Goal: Task Accomplishment & Management: Manage account settings

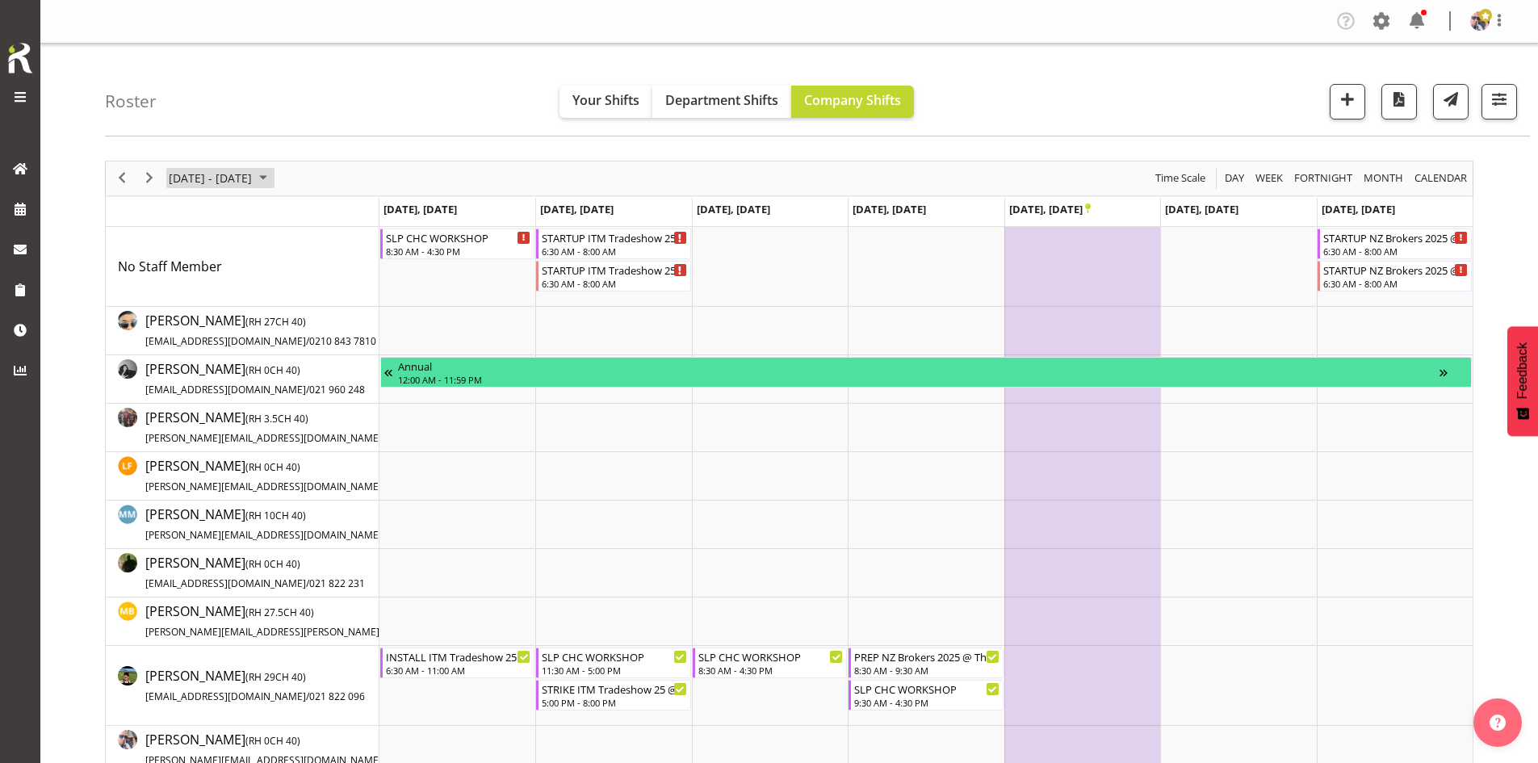
click at [254, 182] on span "[DATE] - [DATE]" at bounding box center [210, 178] width 86 height 20
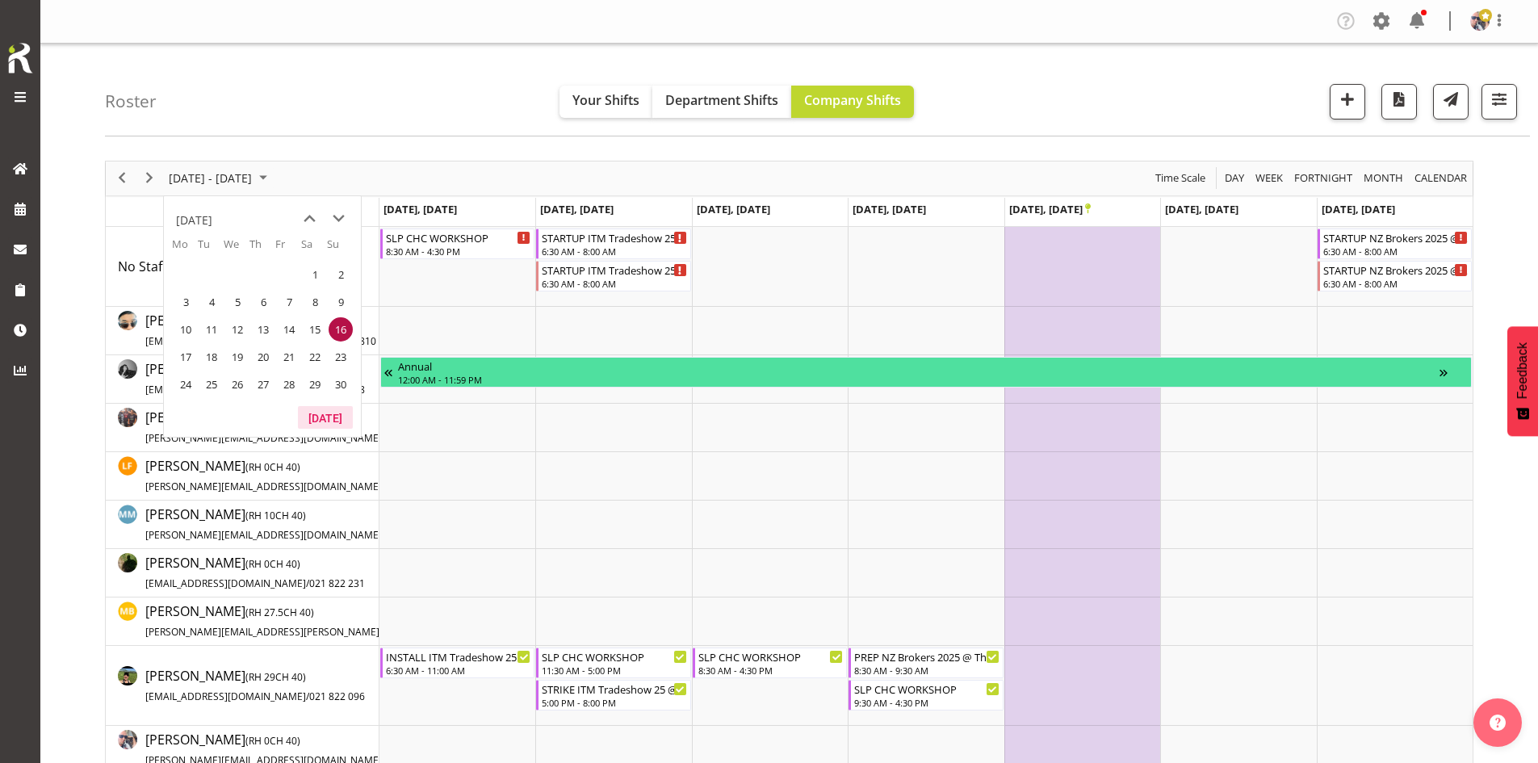
click at [324, 418] on button "[DATE]" at bounding box center [325, 417] width 55 height 23
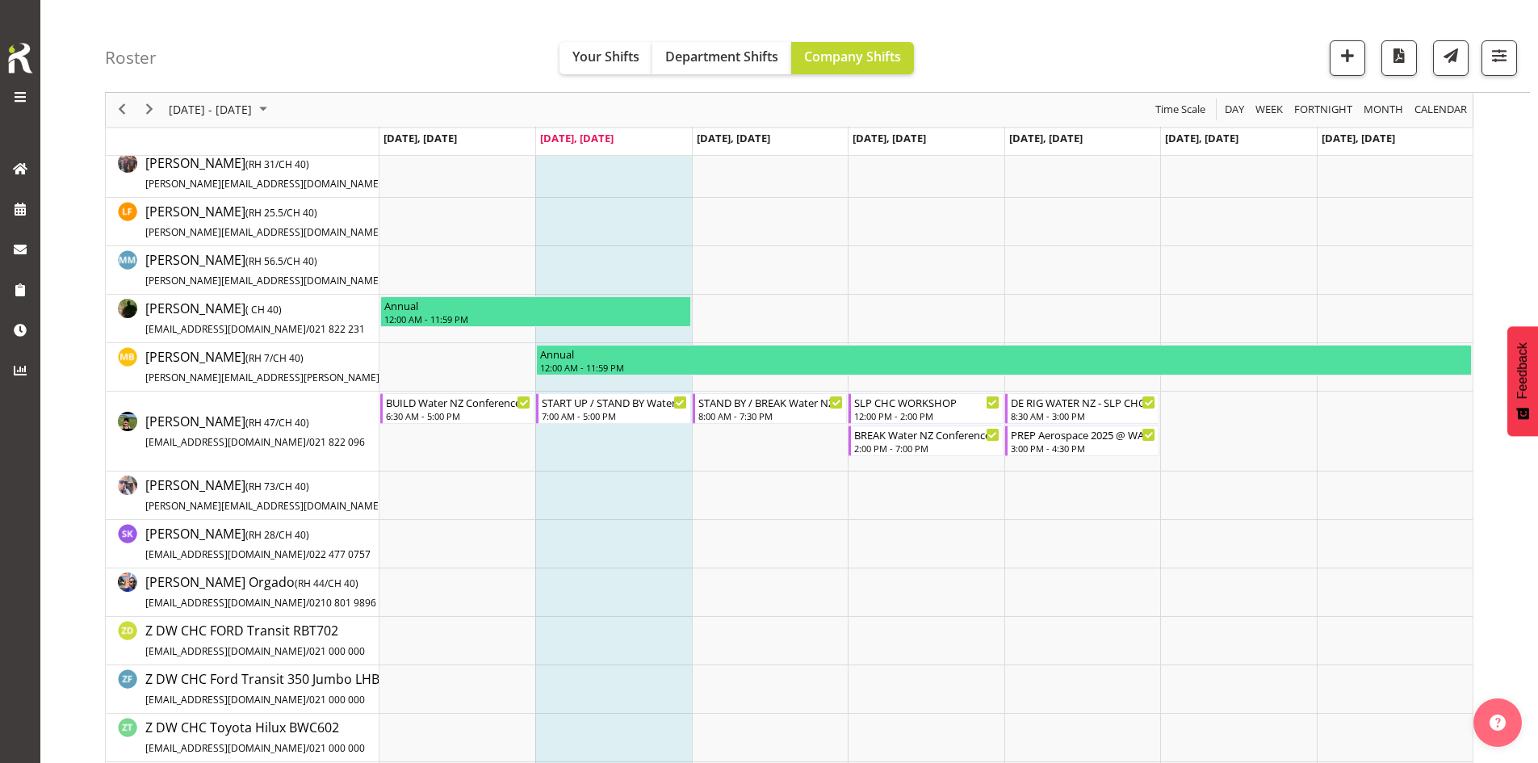
scroll to position [323, 0]
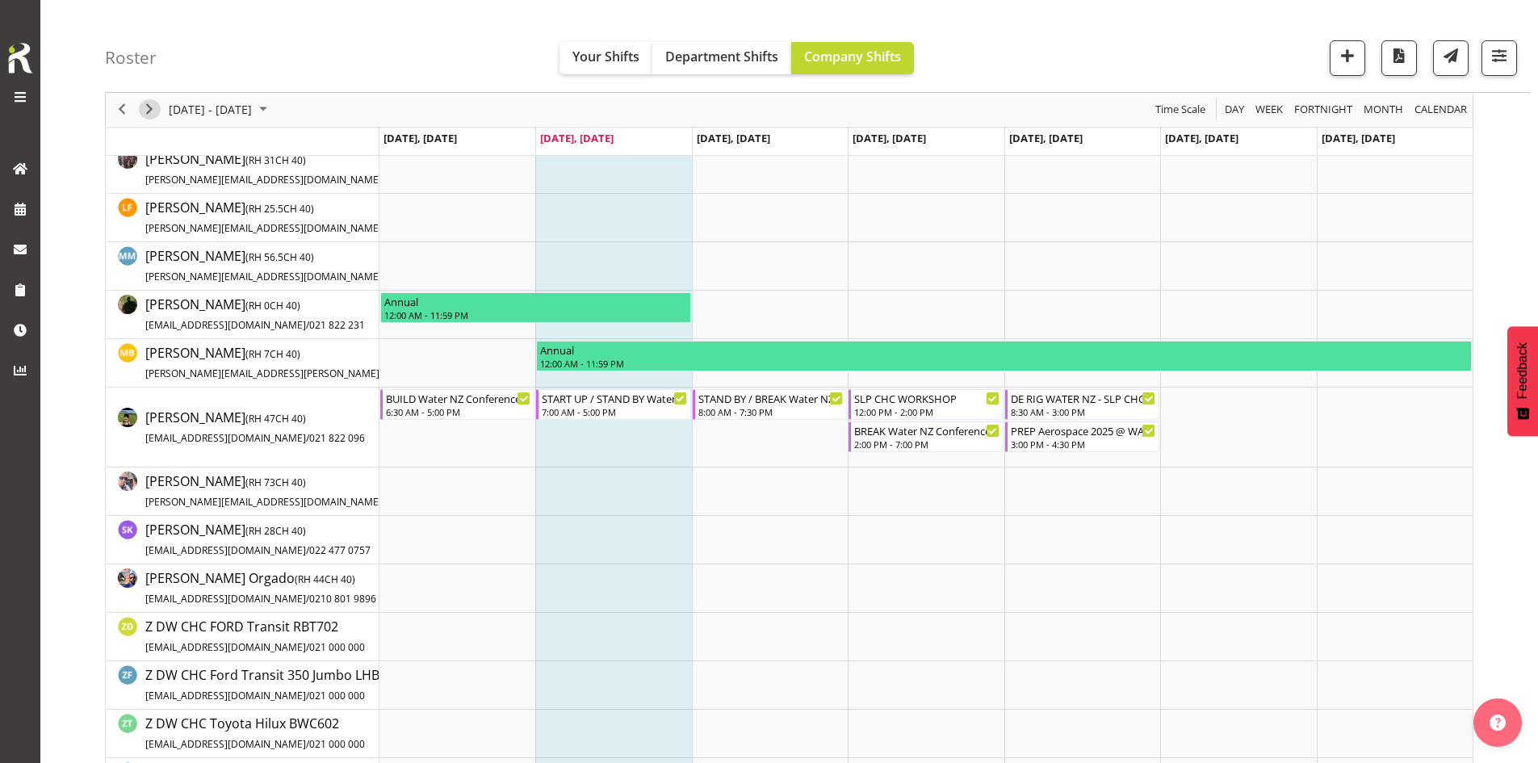
drag, startPoint x: 150, startPoint y: 108, endPoint x: 199, endPoint y: 124, distance: 51.8
click at [150, 108] on span "Next" at bounding box center [149, 110] width 19 height 20
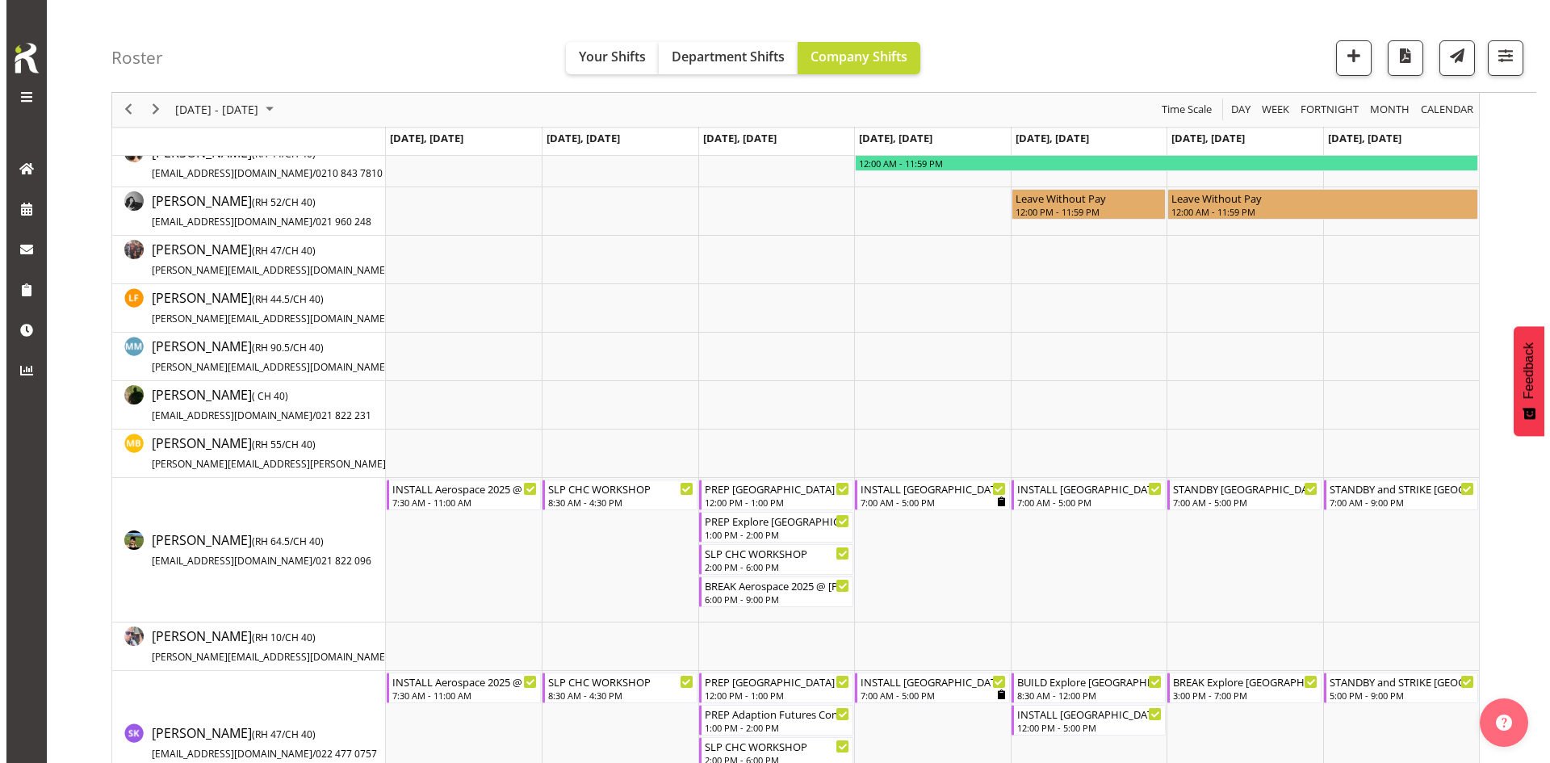
scroll to position [404, 0]
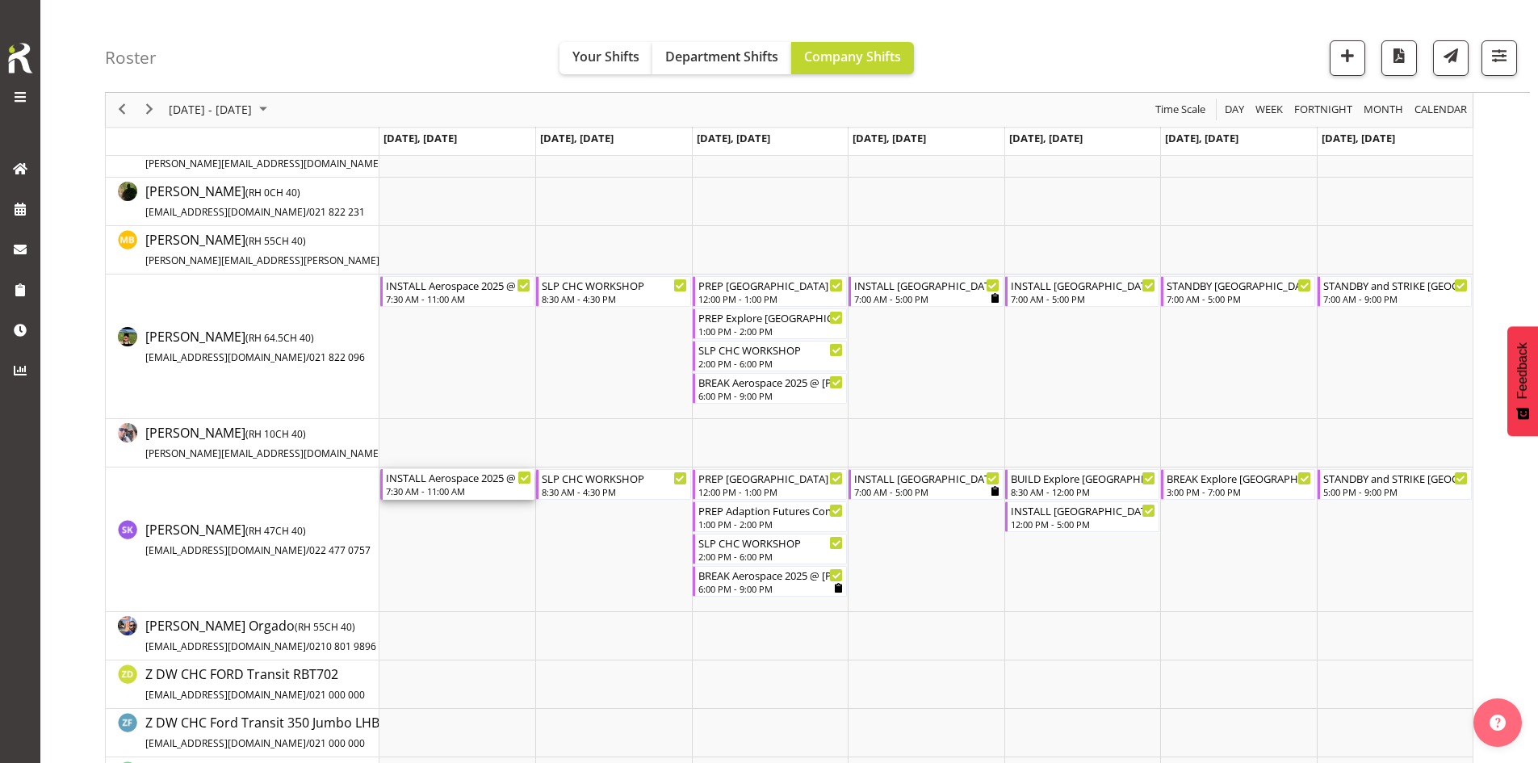
click at [471, 486] on div "7:30 AM - 11:00 AM" at bounding box center [458, 490] width 145 height 13
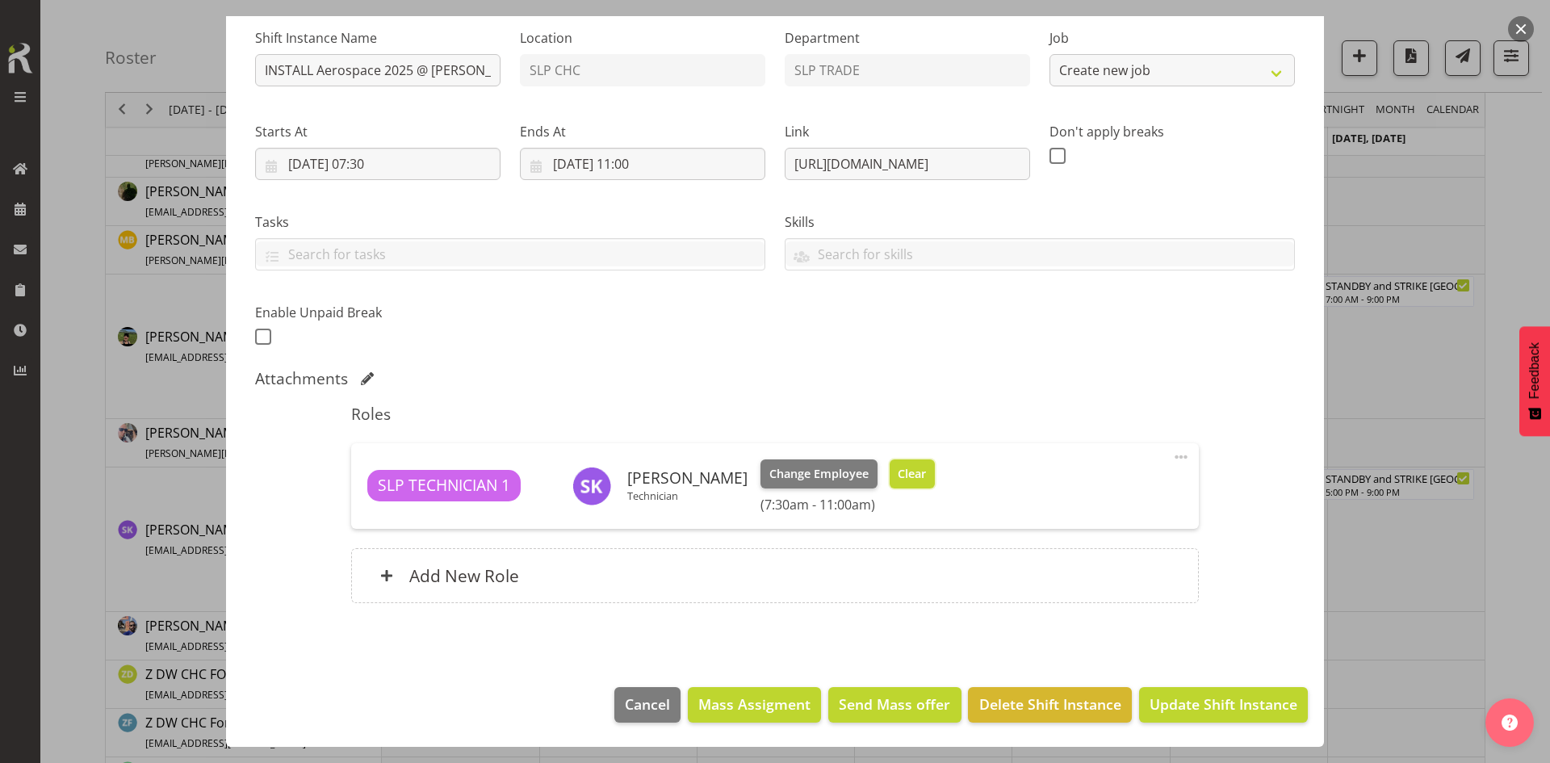
select select "9916"
click at [899, 471] on span "Clear" at bounding box center [912, 474] width 28 height 18
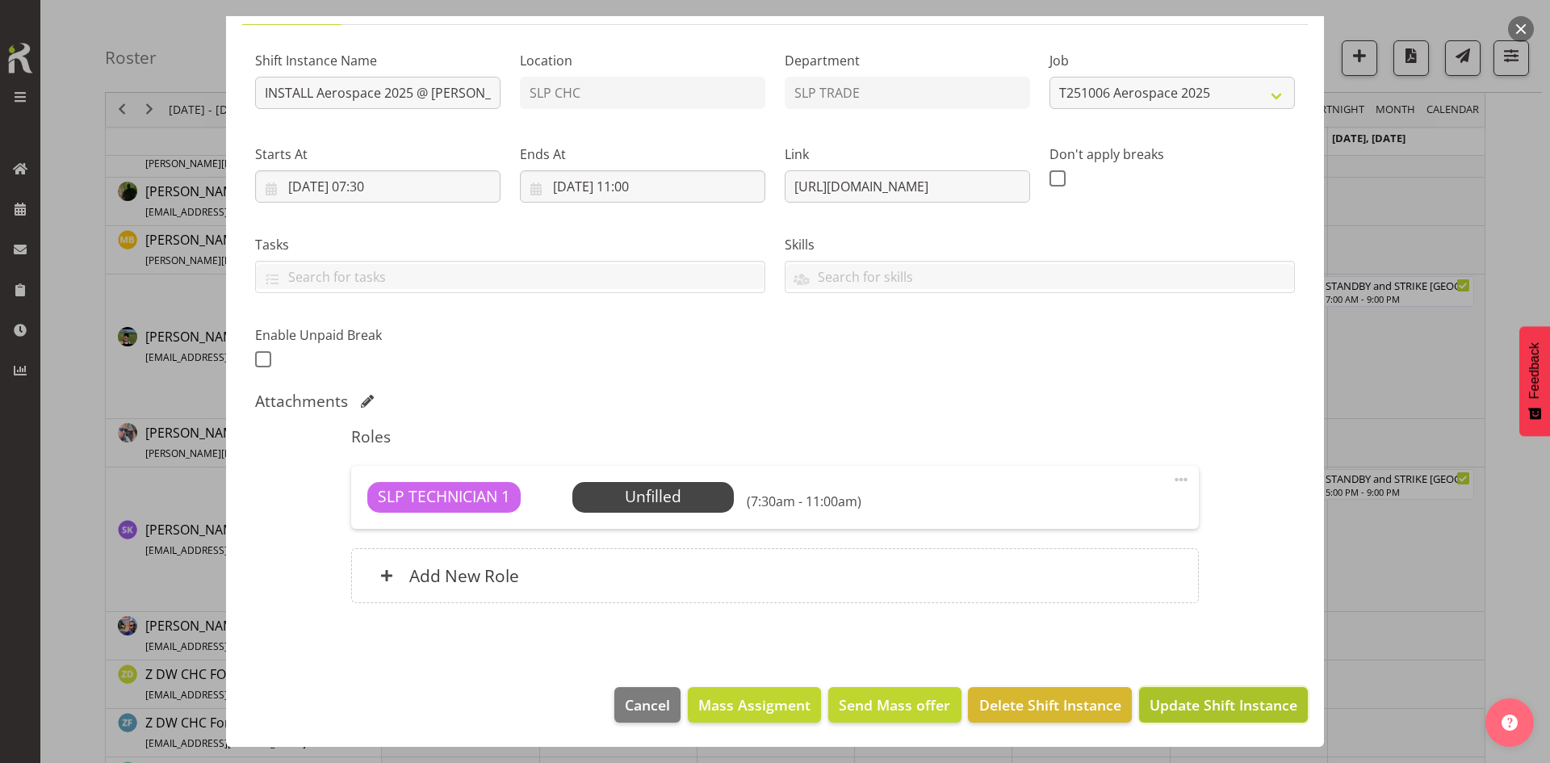
click at [1222, 719] on button "Update Shift Instance" at bounding box center [1223, 705] width 169 height 36
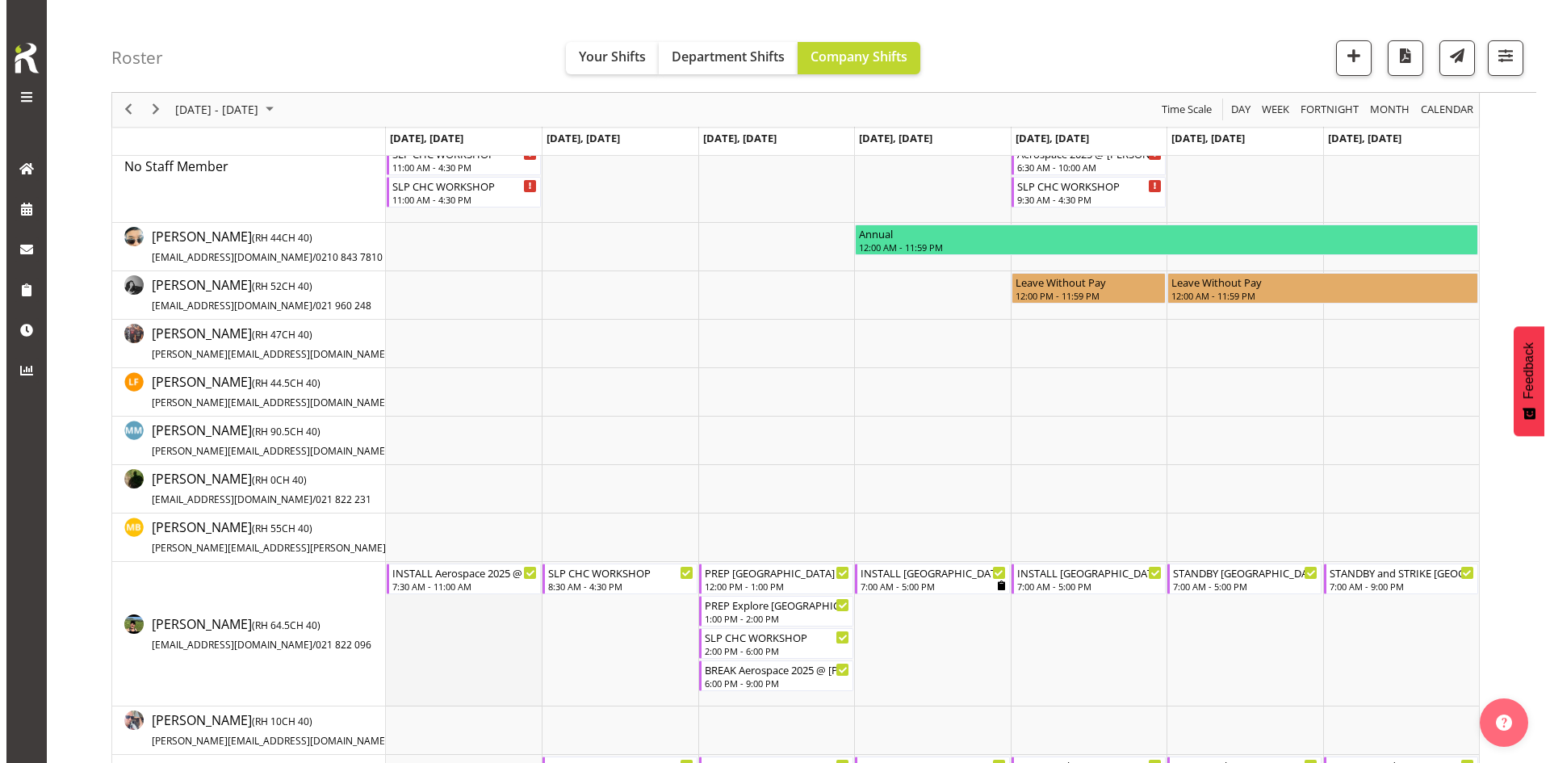
scroll to position [242, 0]
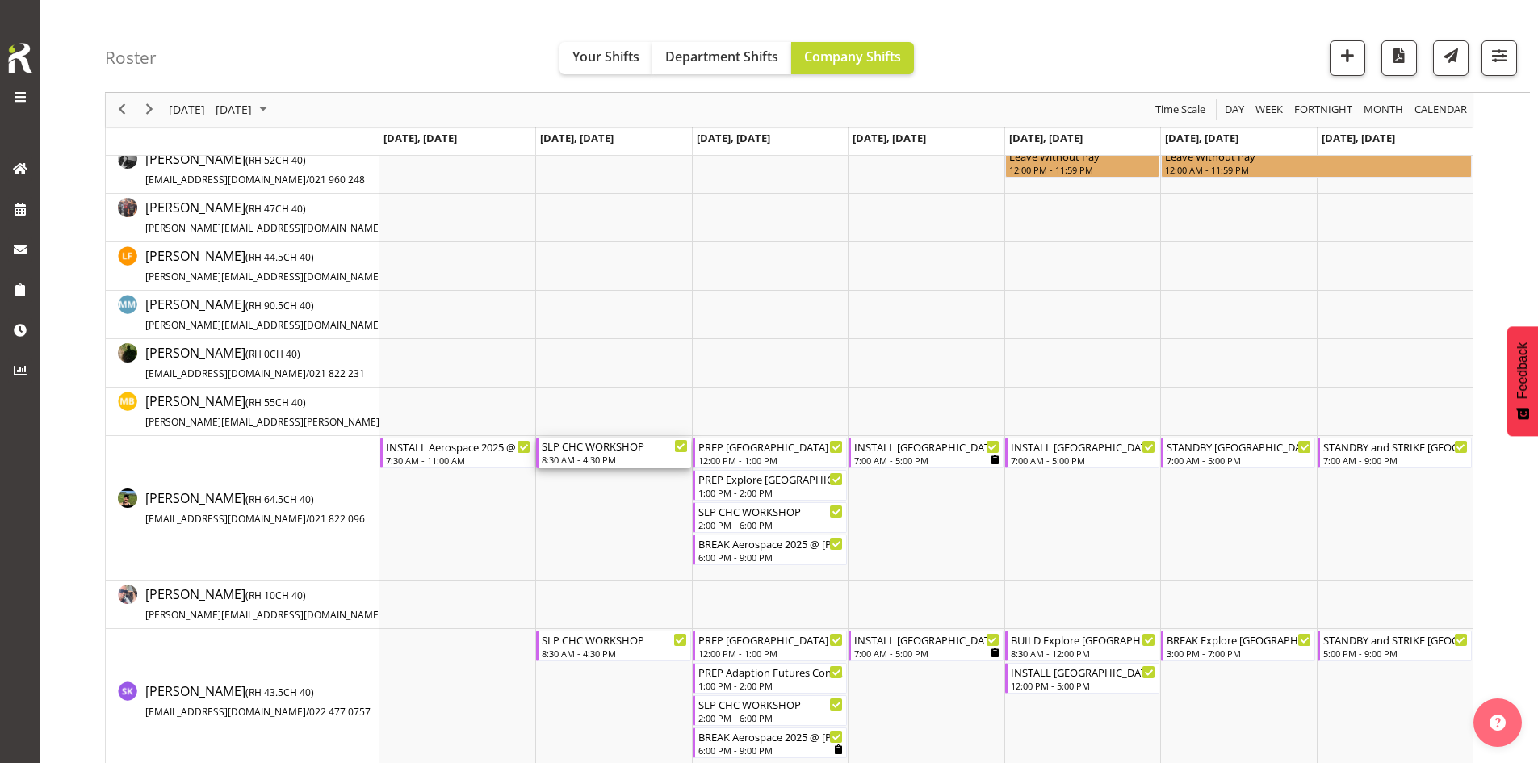
click at [652, 454] on div "8:30 AM - 4:30 PM" at bounding box center [614, 459] width 145 height 13
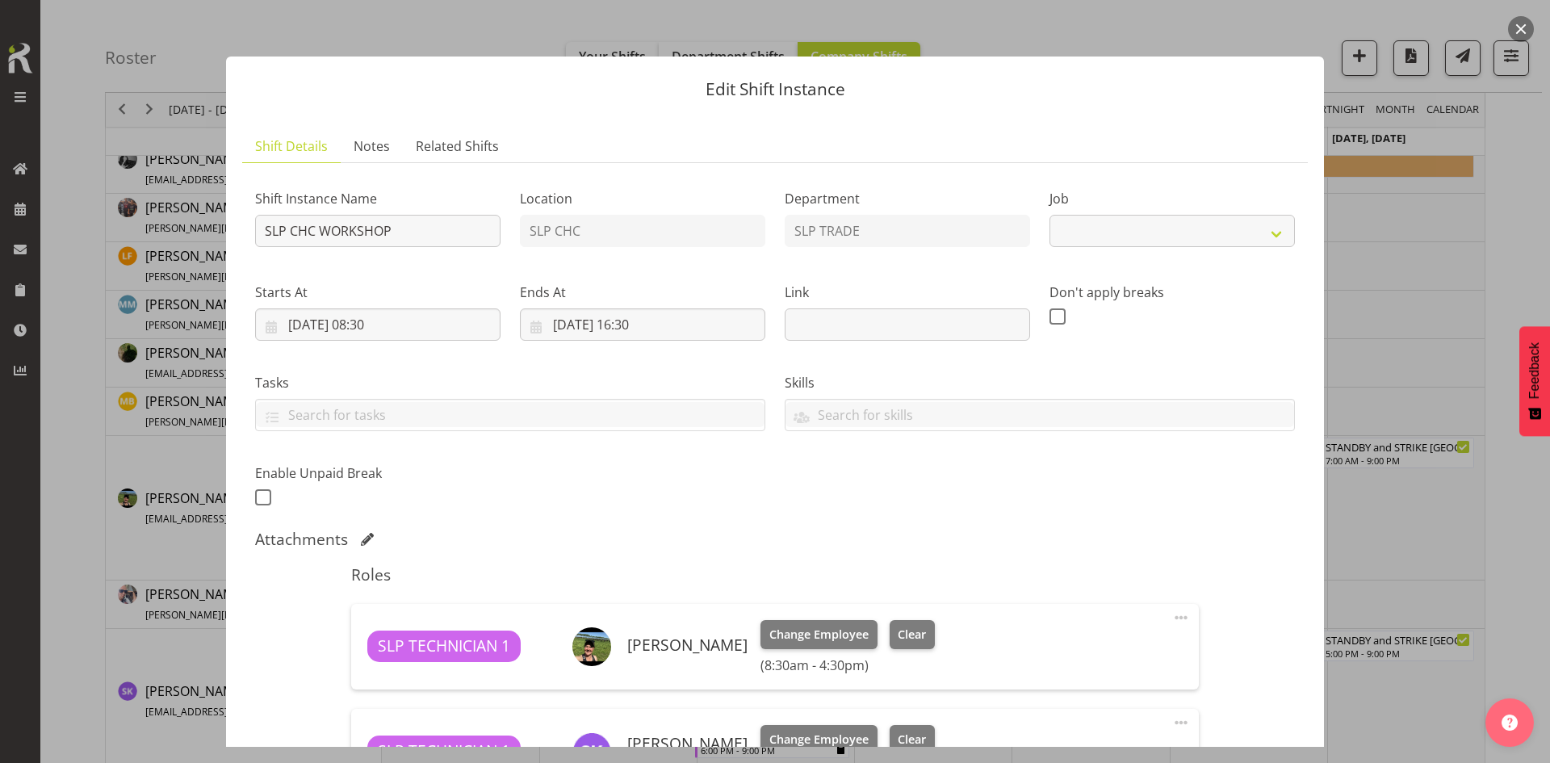
select select "45"
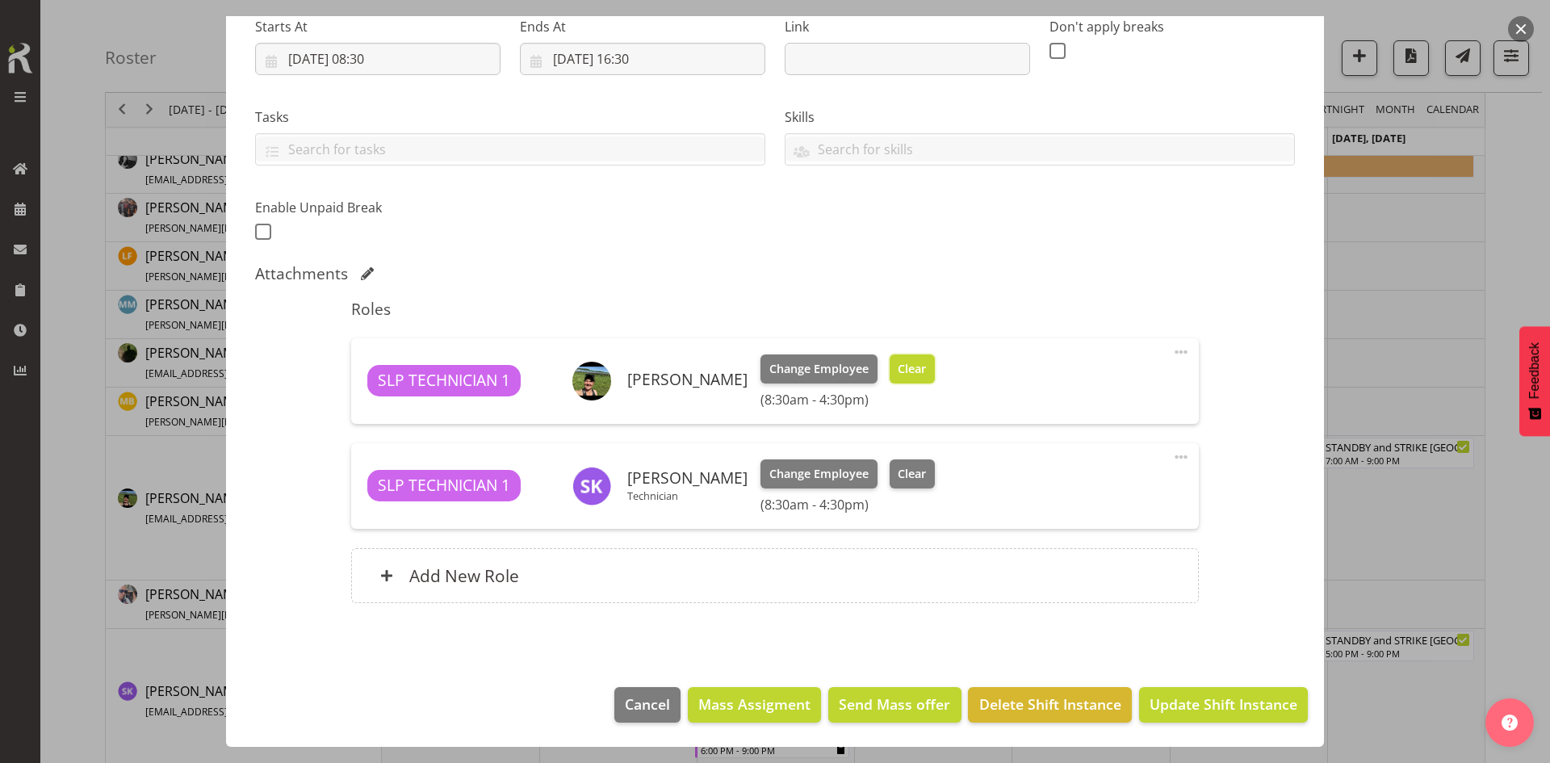
click at [915, 370] on span "Clear" at bounding box center [912, 369] width 28 height 18
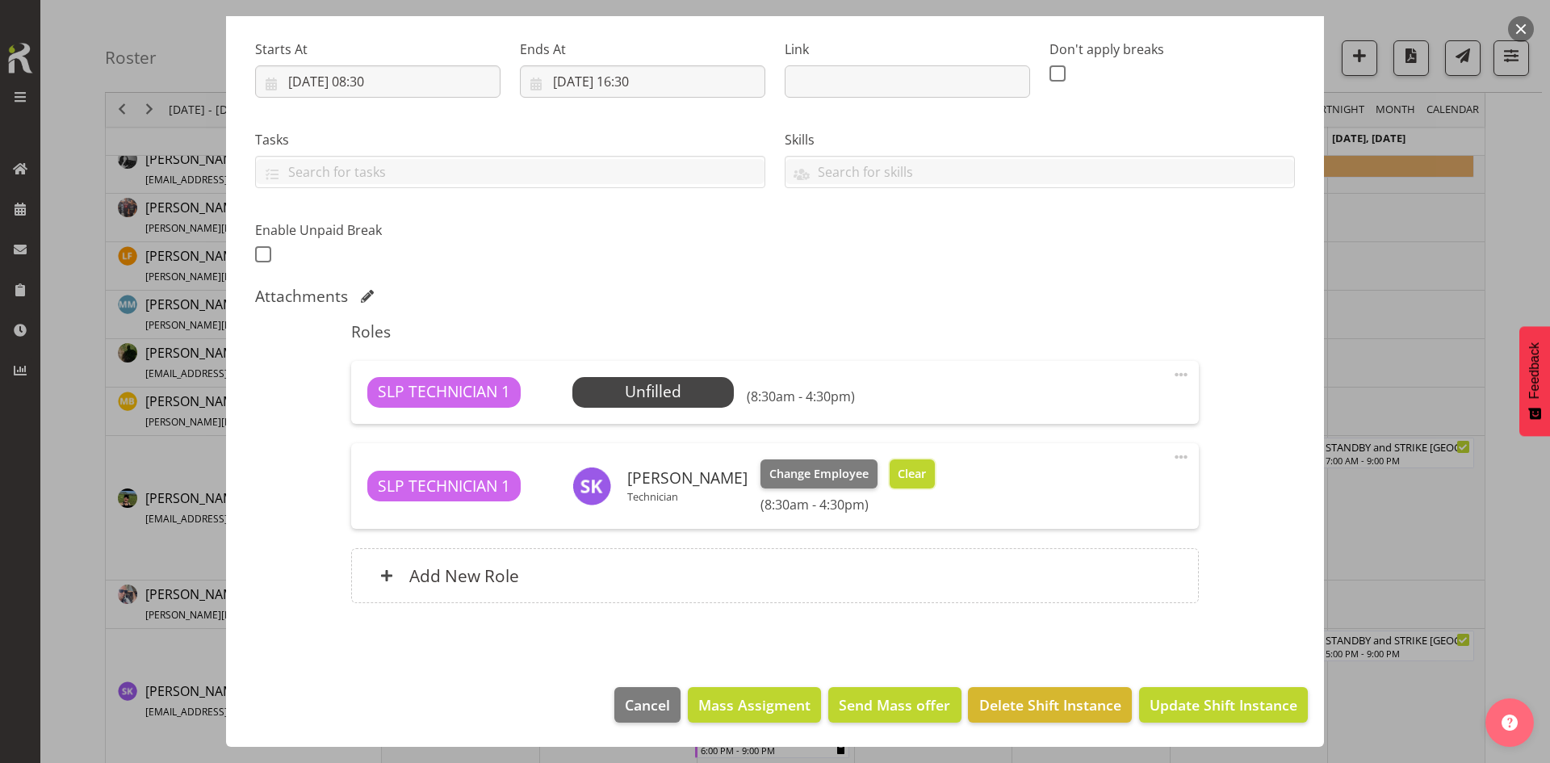
click at [905, 480] on span "Clear" at bounding box center [912, 474] width 28 height 18
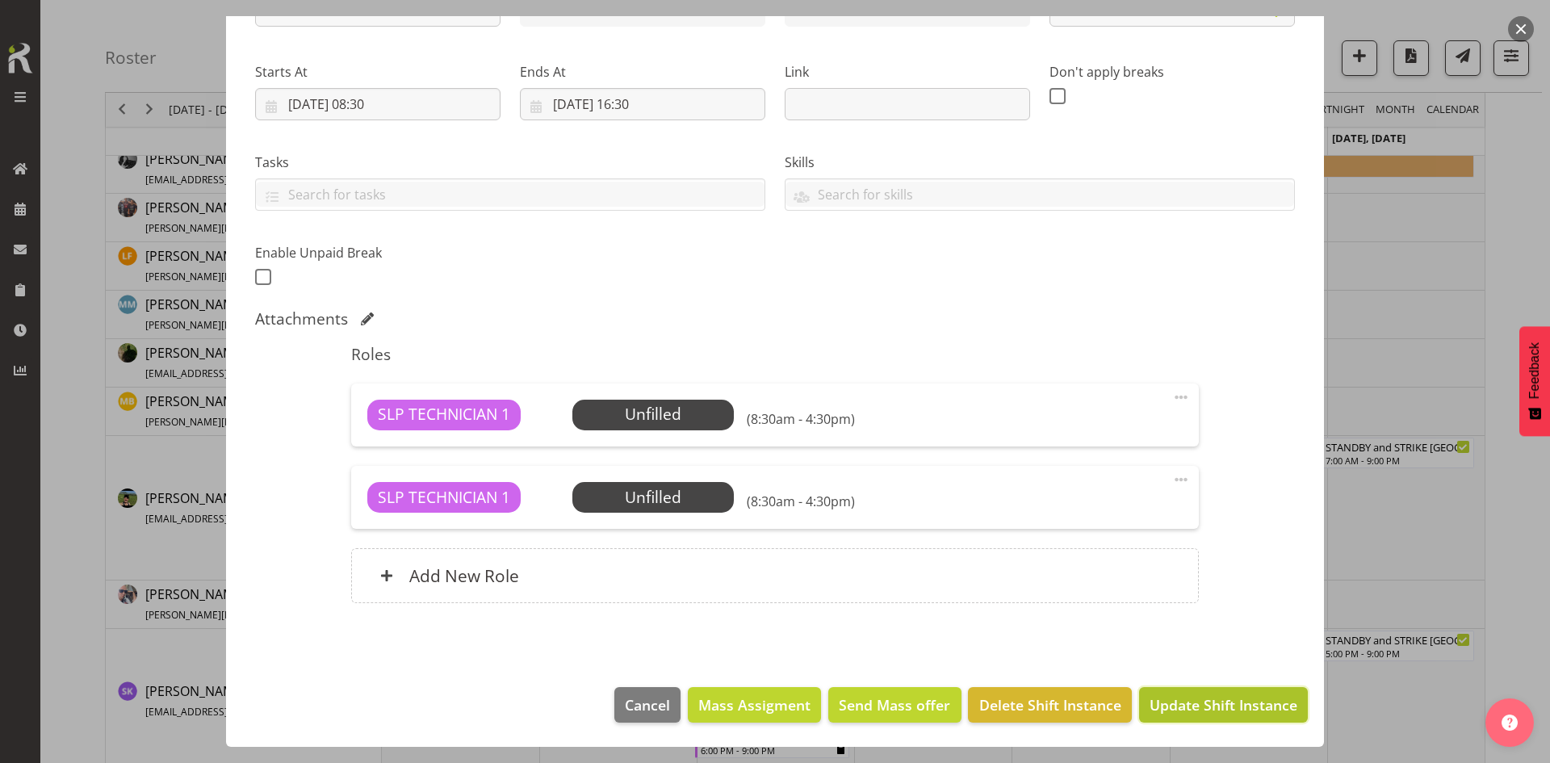
click at [1186, 718] on button "Update Shift Instance" at bounding box center [1223, 705] width 169 height 36
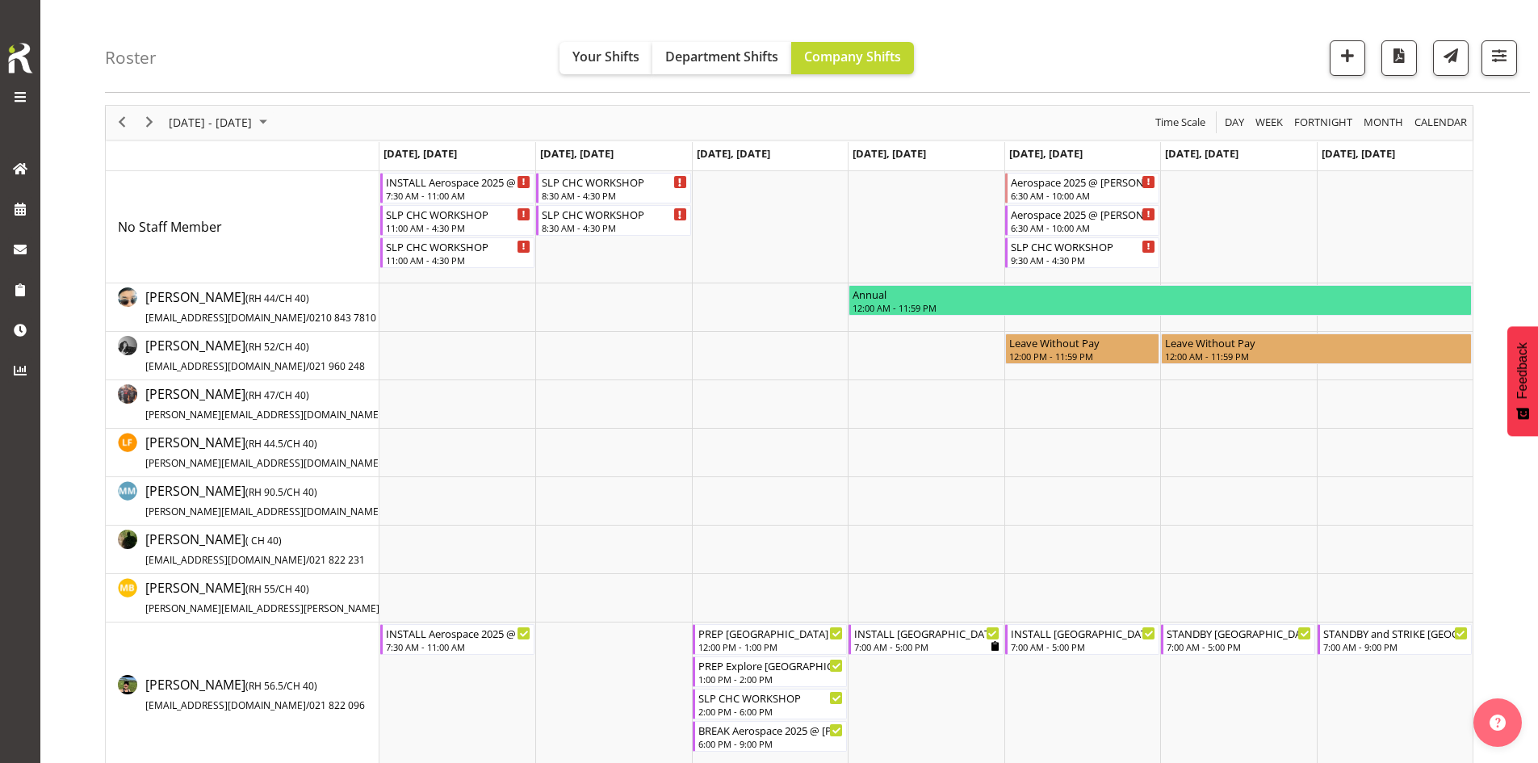
scroll to position [81, 0]
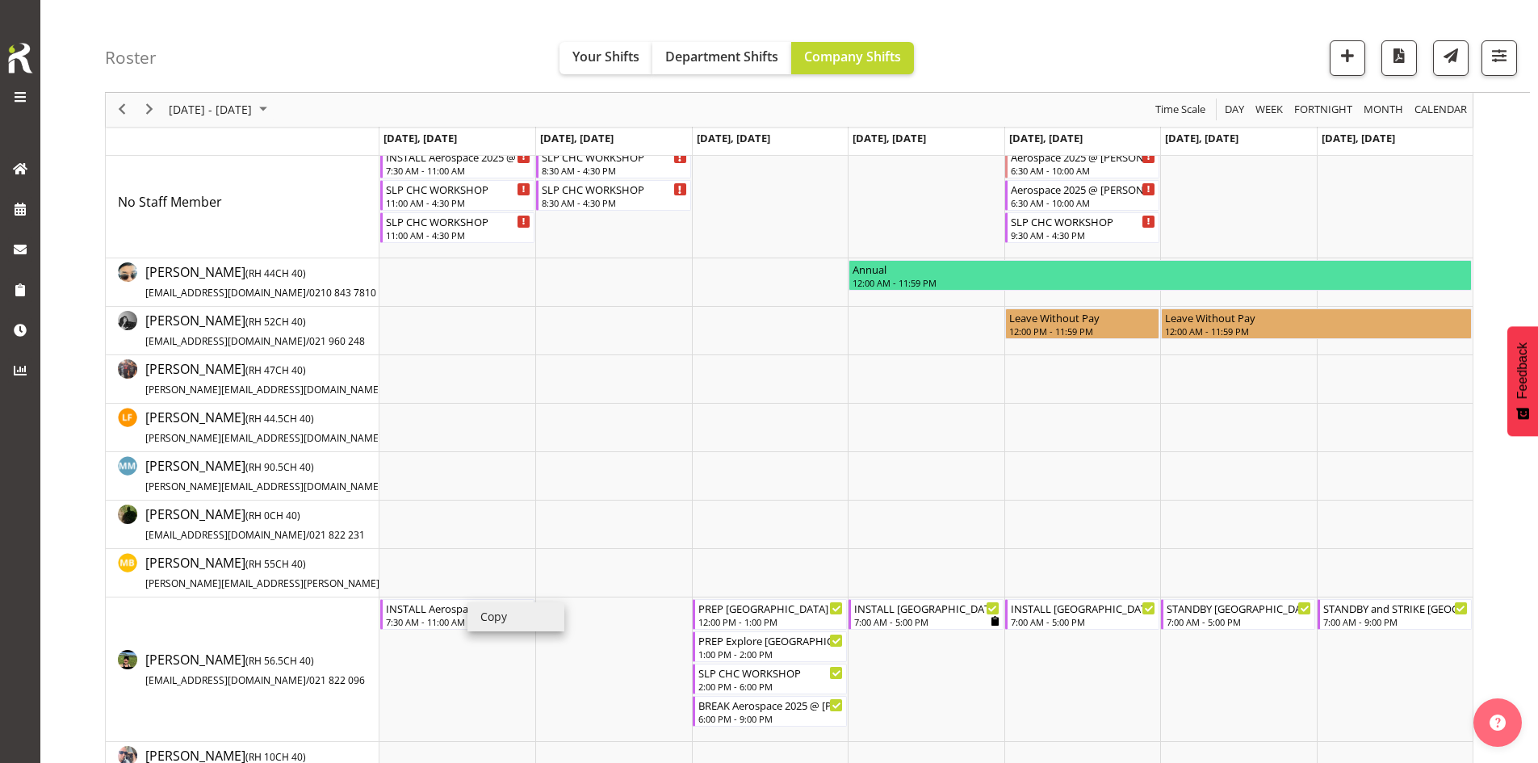
click at [524, 622] on li "Copy" at bounding box center [515, 616] width 97 height 29
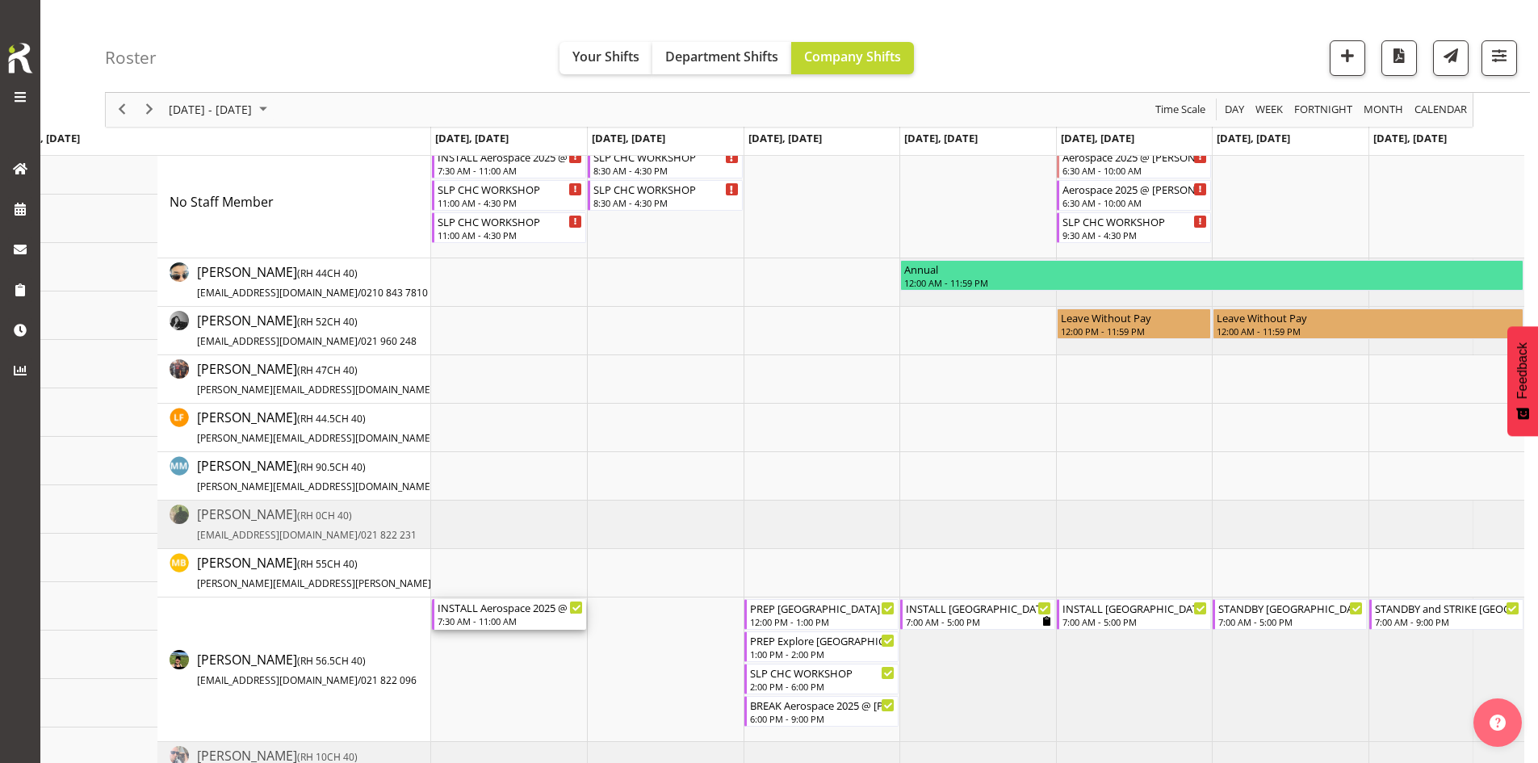
drag, startPoint x: 463, startPoint y: 615, endPoint x: 576, endPoint y: 611, distance: 113.9
click at [576, 611] on div "INSTALL Aerospace 2025 @ [PERSON_NAME] On Site @ 0800 7:30 AM - 11:00 AM" at bounding box center [509, 614] width 154 height 31
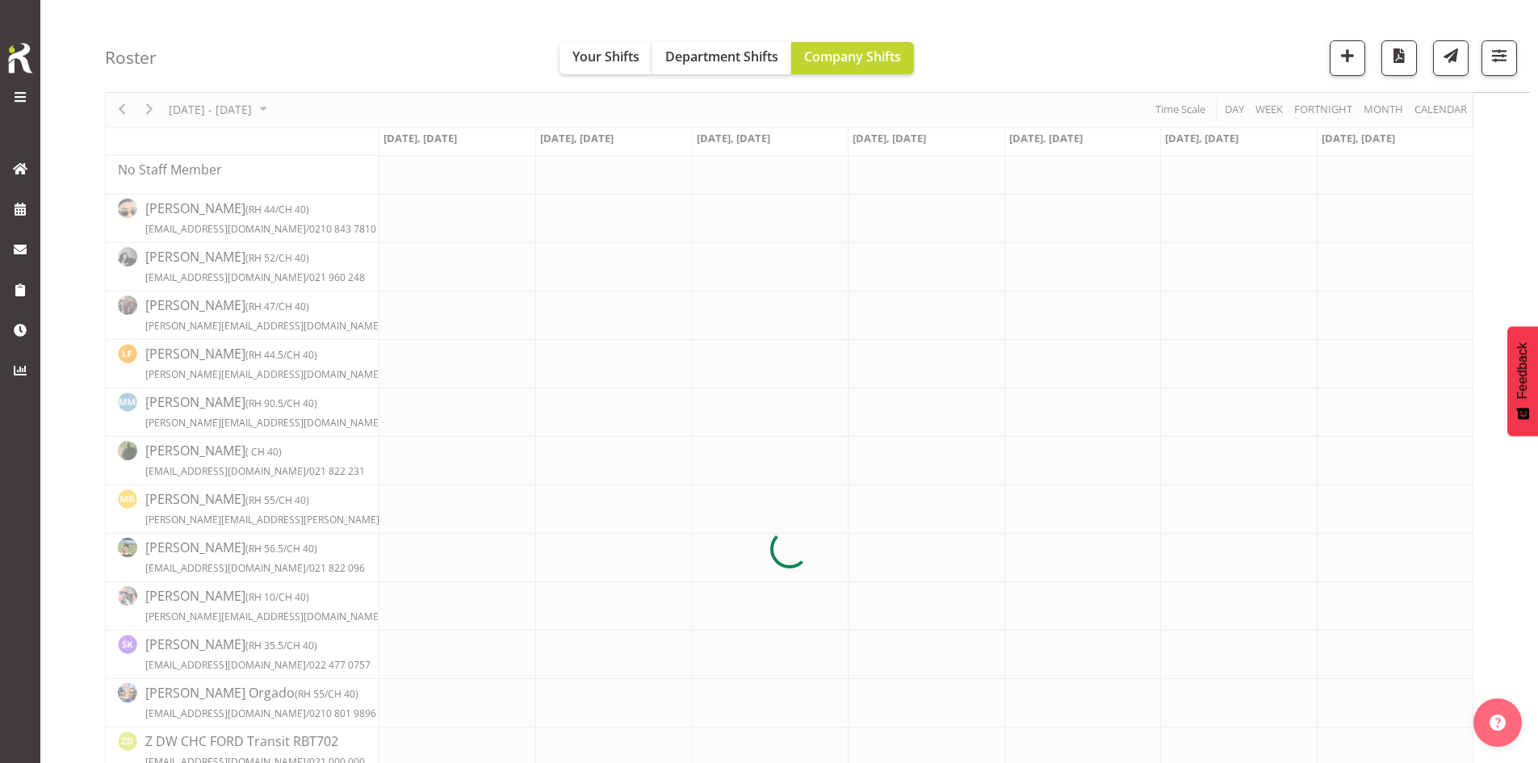
scroll to position [0, 0]
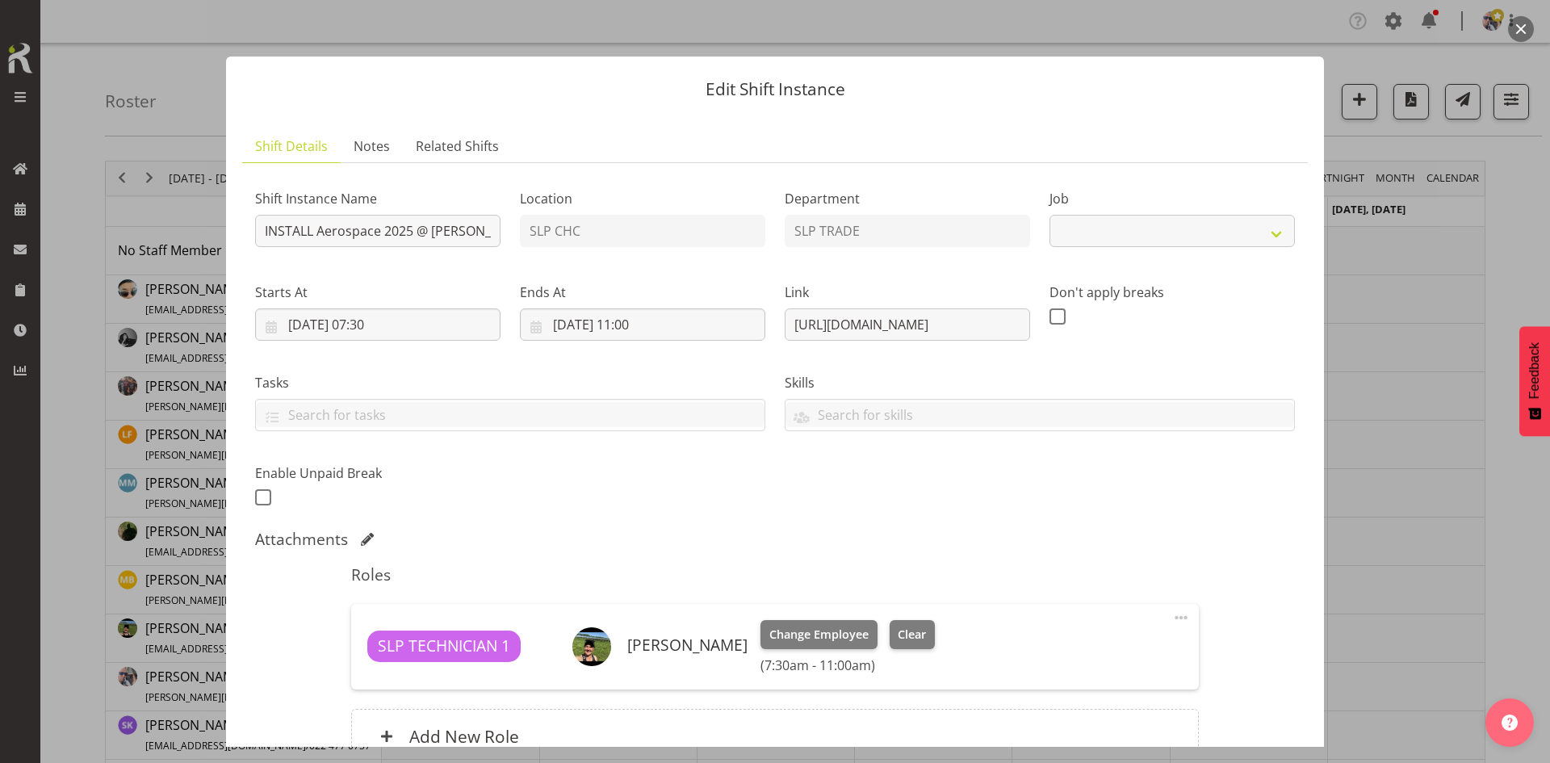
select select "9916"
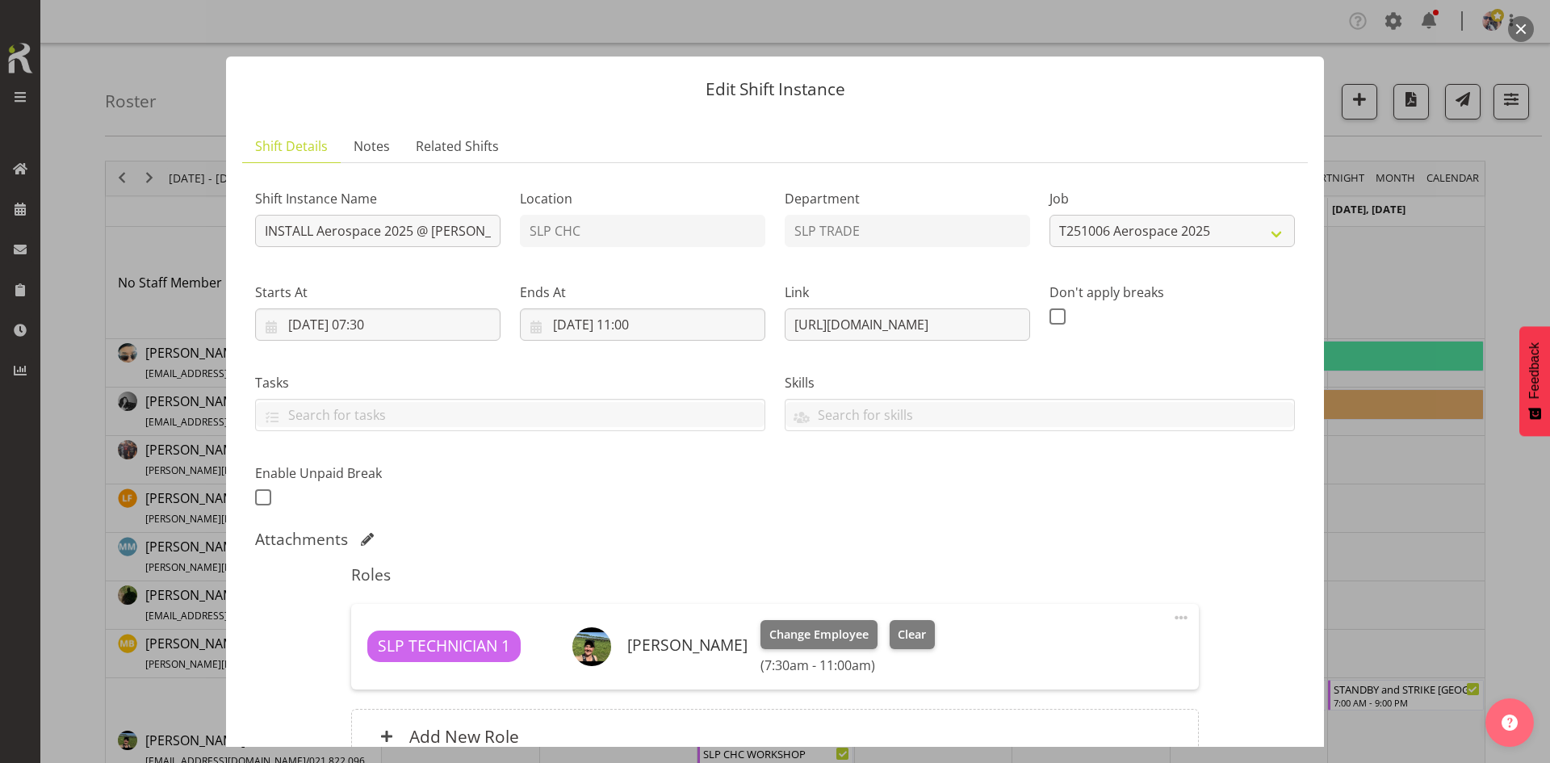
click at [1385, 505] on div at bounding box center [775, 381] width 1550 height 763
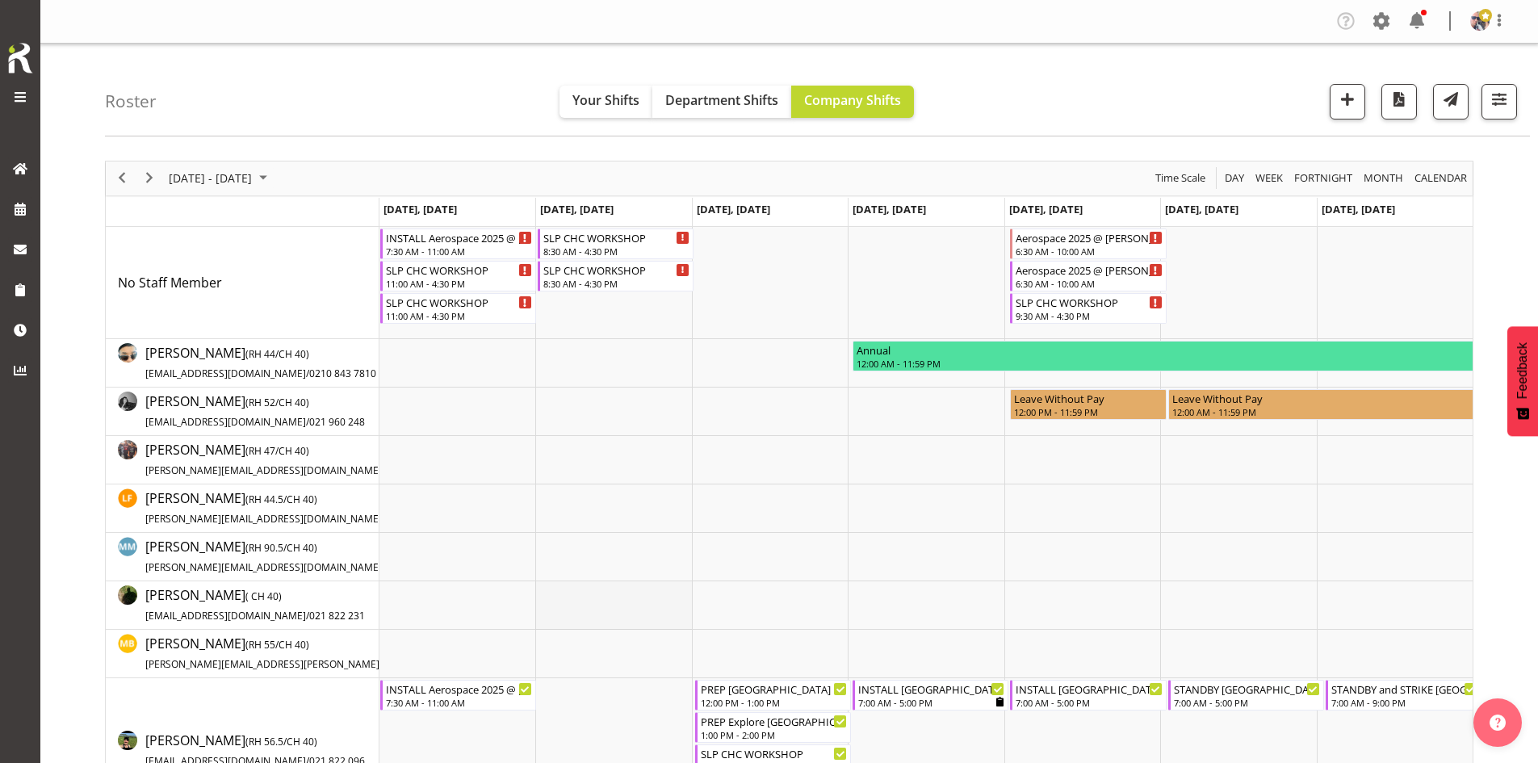
scroll to position [323, 0]
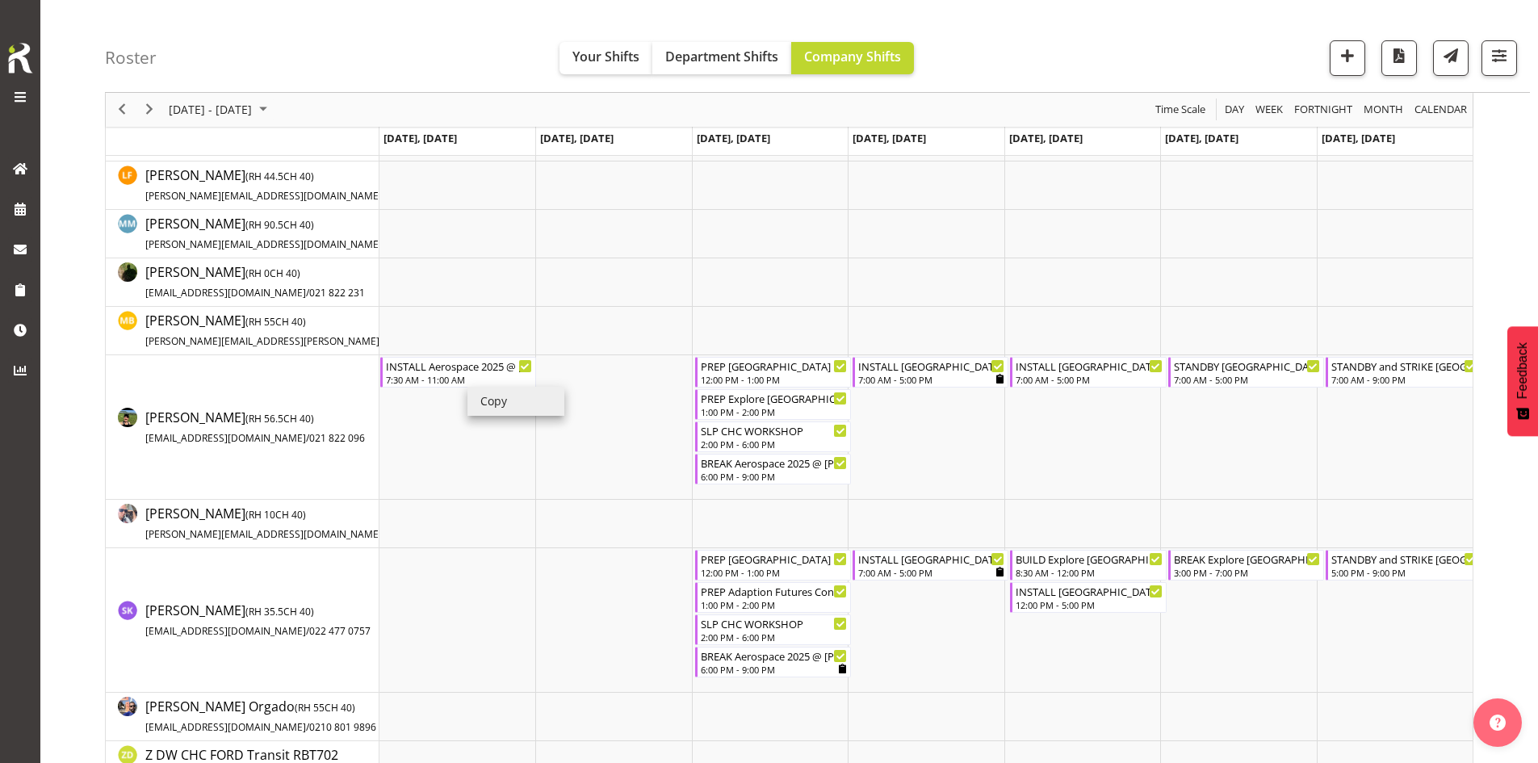
click at [501, 394] on li "Copy" at bounding box center [515, 401] width 97 height 29
click at [631, 412] on li "Paste" at bounding box center [656, 410] width 97 height 29
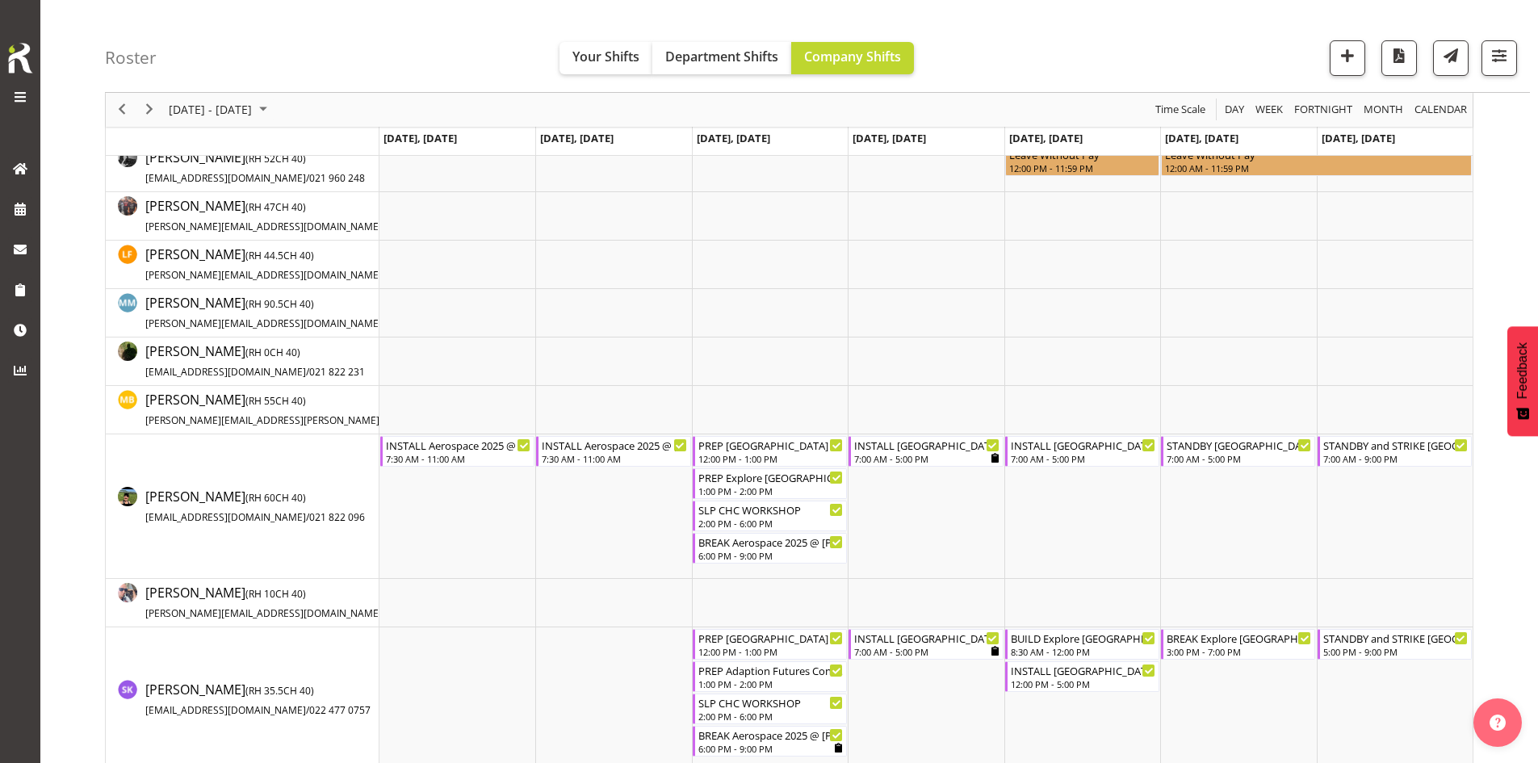
scroll to position [404, 0]
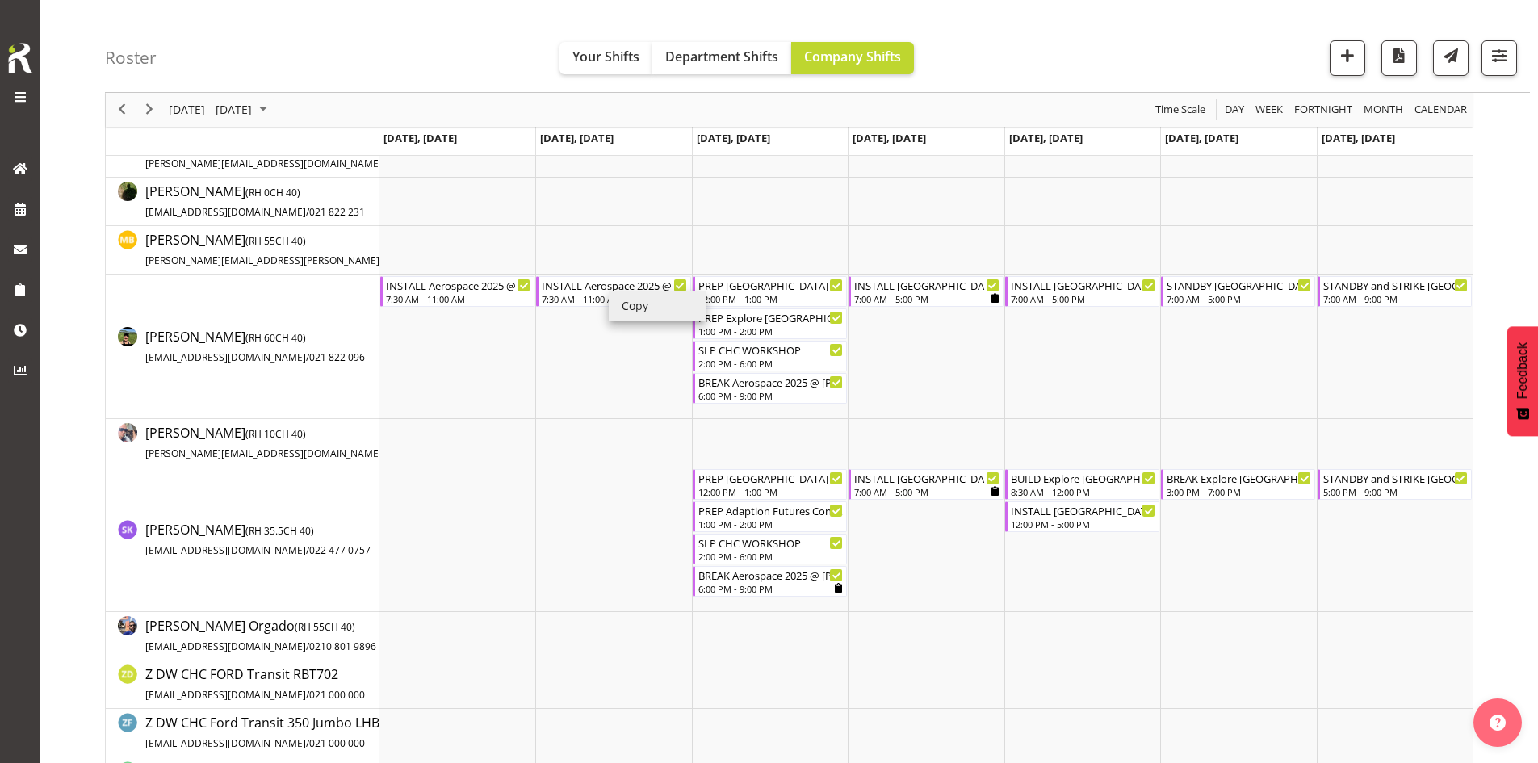
click at [636, 305] on li "Copy" at bounding box center [657, 305] width 97 height 29
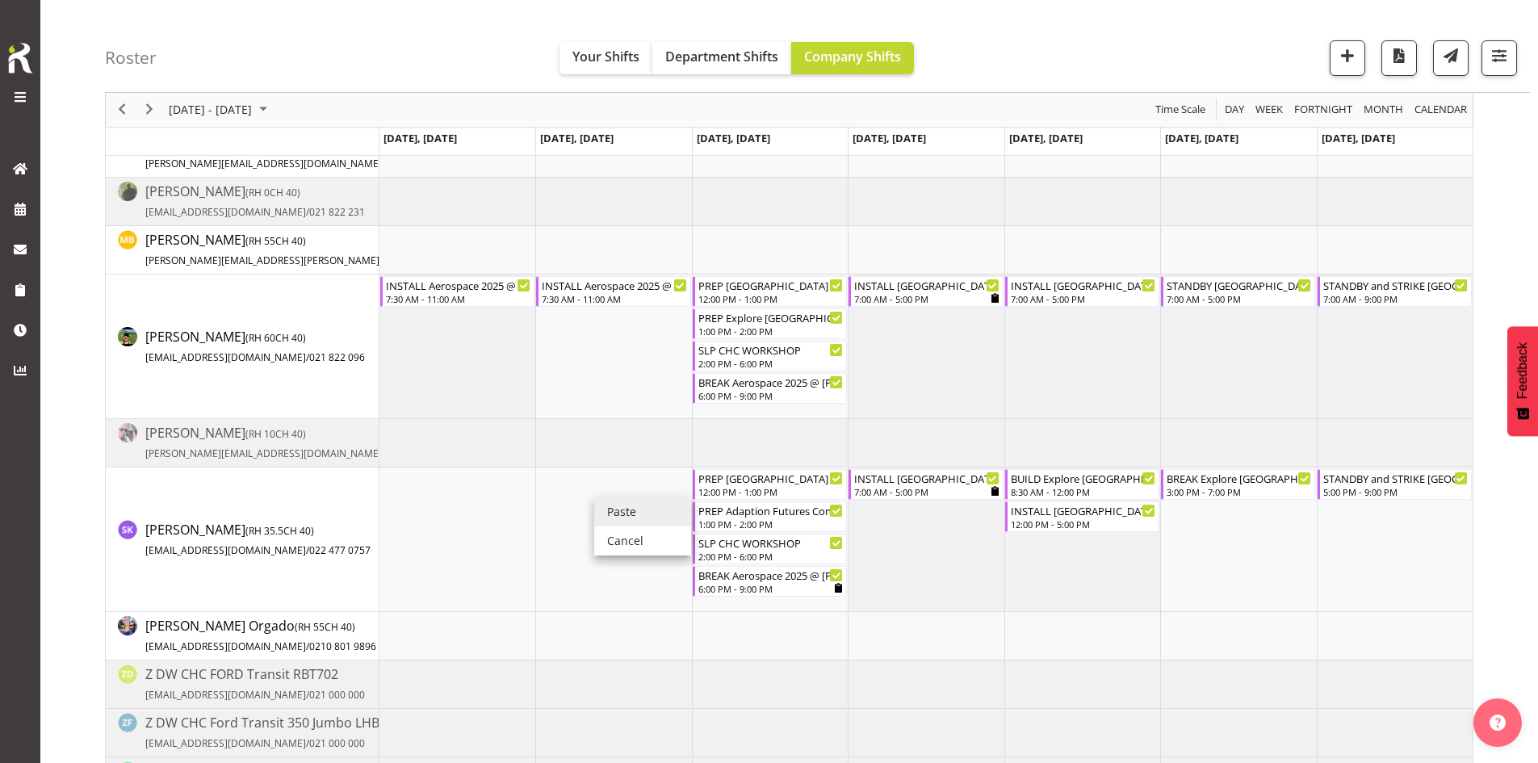
click at [630, 516] on li "Paste" at bounding box center [642, 511] width 97 height 29
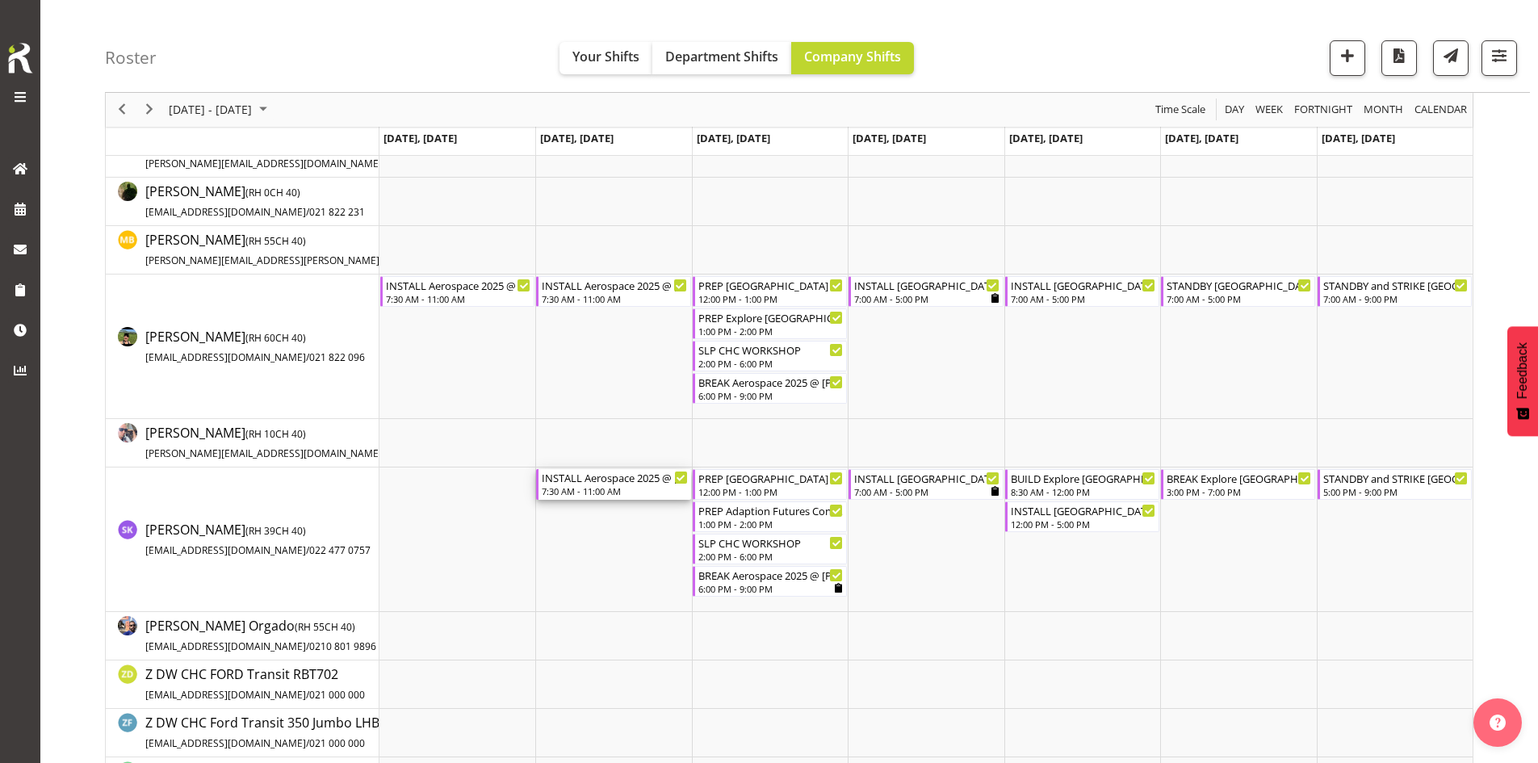
click at [631, 497] on div "INSTALL Aerospace 2025 @ [PERSON_NAME] On Site @ 0800 7:30 AM - 11:00 AM" at bounding box center [614, 484] width 145 height 31
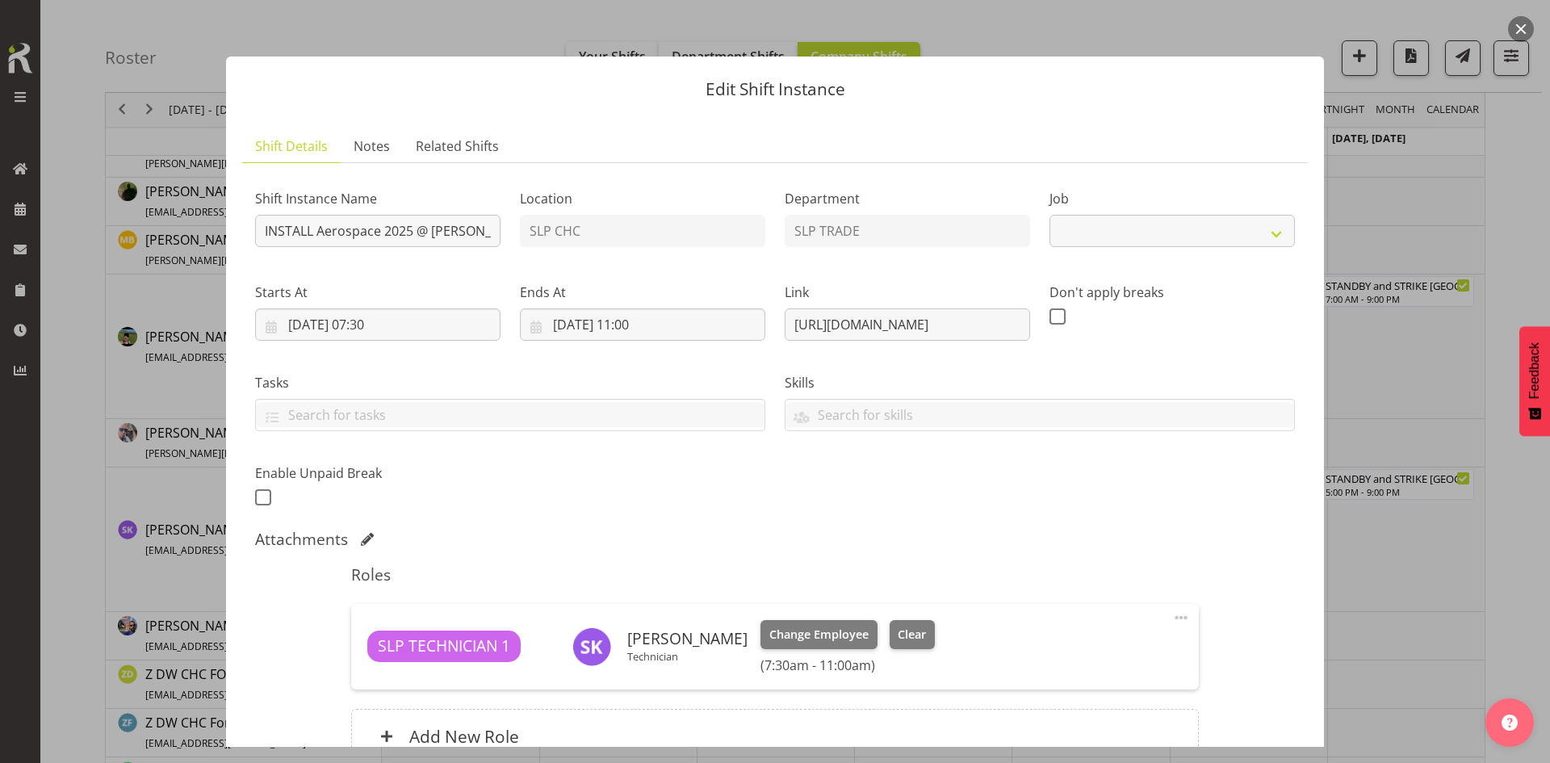
select select "9916"
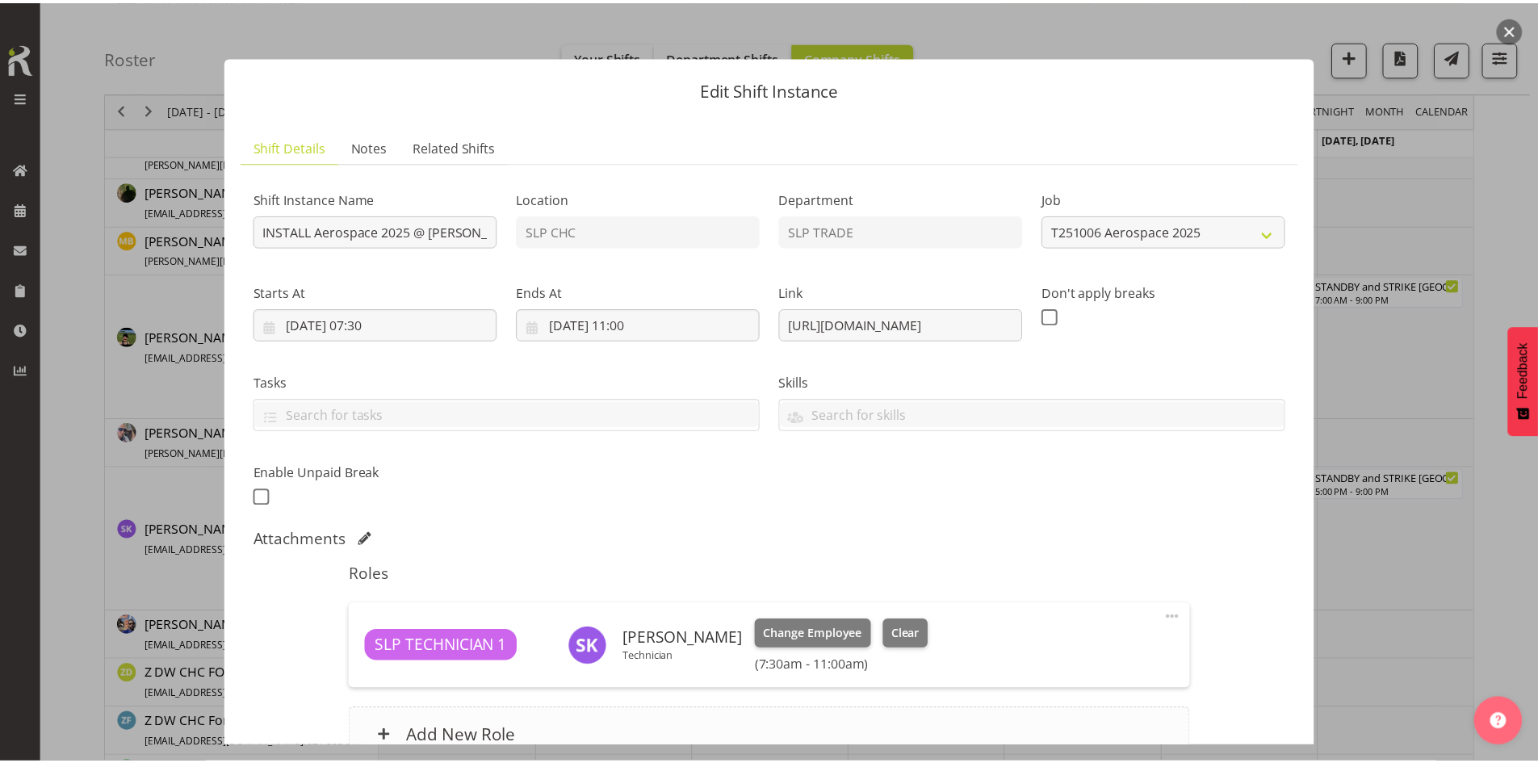
scroll to position [161, 0]
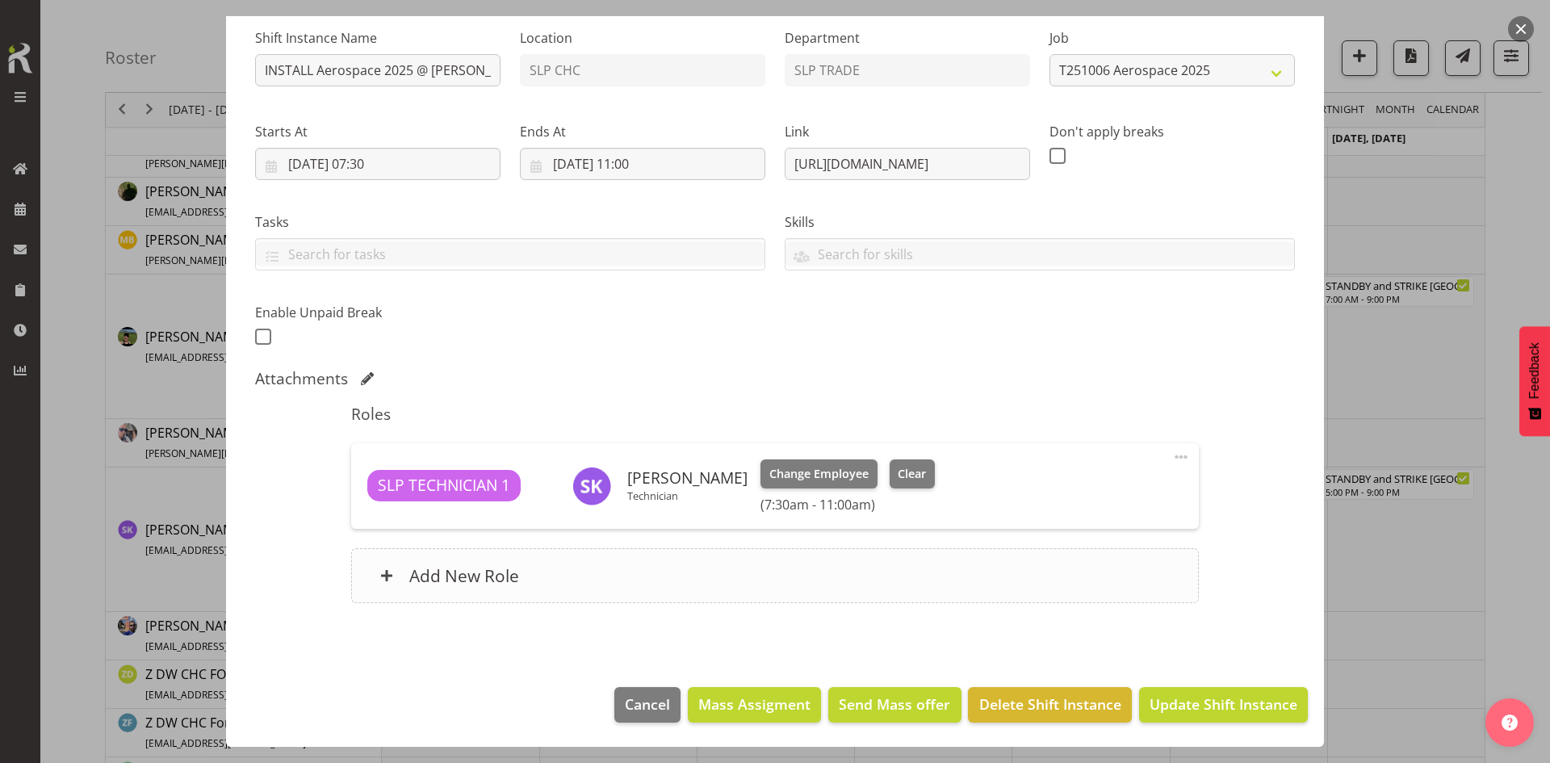
click at [628, 556] on div "Add New Role" at bounding box center [774, 575] width 847 height 55
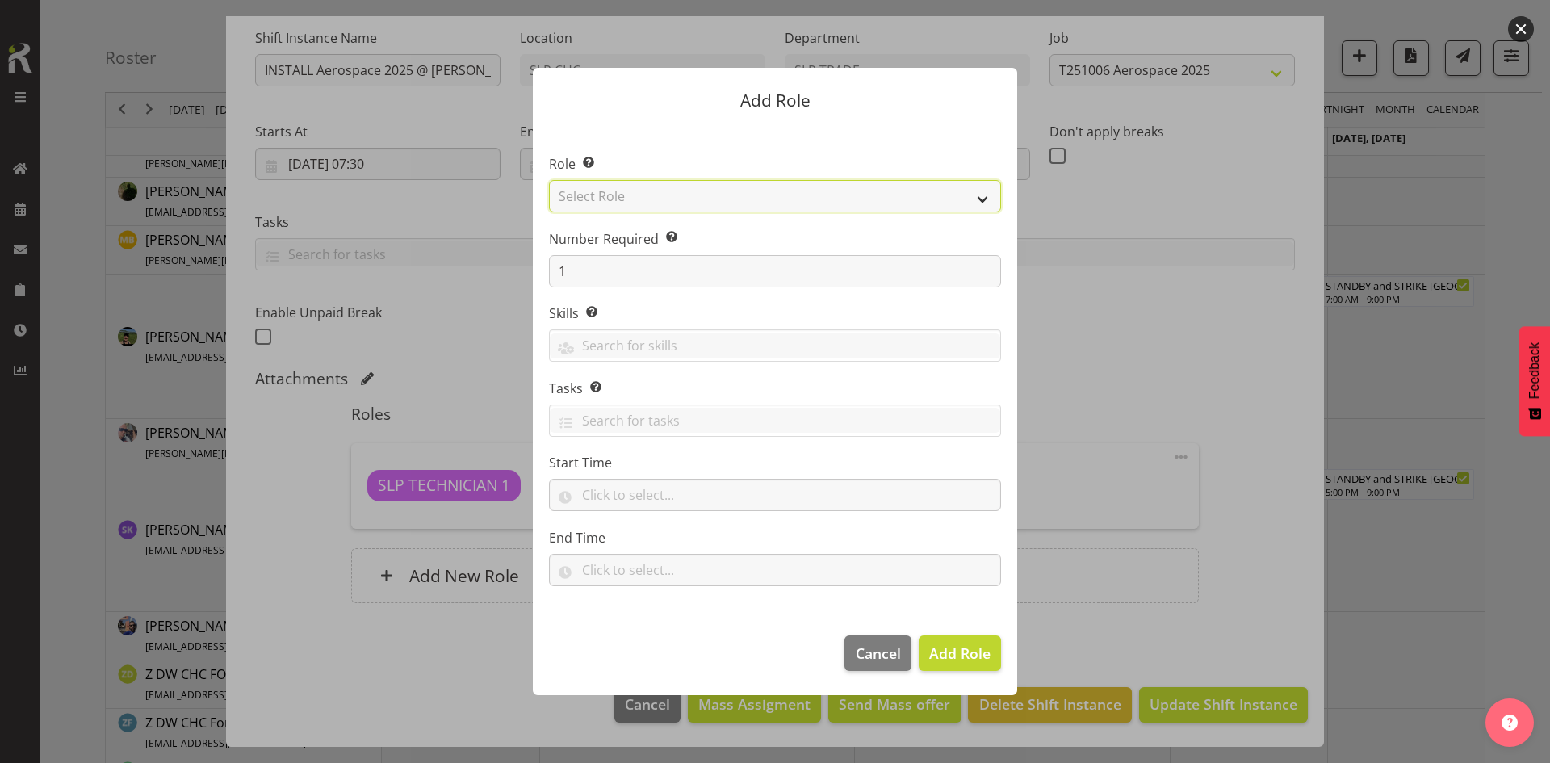
click at [948, 209] on select "Select Role ACCOUNT MANAGER ACCOUNT MANAGER DW ACCOUNTS [PERSON_NAME] VEHICLES …" at bounding box center [775, 196] width 452 height 32
select select "125"
click at [549, 180] on select "Select Role ACCOUNT MANAGER ACCOUNT MANAGER DW ACCOUNTS [PERSON_NAME] VEHICLES …" at bounding box center [775, 196] width 452 height 32
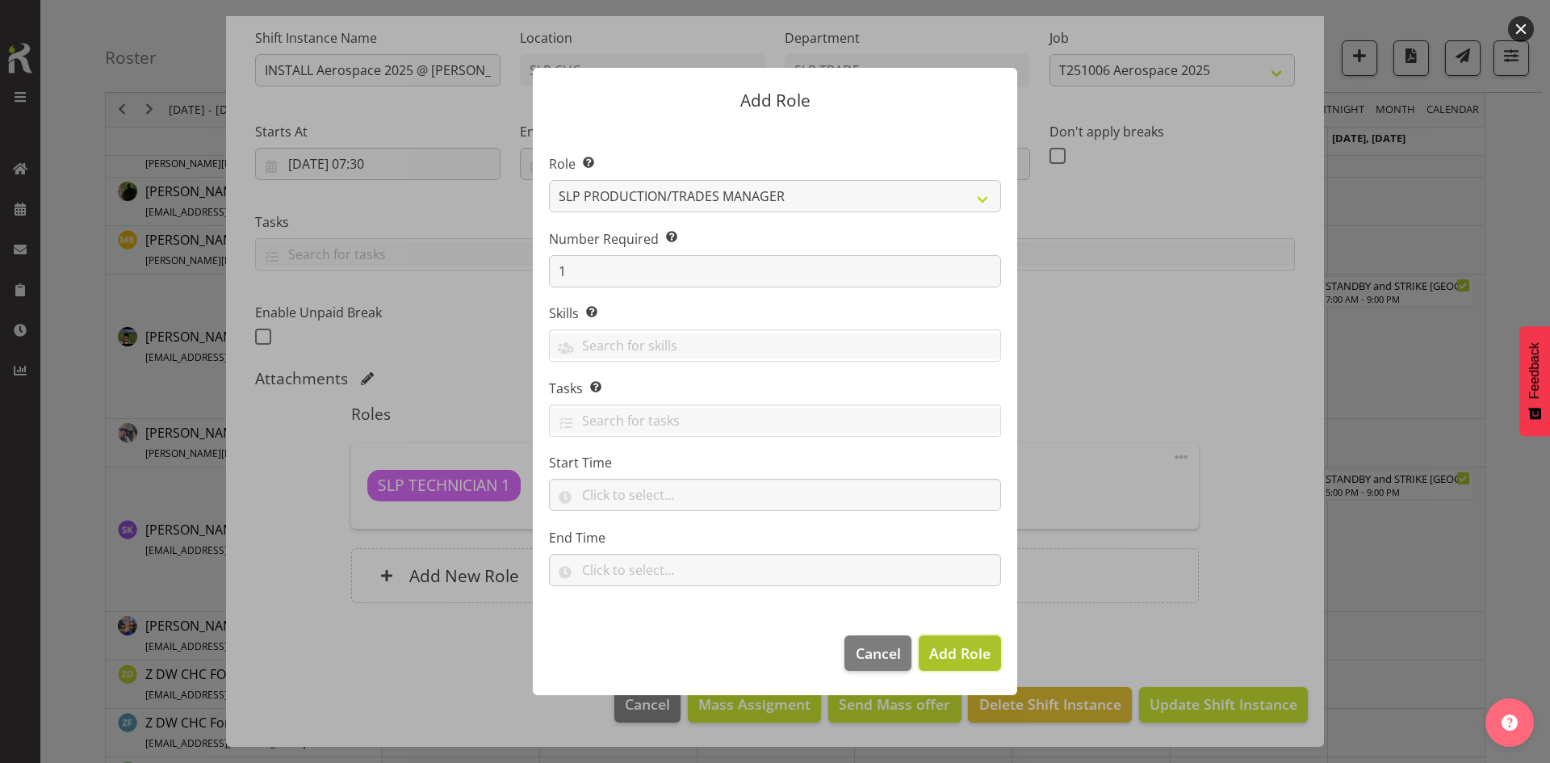
click at [962, 658] on span "Add Role" at bounding box center [959, 652] width 61 height 19
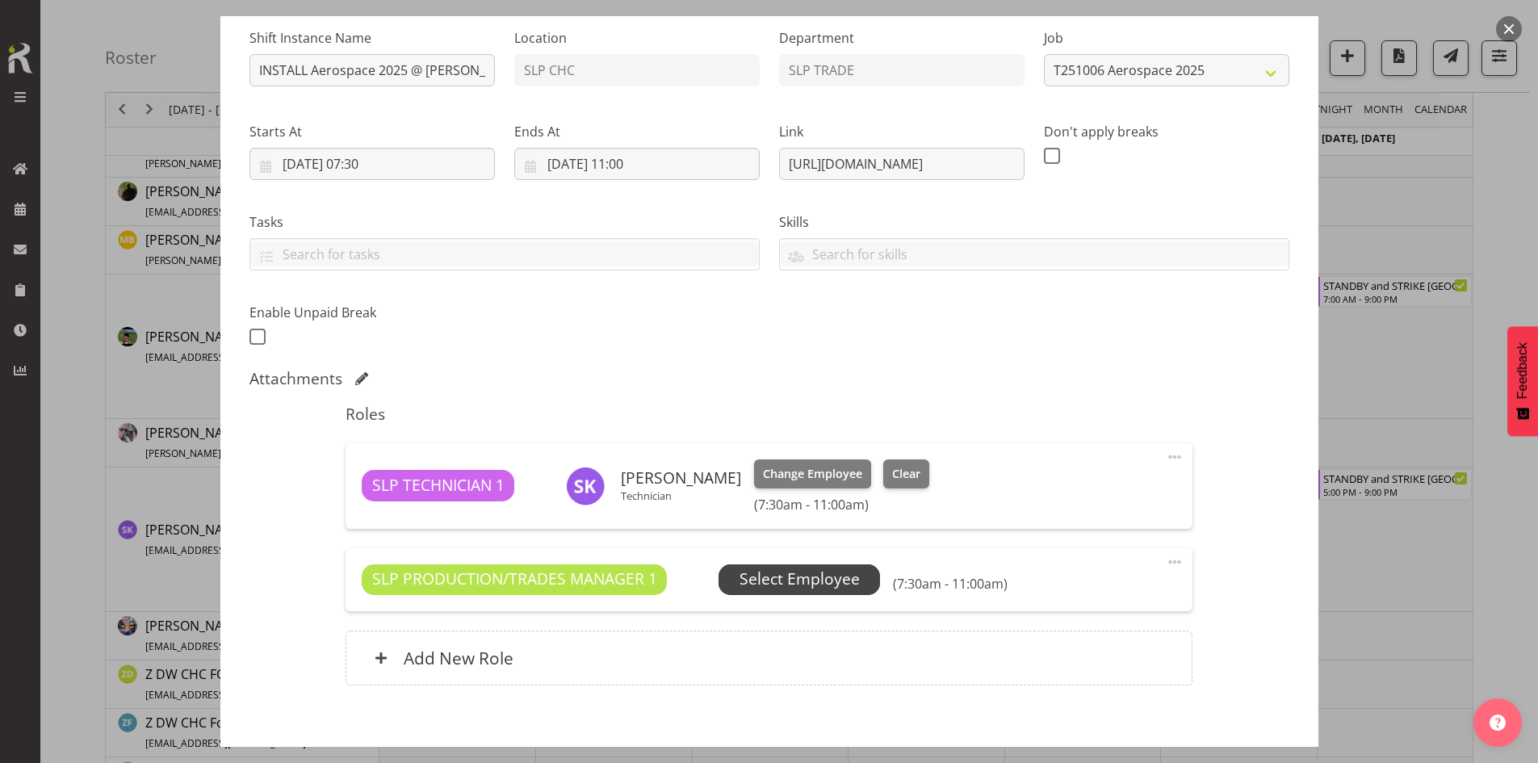
click at [768, 576] on span "Select Employee" at bounding box center [800, 579] width 120 height 23
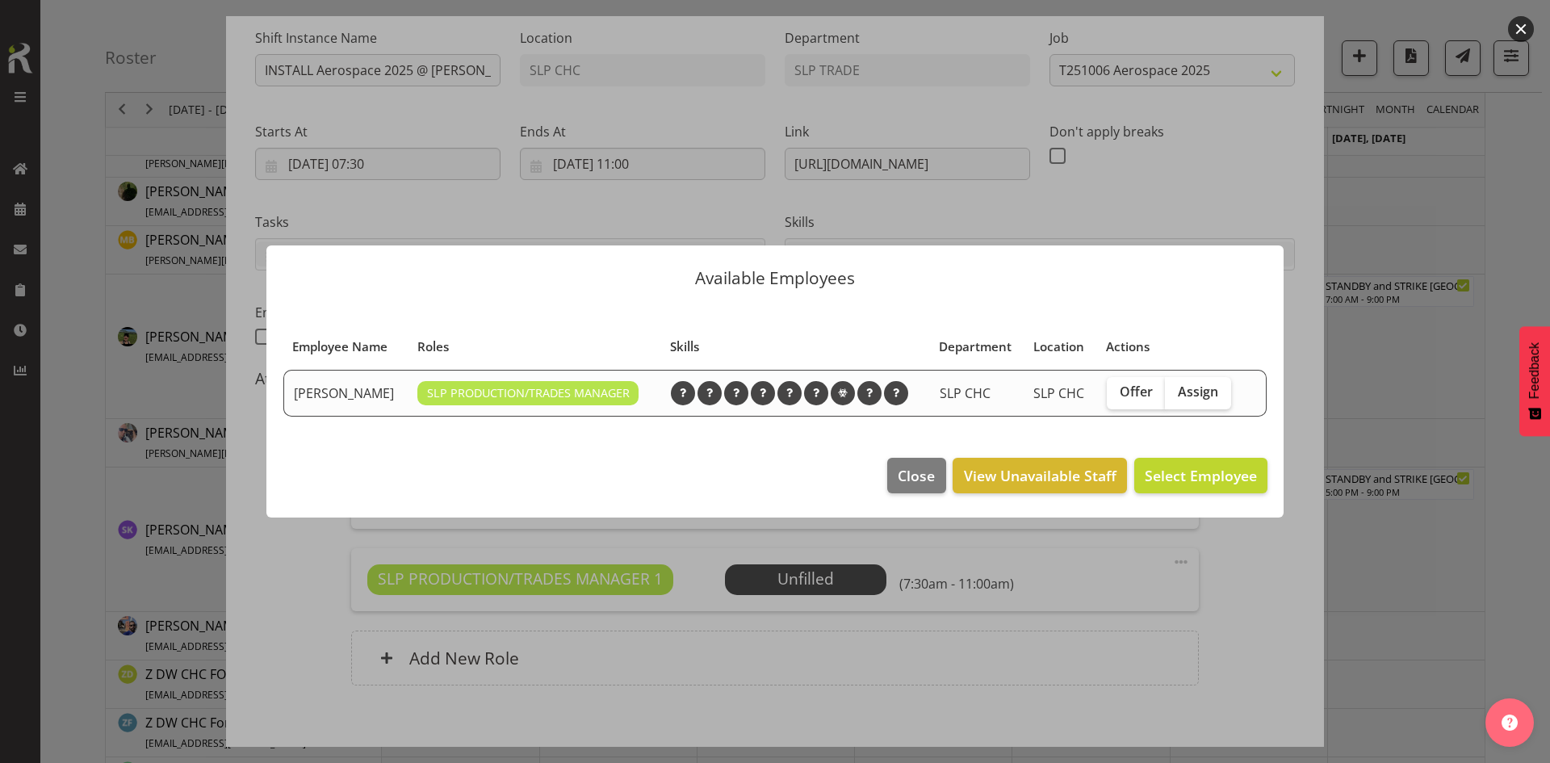
drag, startPoint x: 1185, startPoint y: 389, endPoint x: 1185, endPoint y: 429, distance: 39.6
click at [1187, 389] on span "Assign" at bounding box center [1198, 392] width 40 height 16
click at [1176, 389] on input "Assign" at bounding box center [1170, 392] width 10 height 10
checkbox input "true"
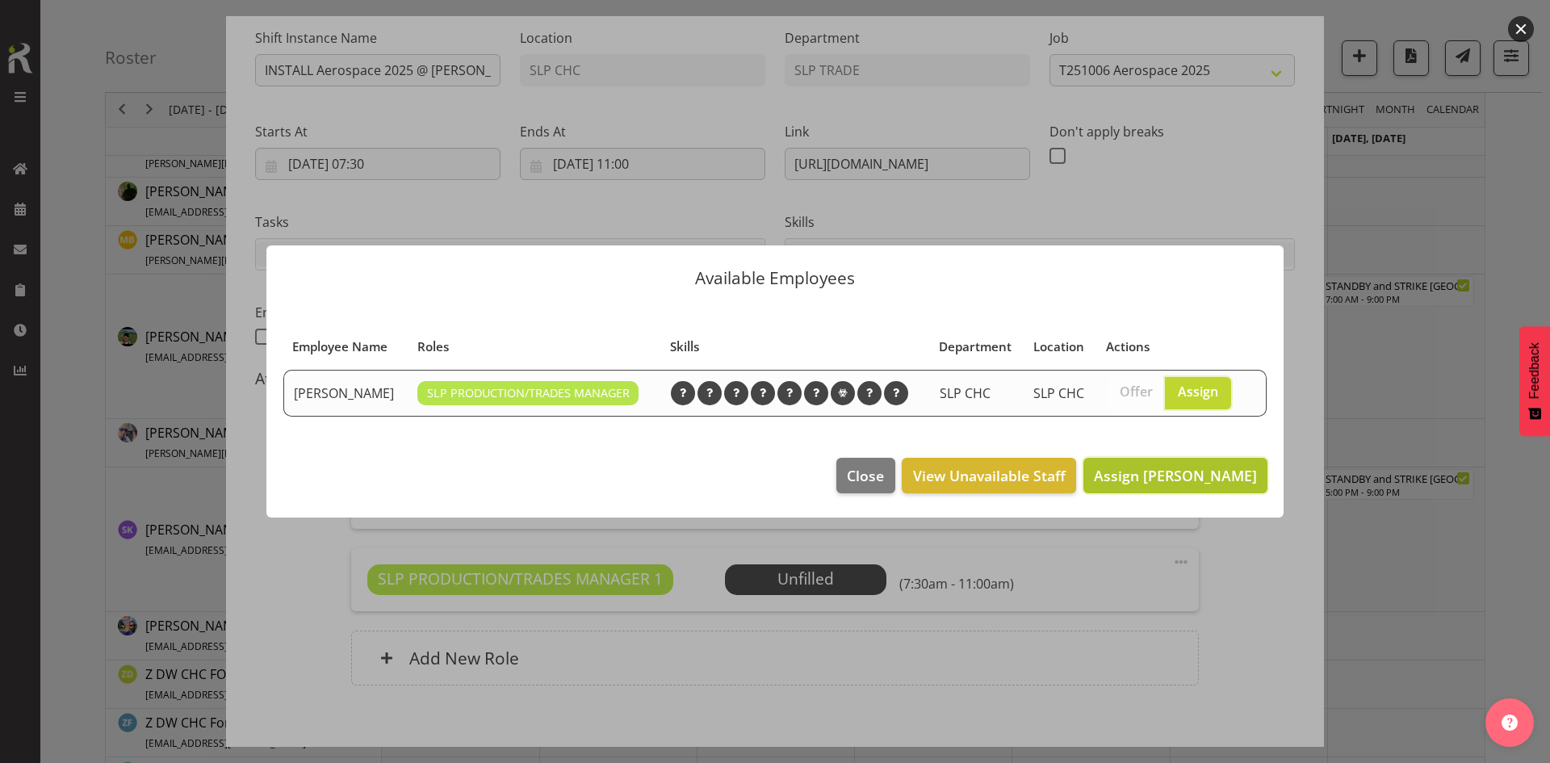
click at [1178, 472] on span "Assign [PERSON_NAME]" at bounding box center [1175, 475] width 163 height 19
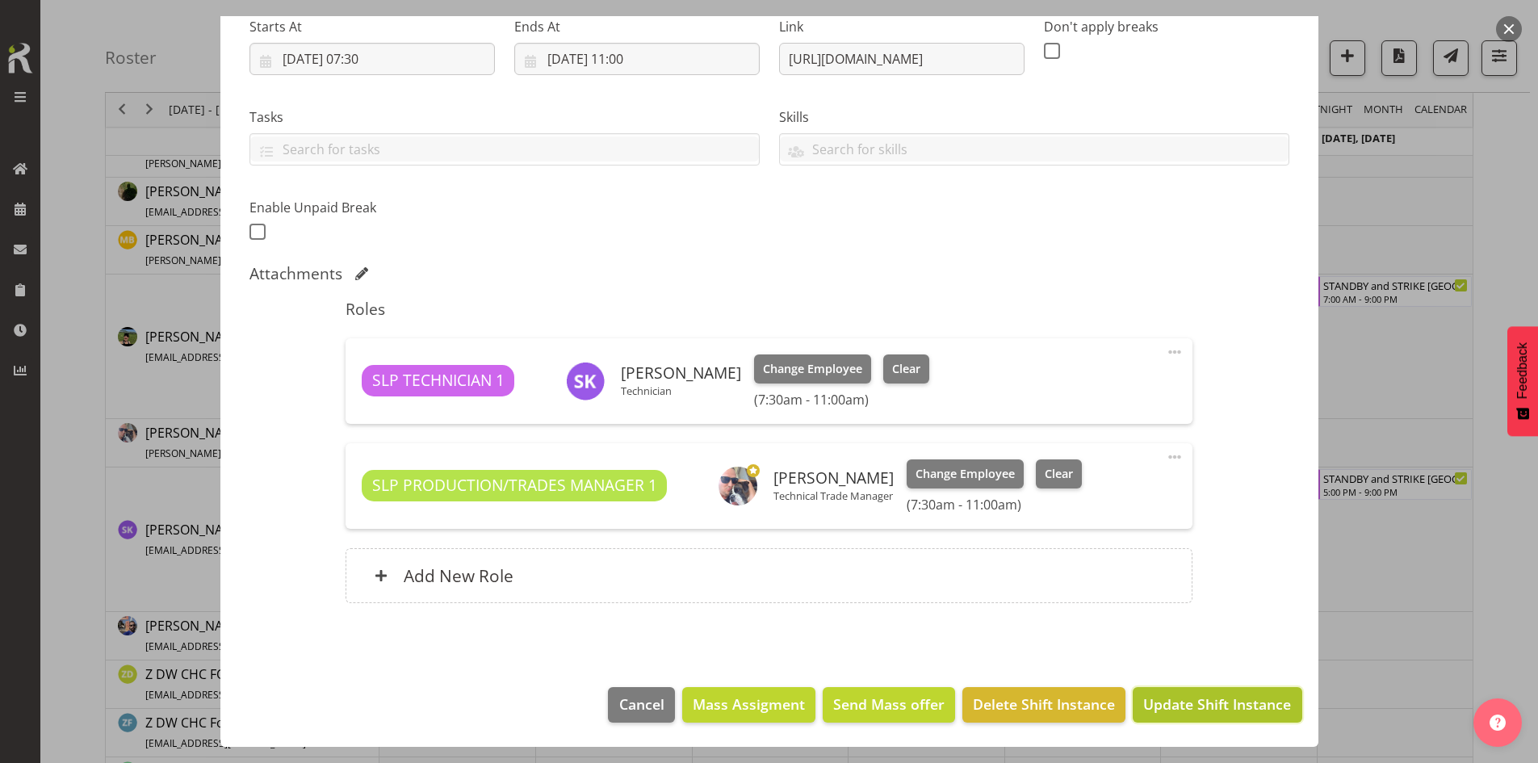
click at [1148, 689] on button "Update Shift Instance" at bounding box center [1217, 705] width 169 height 36
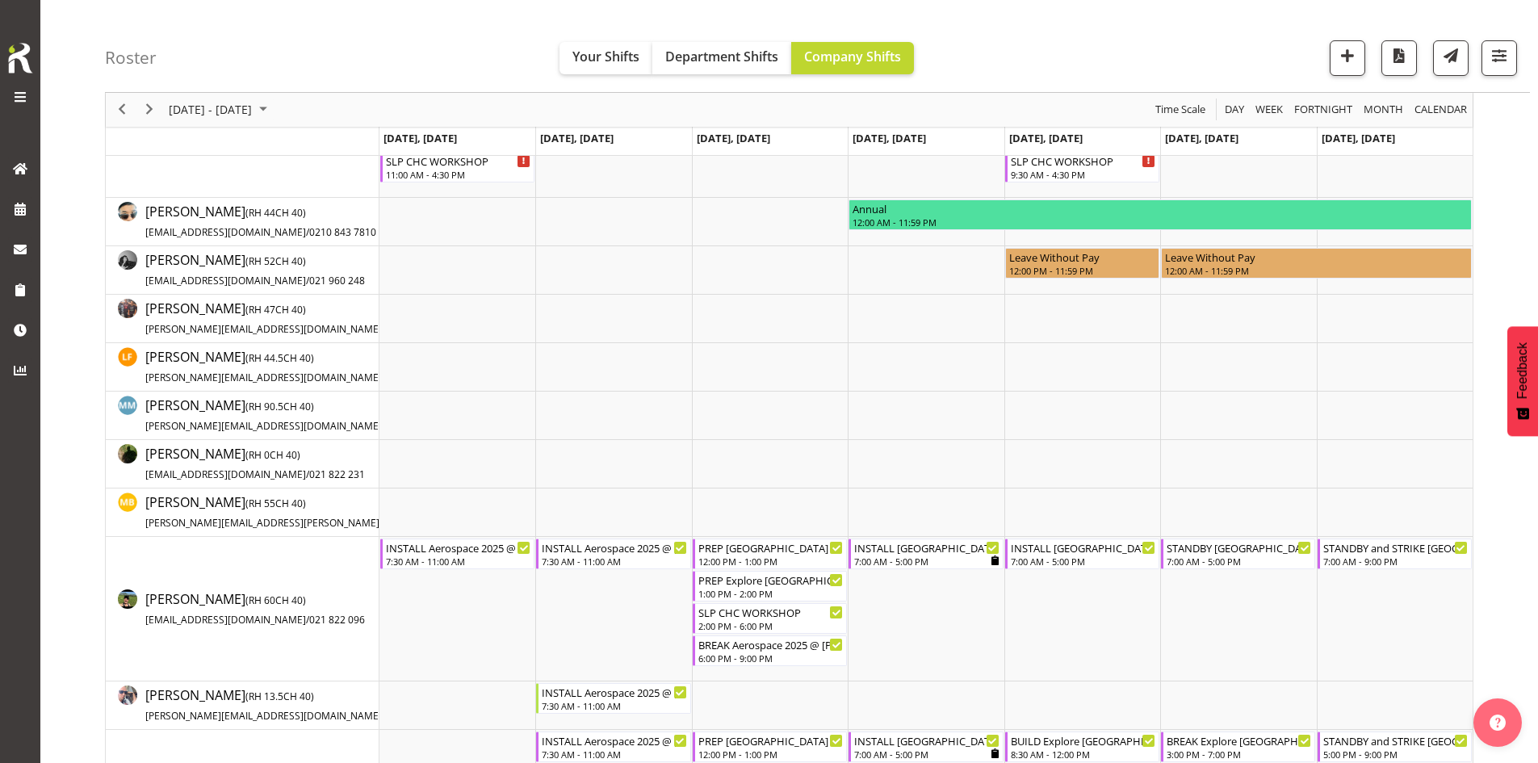
scroll to position [323, 0]
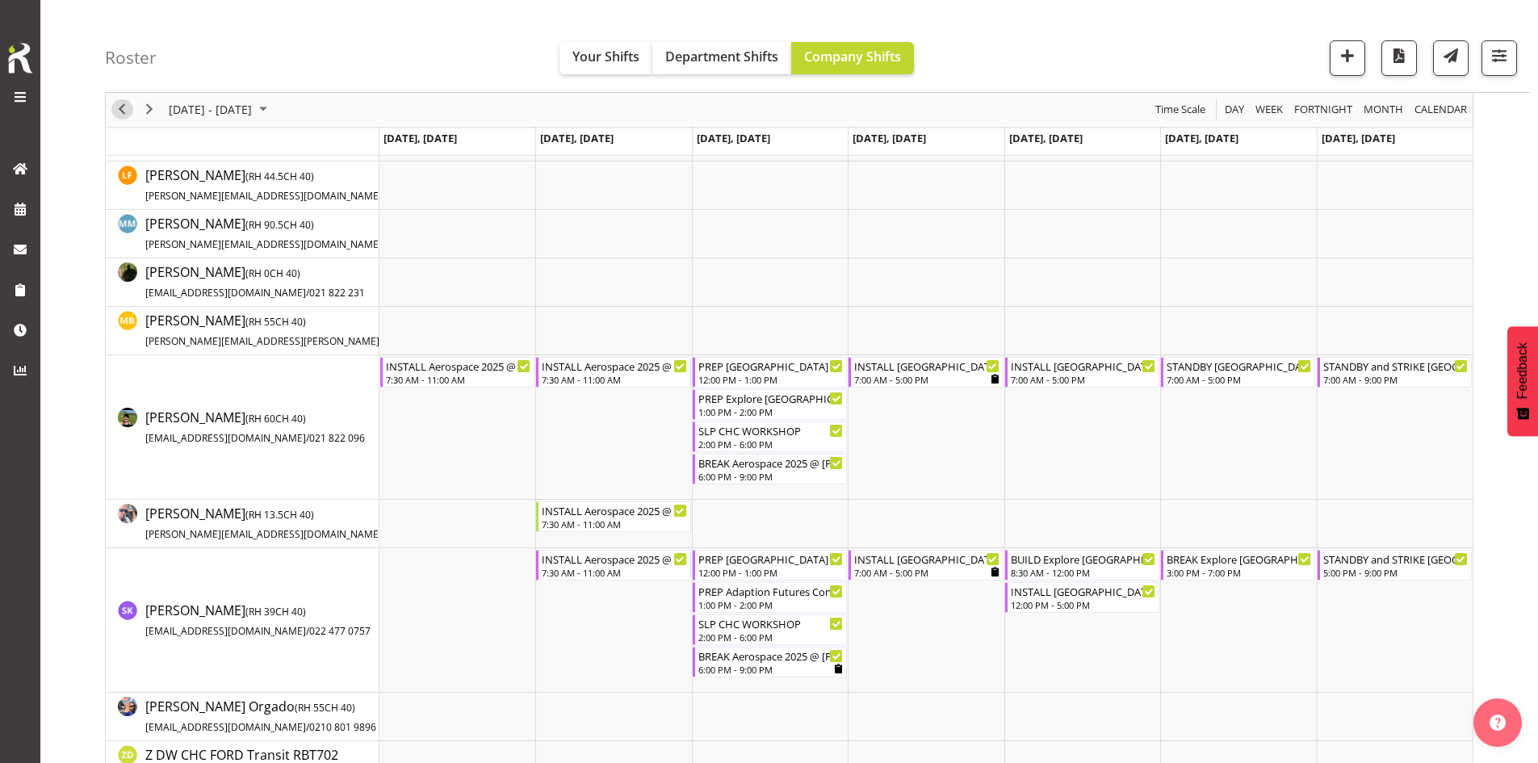
click at [119, 111] on span "Previous" at bounding box center [121, 110] width 19 height 20
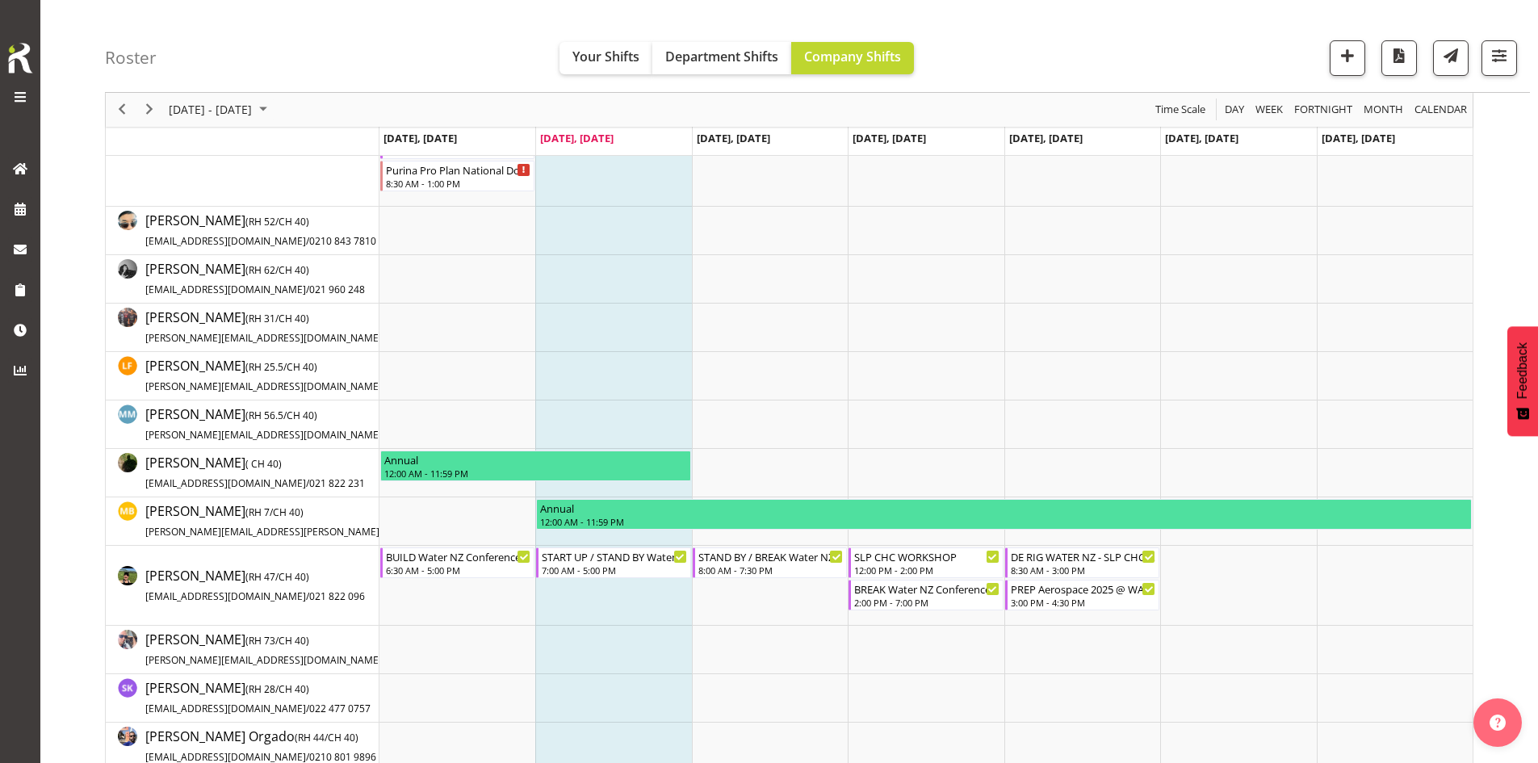
scroll to position [242, 0]
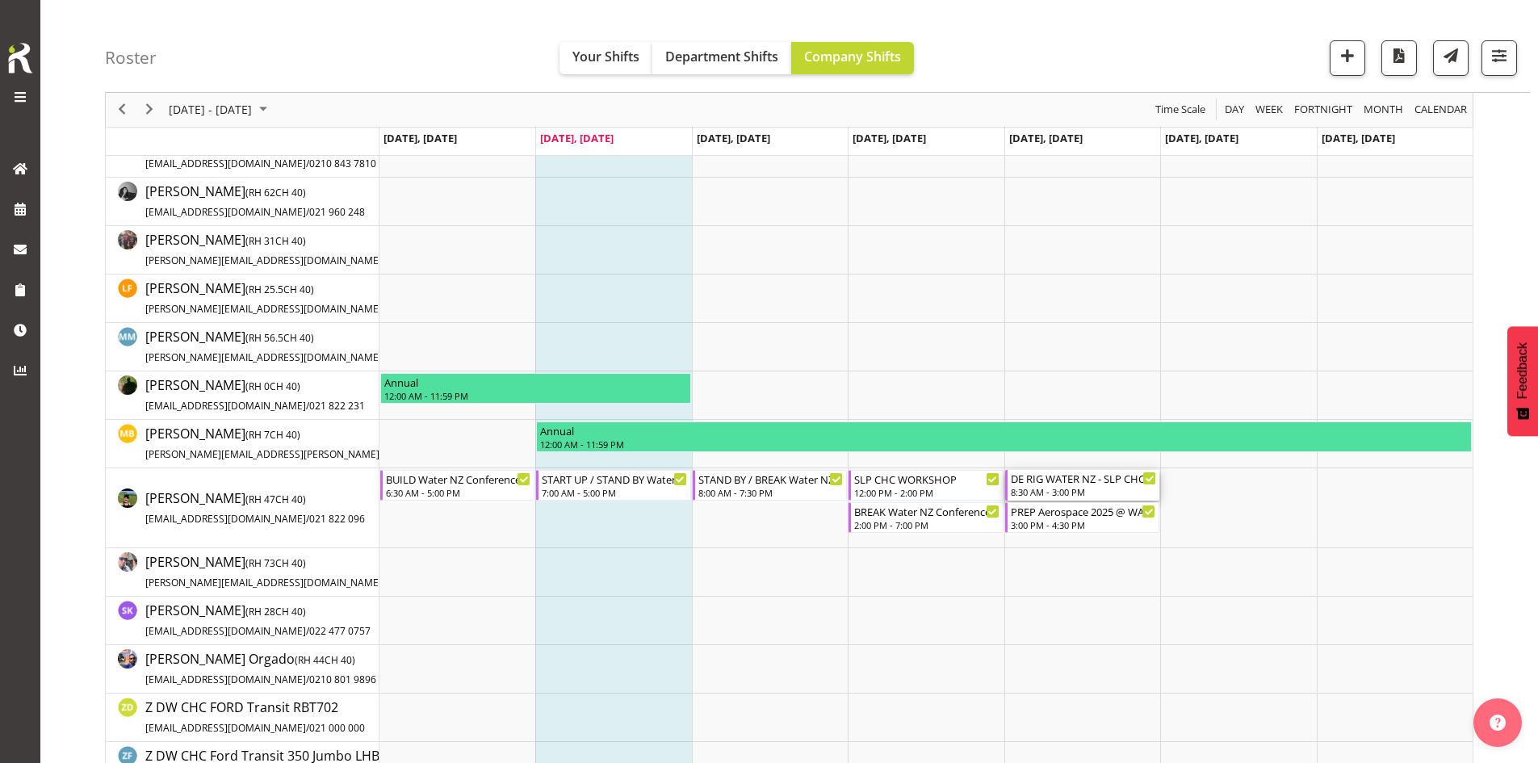
click at [1058, 481] on div "DE RIG WATER NZ - SLP CHC WORKSHOP" at bounding box center [1083, 478] width 145 height 16
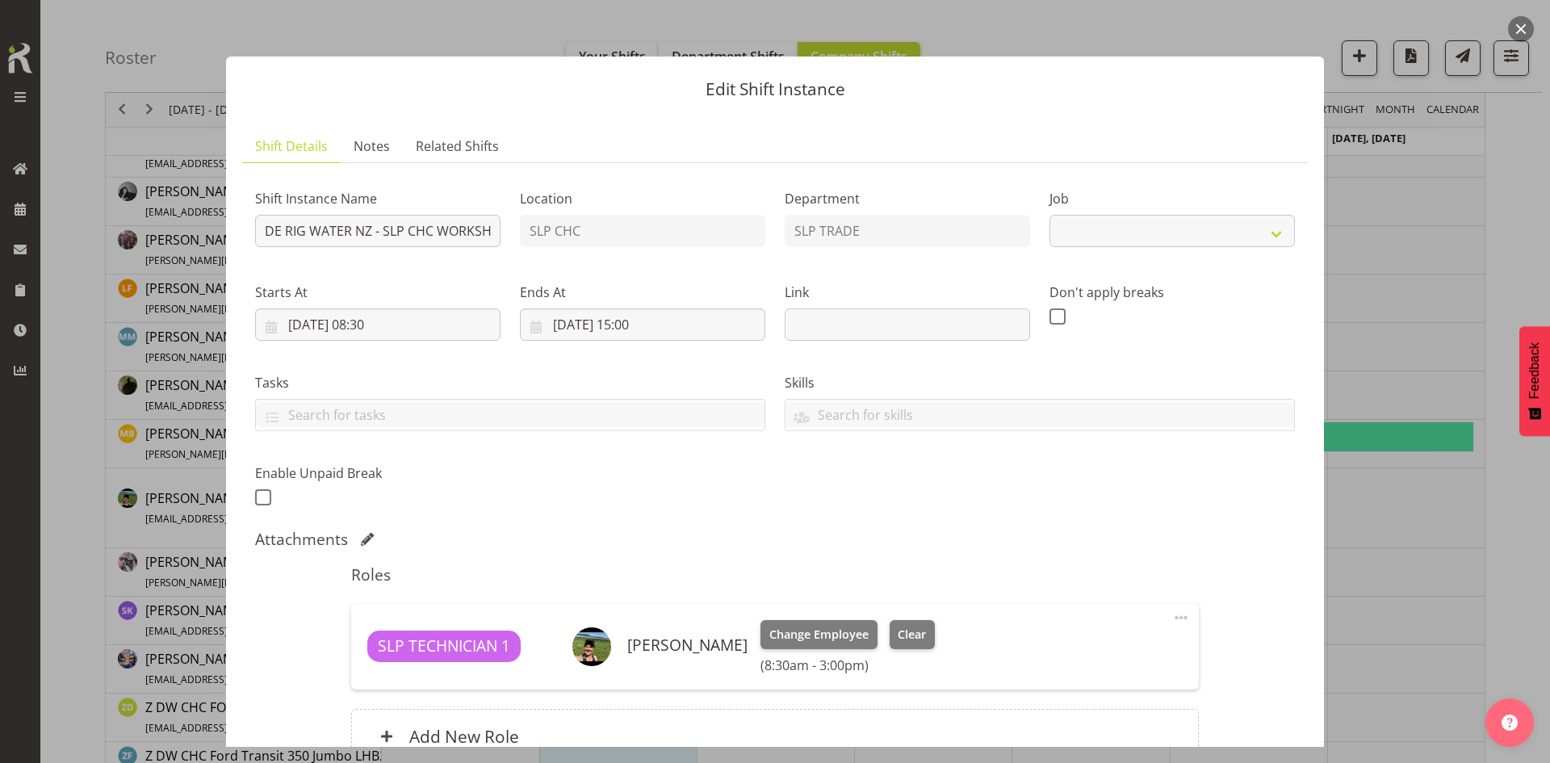
select select "45"
click at [1528, 27] on button "button" at bounding box center [1521, 29] width 26 height 26
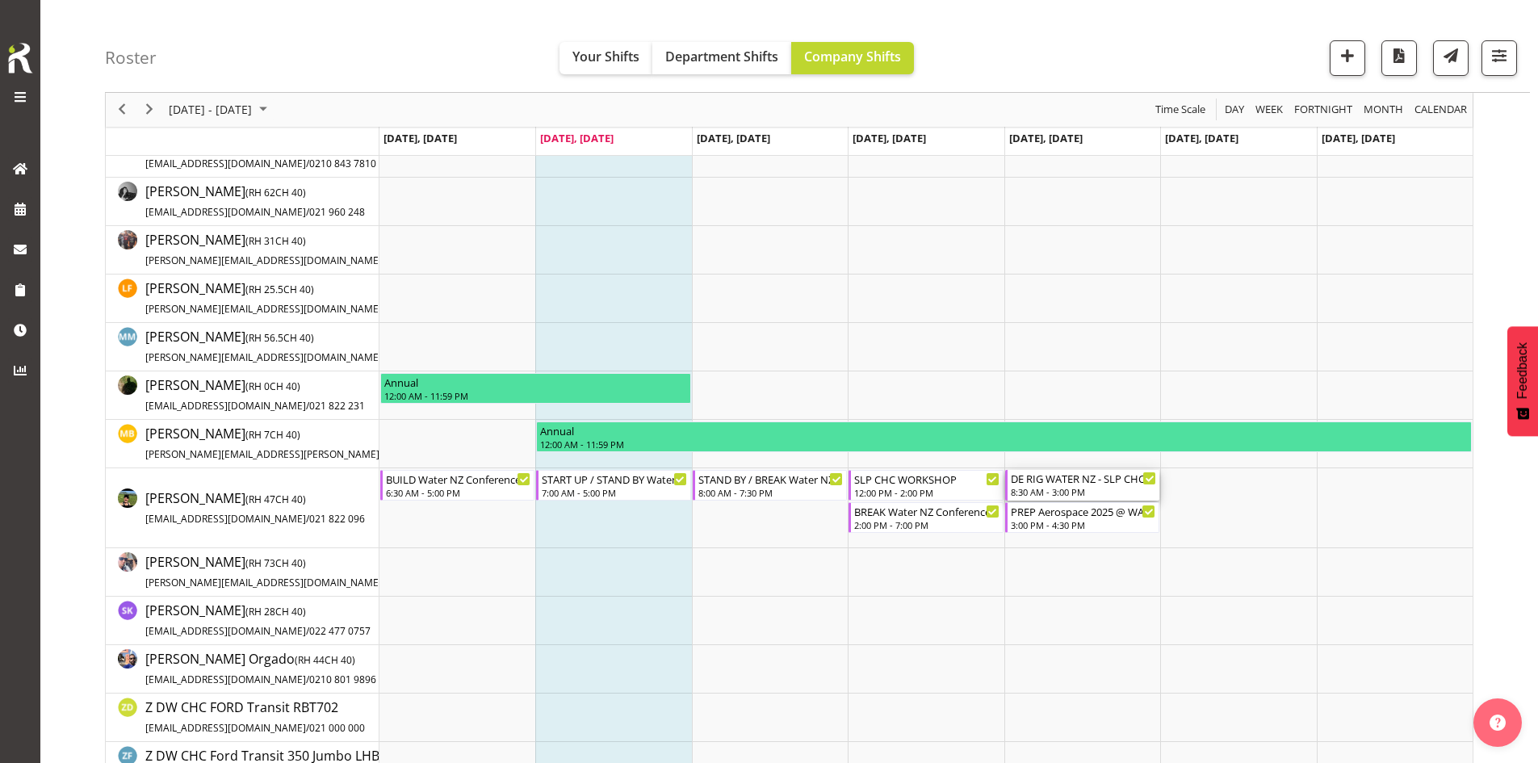
click at [1104, 489] on div "8:30 AM - 3:00 PM" at bounding box center [1083, 491] width 145 height 13
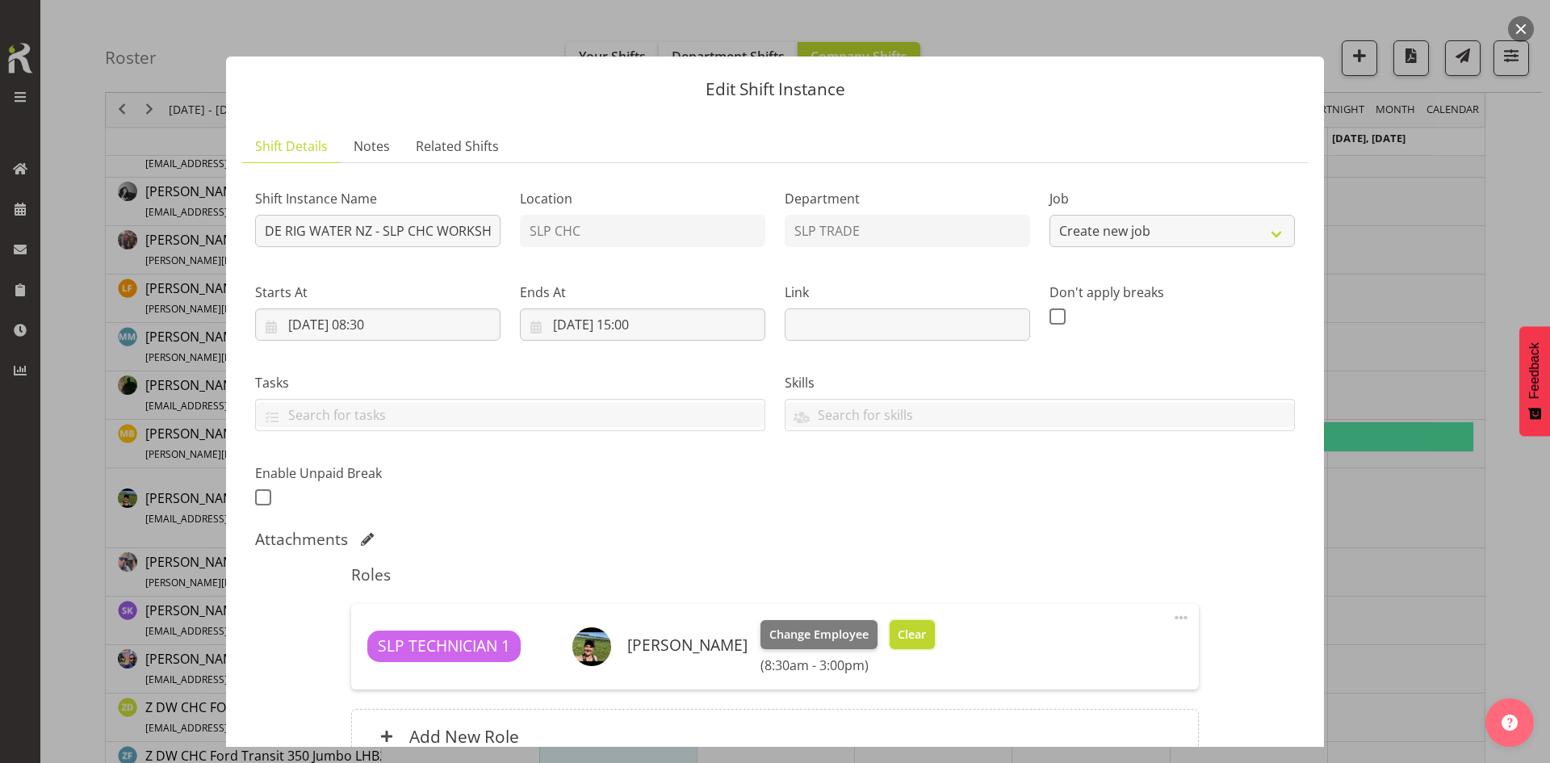
select select "45"
click at [926, 629] on span "Clear" at bounding box center [912, 635] width 28 height 18
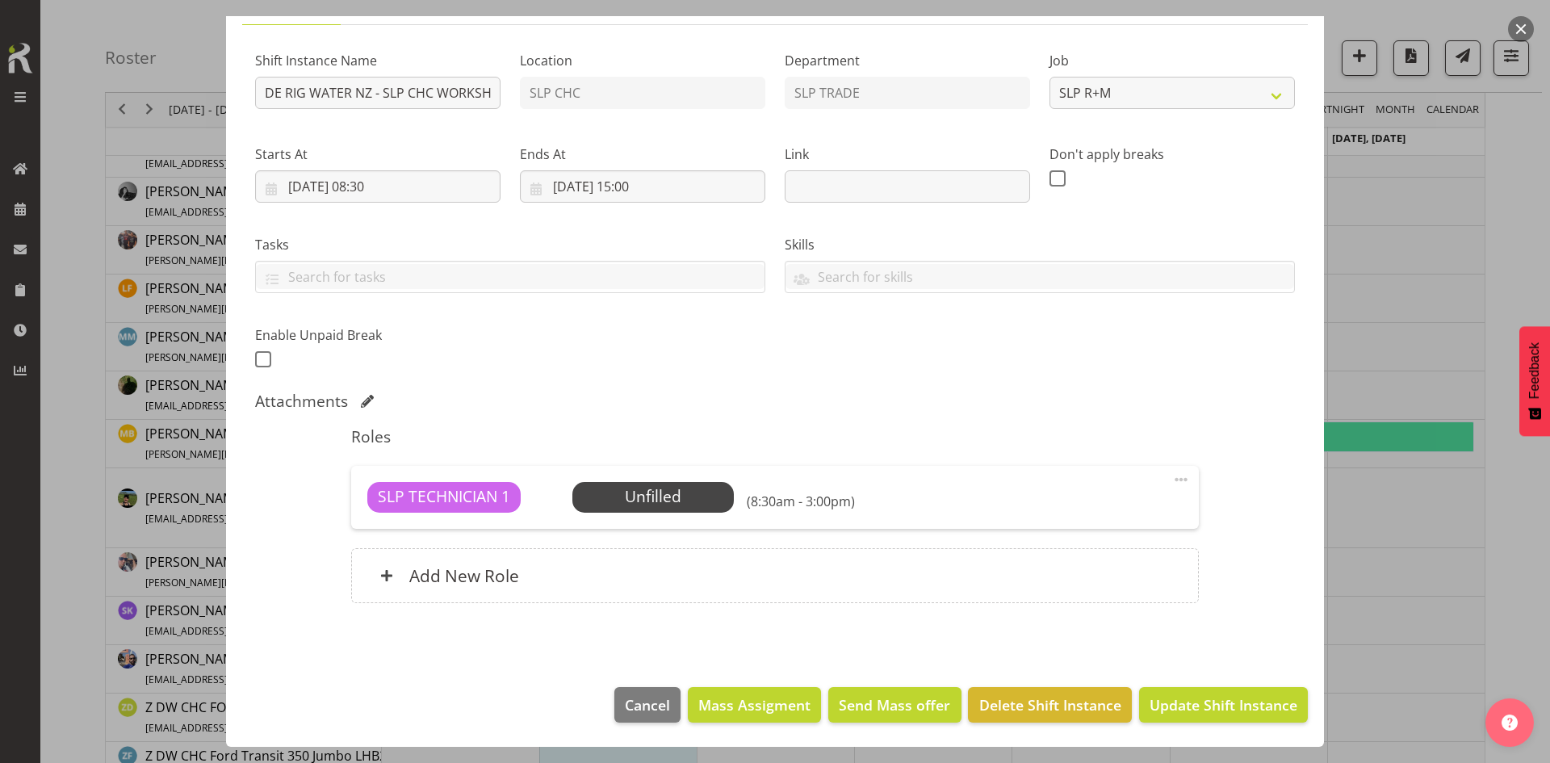
click at [1180, 724] on footer "Cancel Mass Assigment Send Mass offer Delete Shift Instance Update Shift Instan…" at bounding box center [775, 709] width 1098 height 76
click at [1186, 710] on span "Update Shift Instance" at bounding box center [1224, 704] width 148 height 21
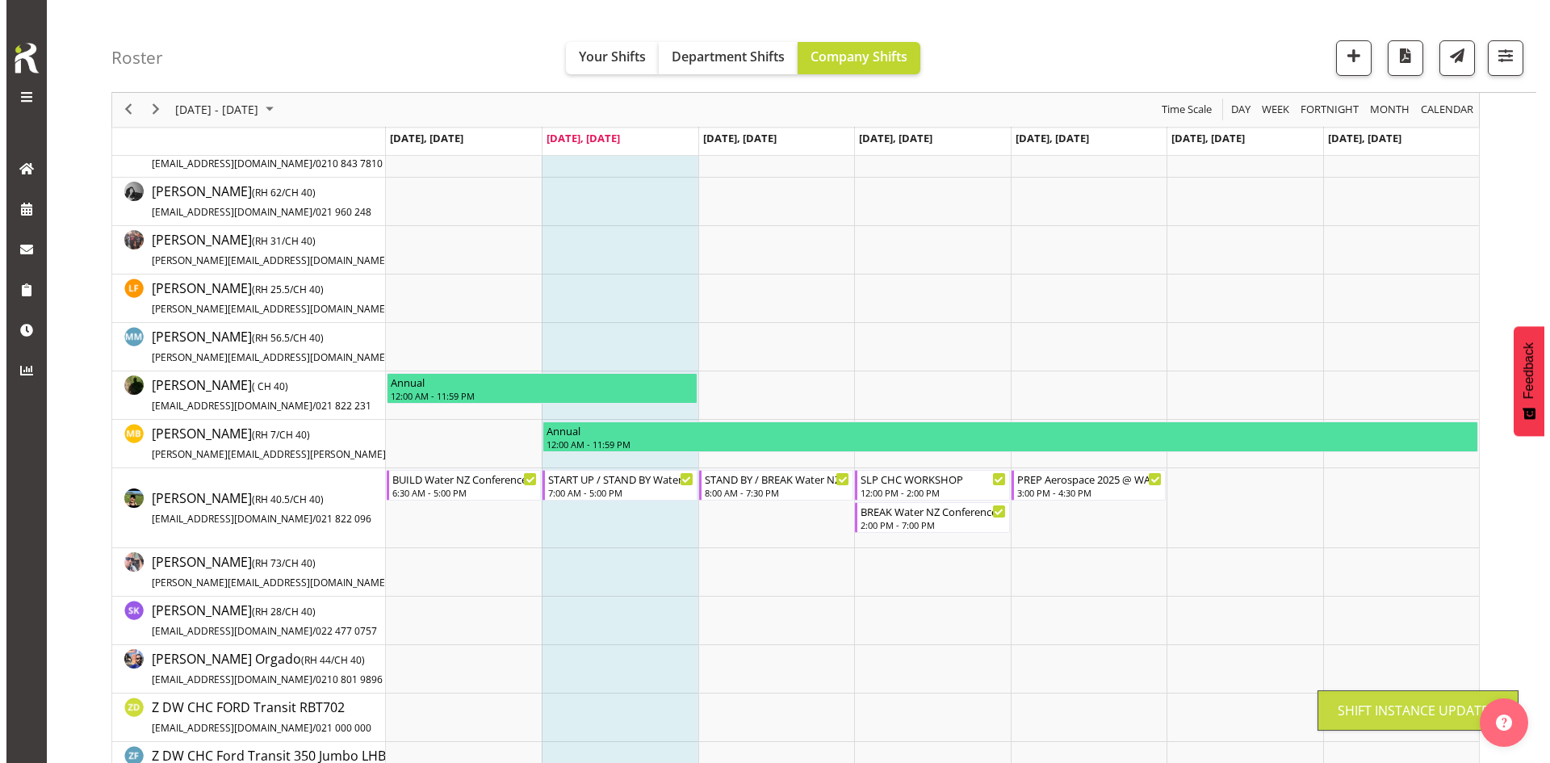
scroll to position [0, 0]
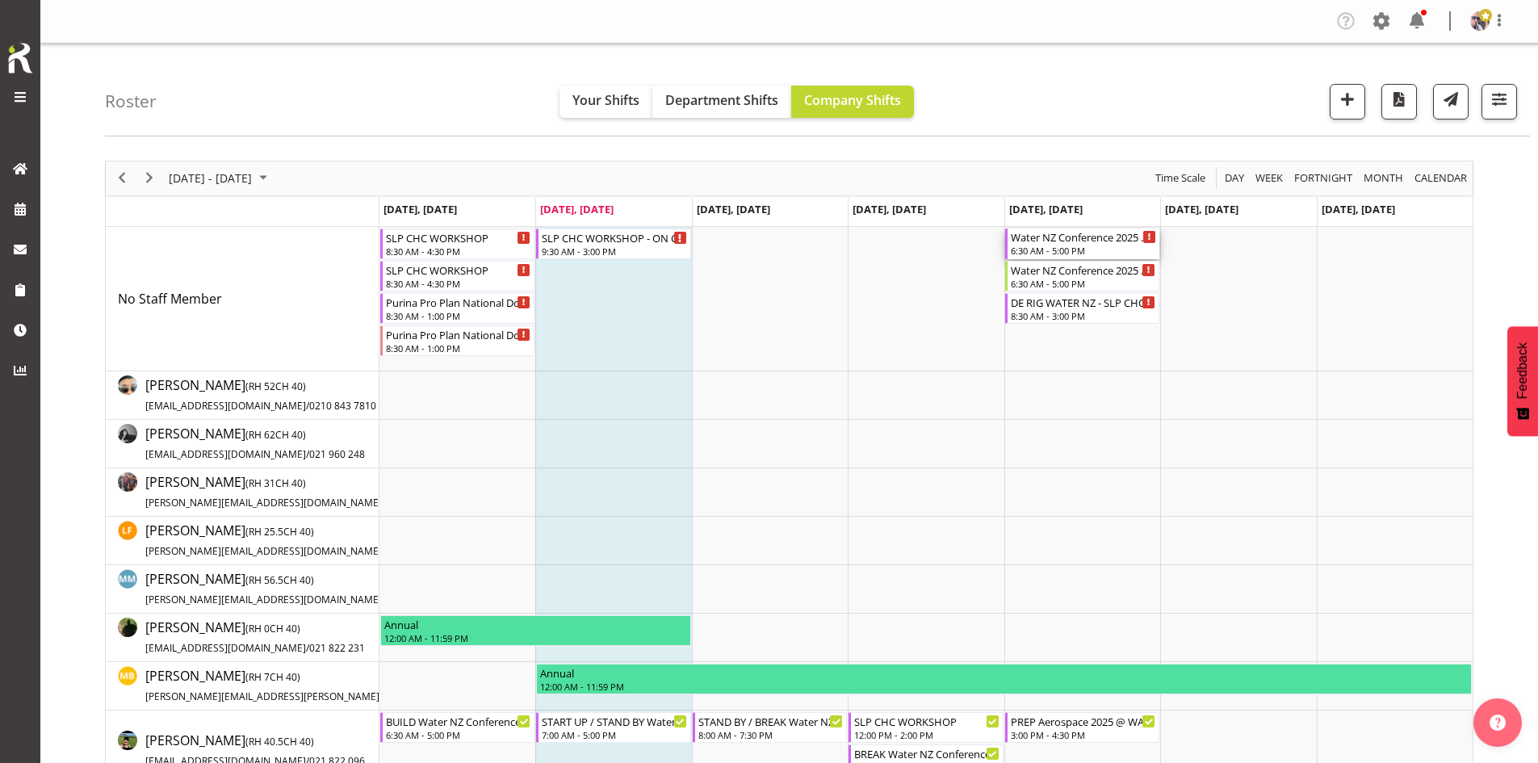
click at [1072, 257] on div "6:30 AM - 5:00 PM" at bounding box center [1083, 250] width 145 height 13
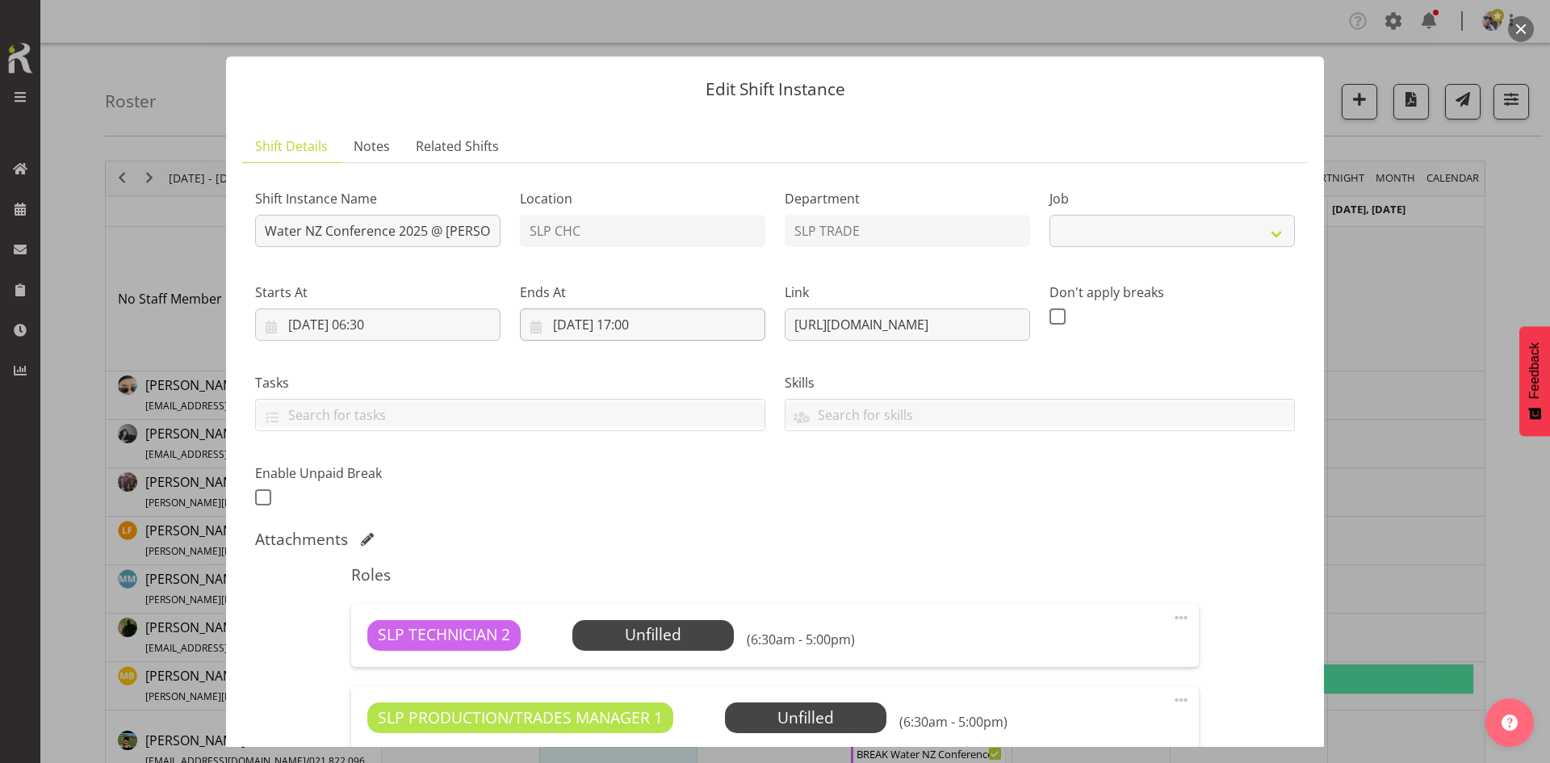
select select "10258"
click at [264, 233] on input "Water NZ Conference 2025 @ [PERSON_NAME] On site @ 0700" at bounding box center [377, 231] width 245 height 32
type input "LOAD UP / PREP AEROSPACE @ [PERSON_NAME] @ [PERSON_NAME] On site @ 0700"
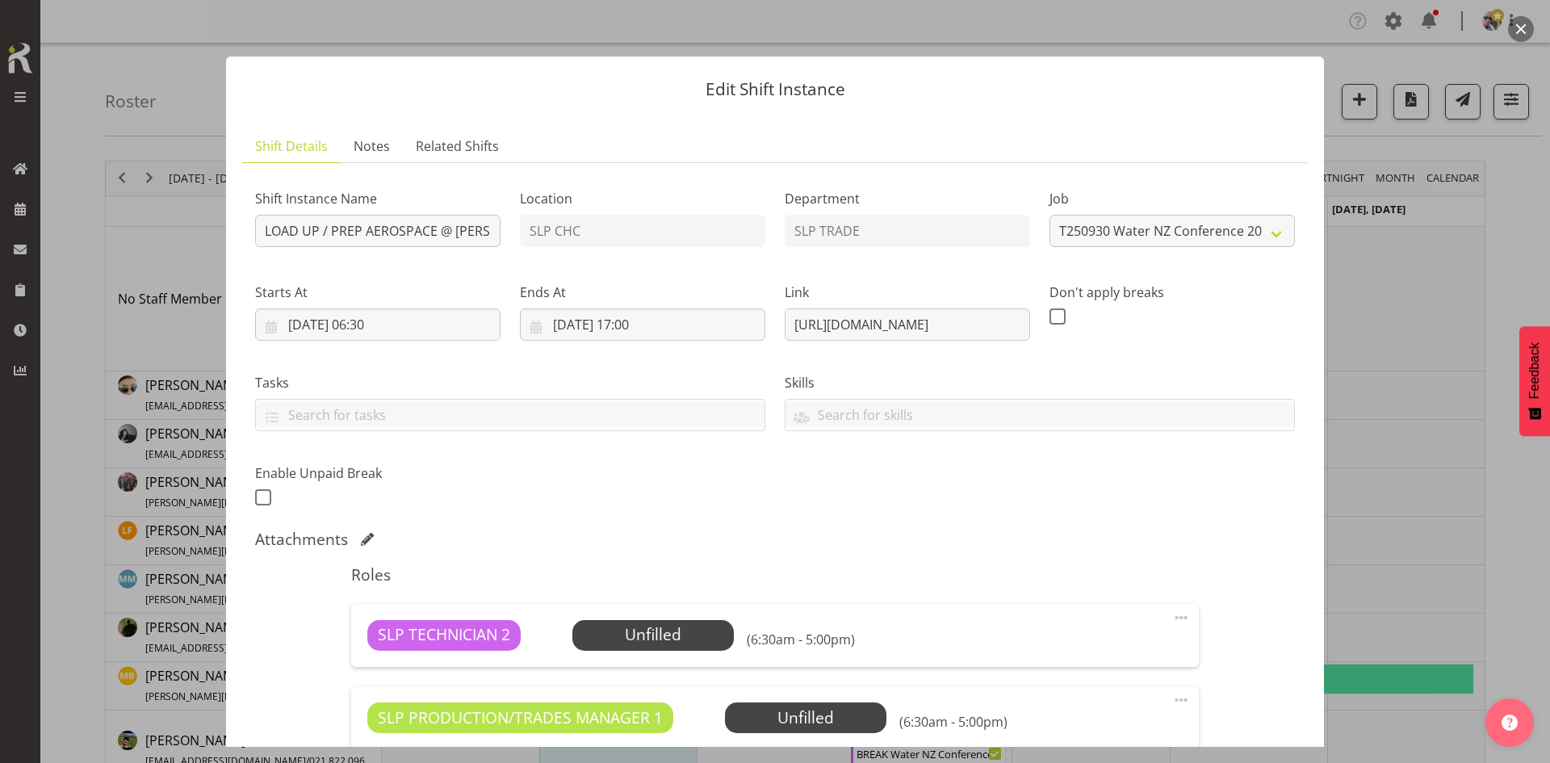
click at [956, 460] on div "Shift Instance Name LOAD UP / PREP AEROSPACE @ [PERSON_NAME] @ [PERSON_NAME] On…" at bounding box center [774, 343] width 1059 height 354
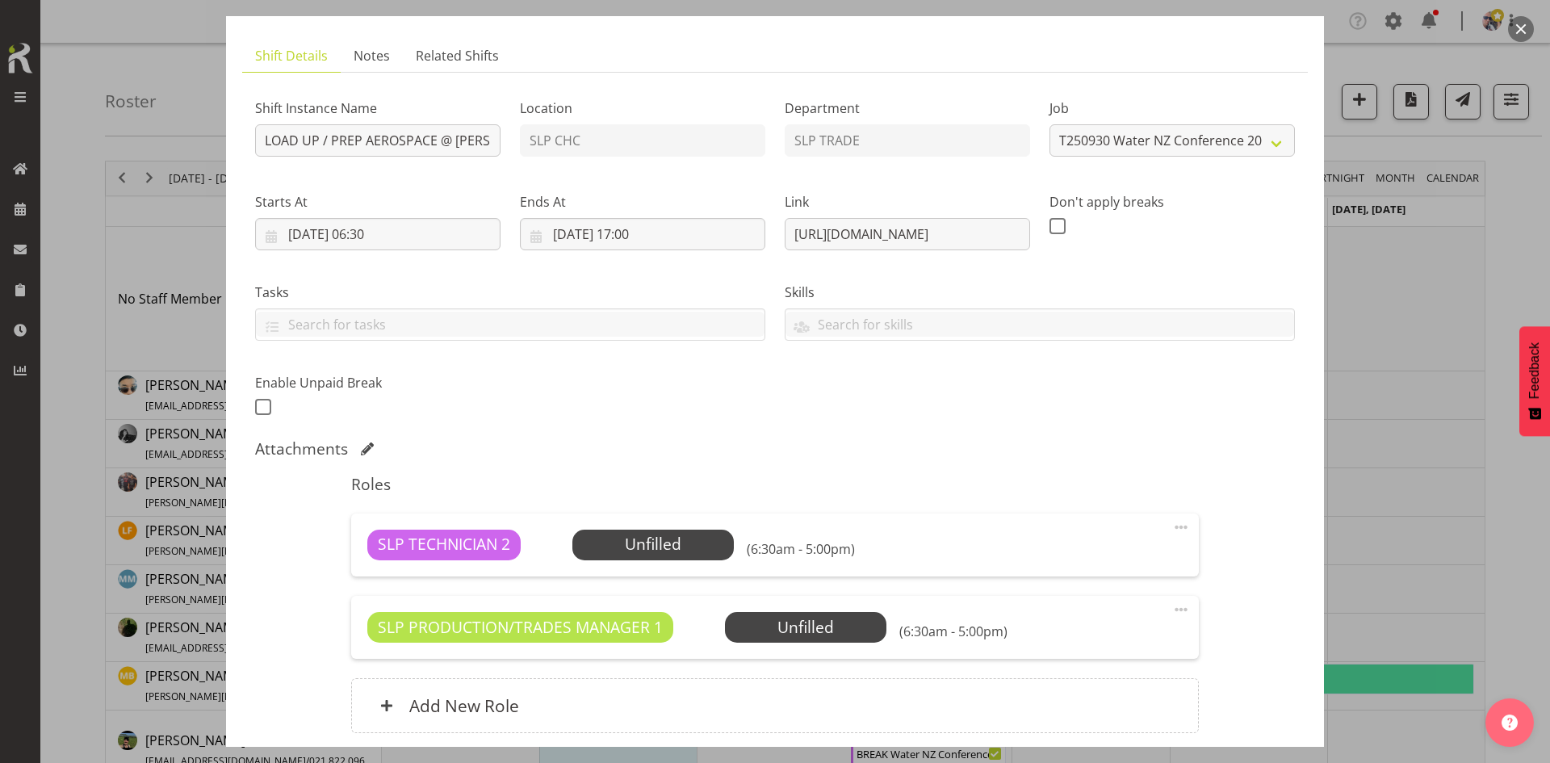
scroll to position [220, 0]
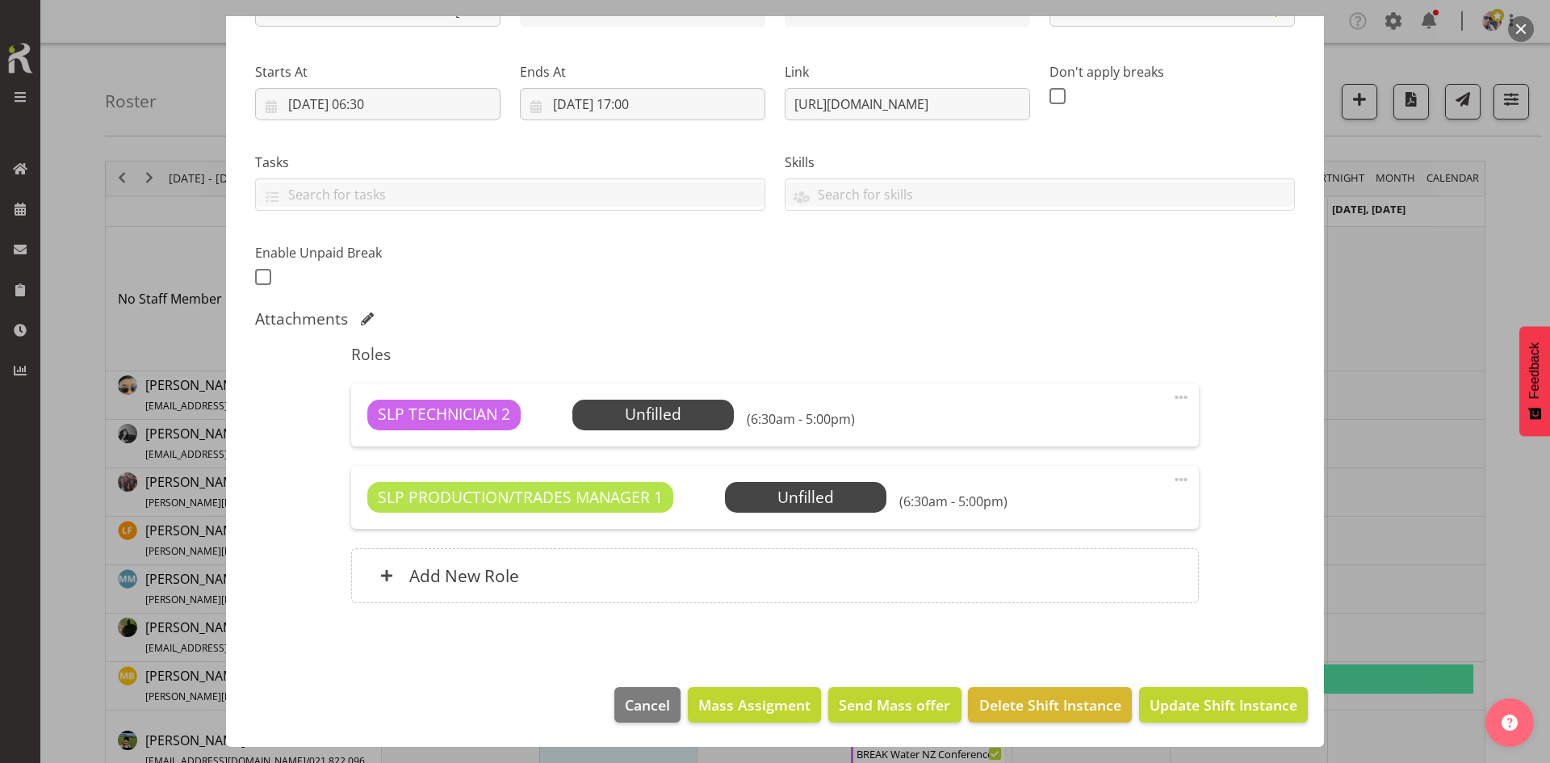
click at [1173, 484] on span at bounding box center [1180, 479] width 19 height 19
click at [1085, 571] on link "Delete" at bounding box center [1113, 573] width 155 height 29
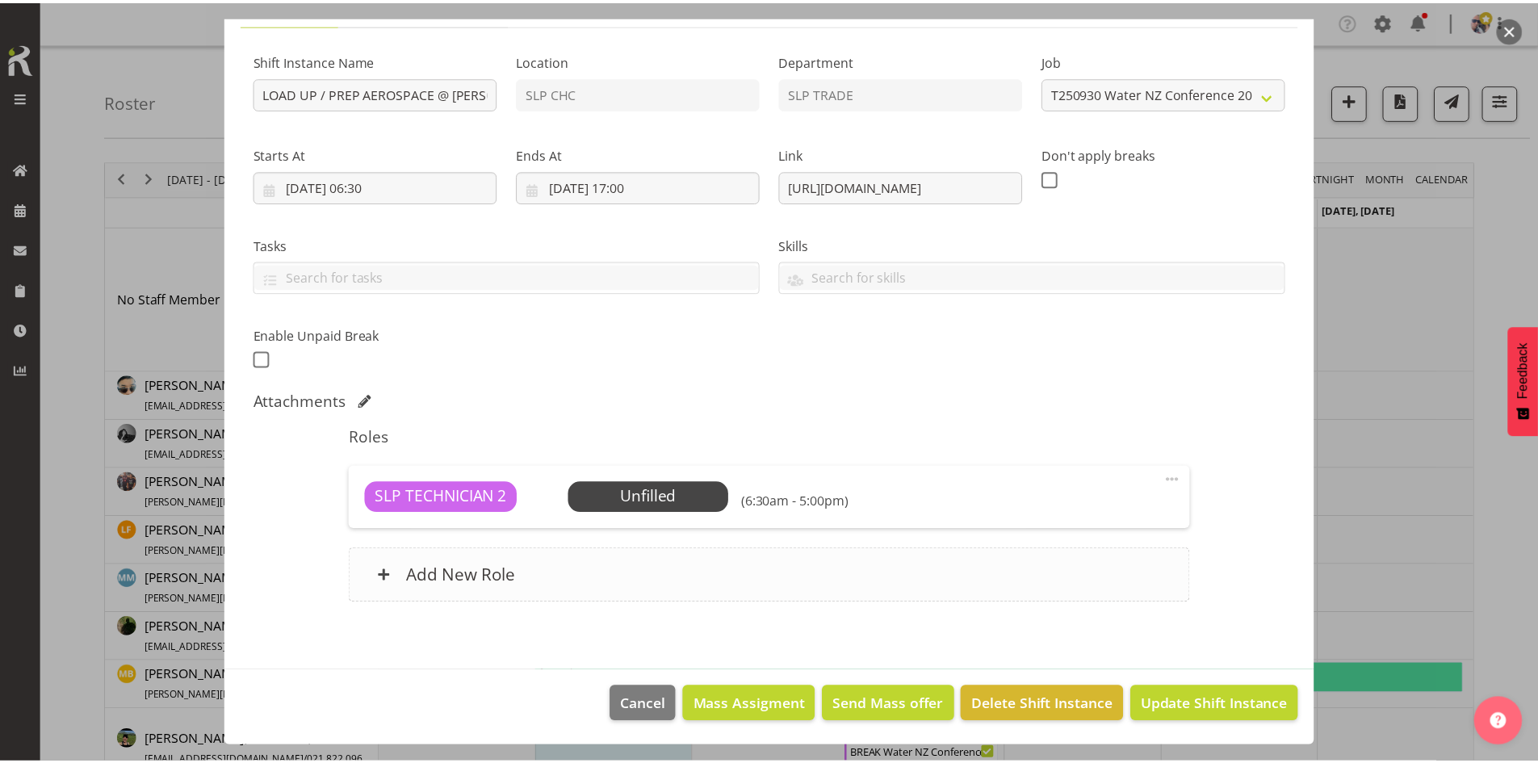
scroll to position [138, 0]
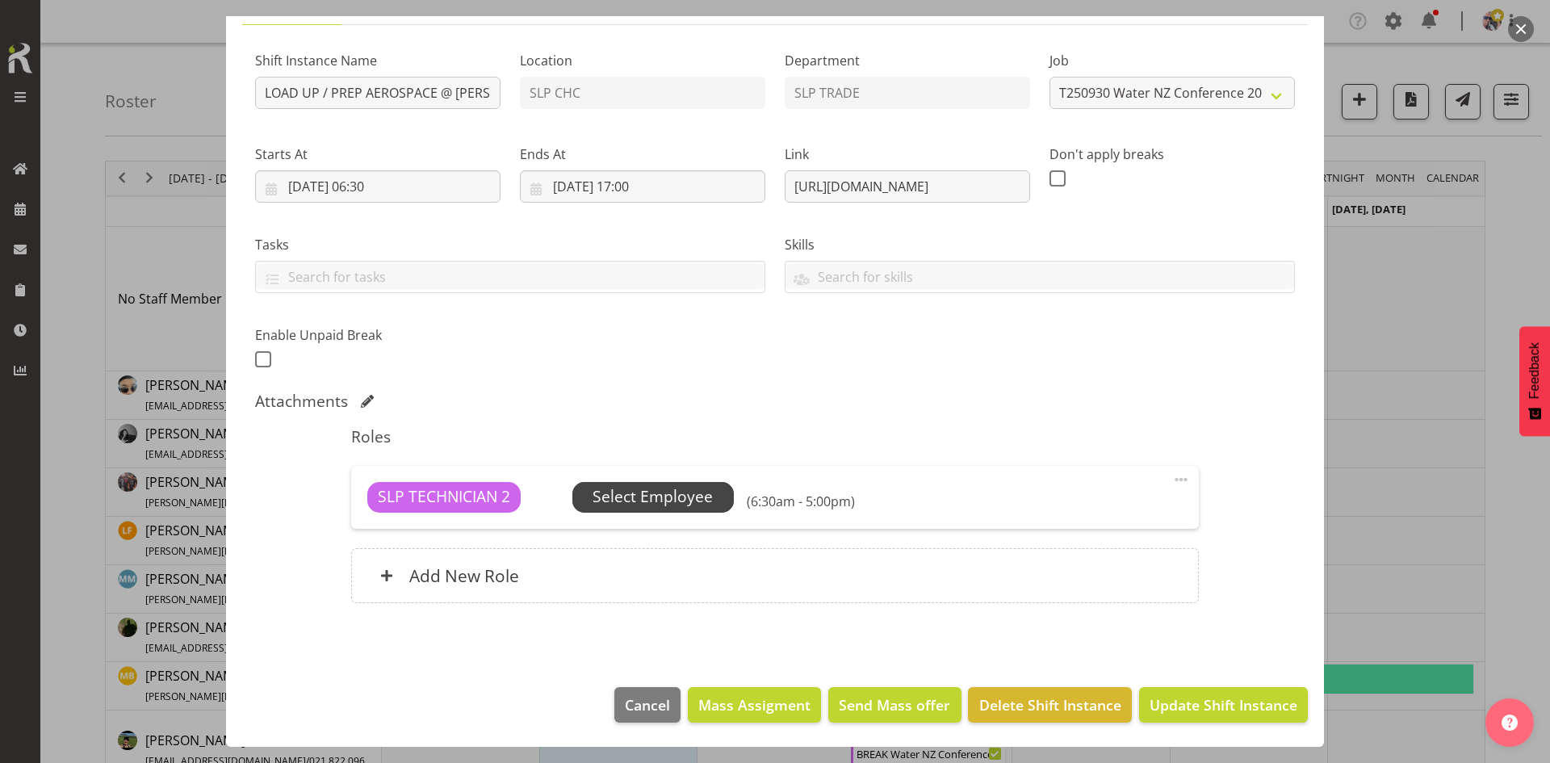
click at [729, 492] on span "Select Employee" at bounding box center [652, 497] width 161 height 31
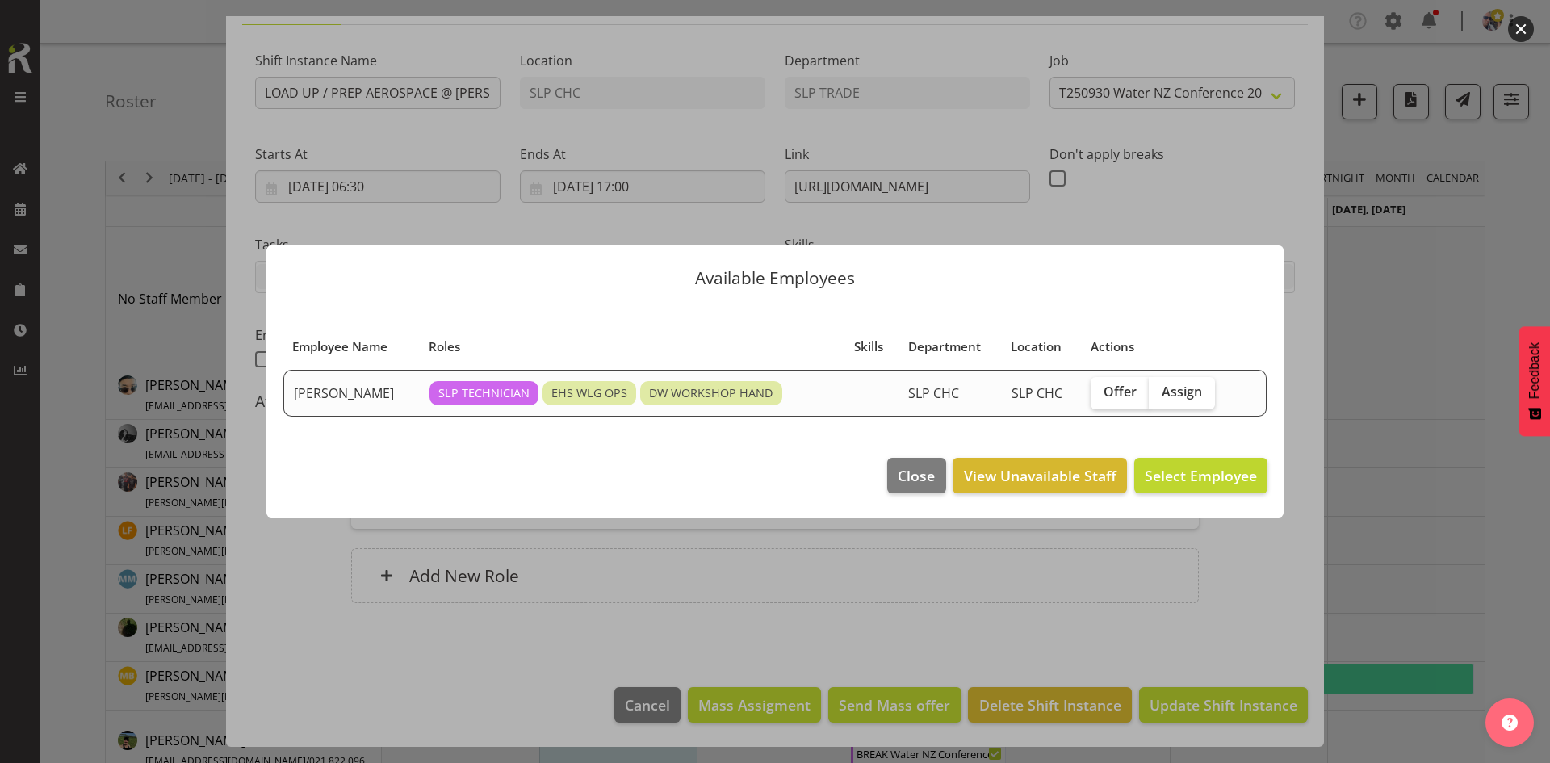
drag, startPoint x: 882, startPoint y: 487, endPoint x: 927, endPoint y: 466, distance: 49.1
click at [884, 485] on footer "Close View Unavailable Staff Select Employee" at bounding box center [774, 480] width 1017 height 76
click at [927, 466] on span "Close" at bounding box center [916, 475] width 37 height 21
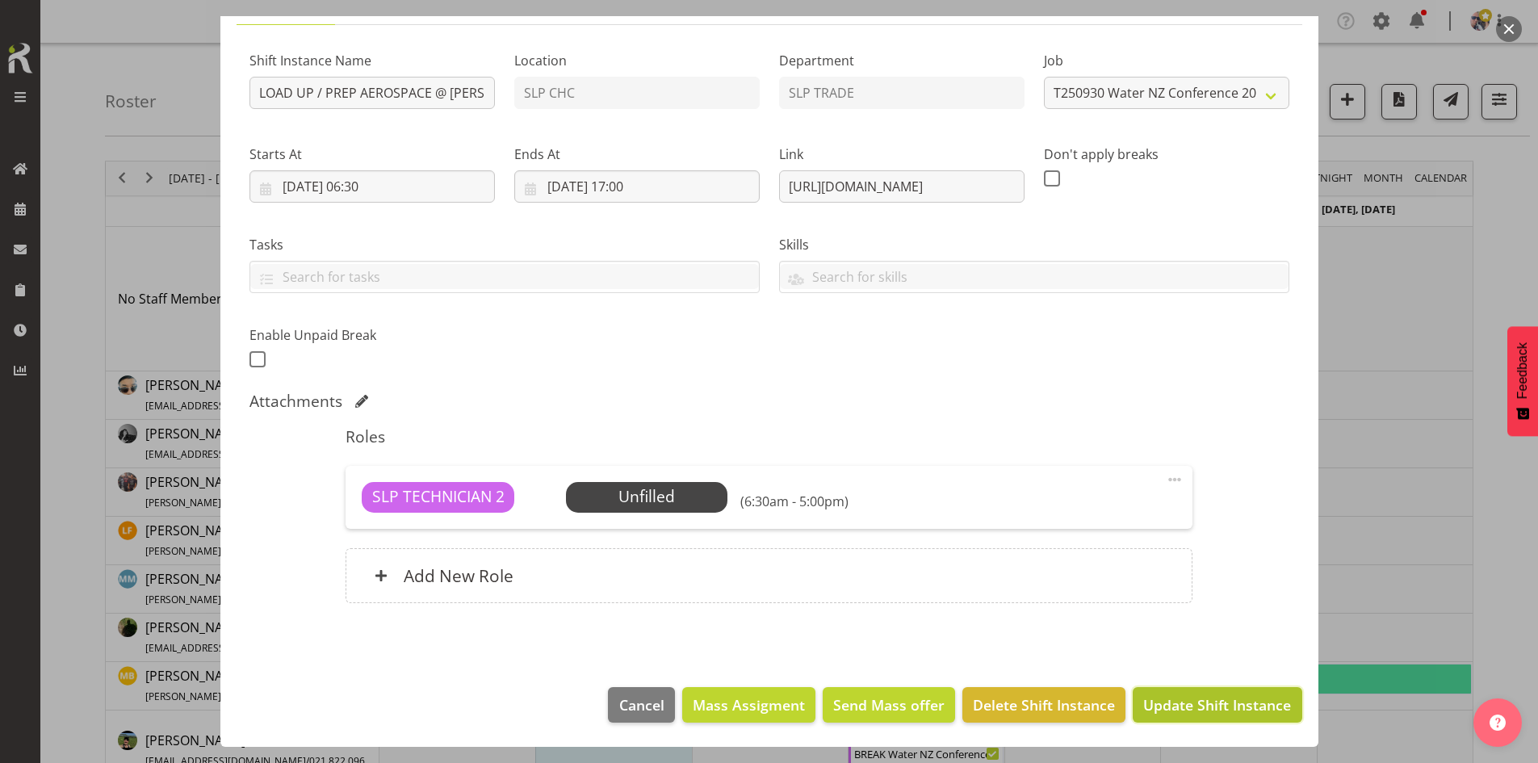
click at [1216, 702] on span "Update Shift Instance" at bounding box center [1217, 704] width 148 height 21
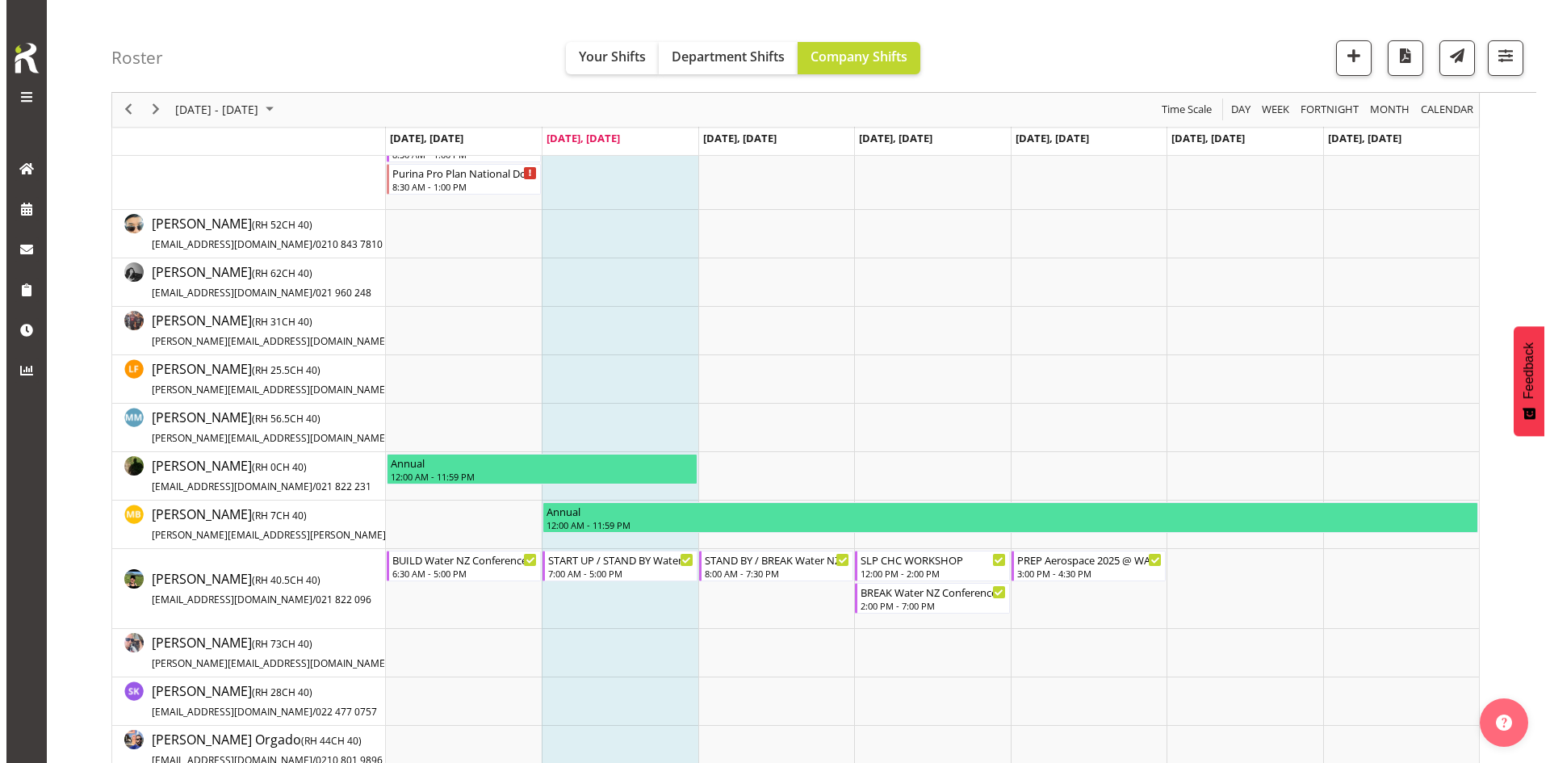
scroll to position [0, 0]
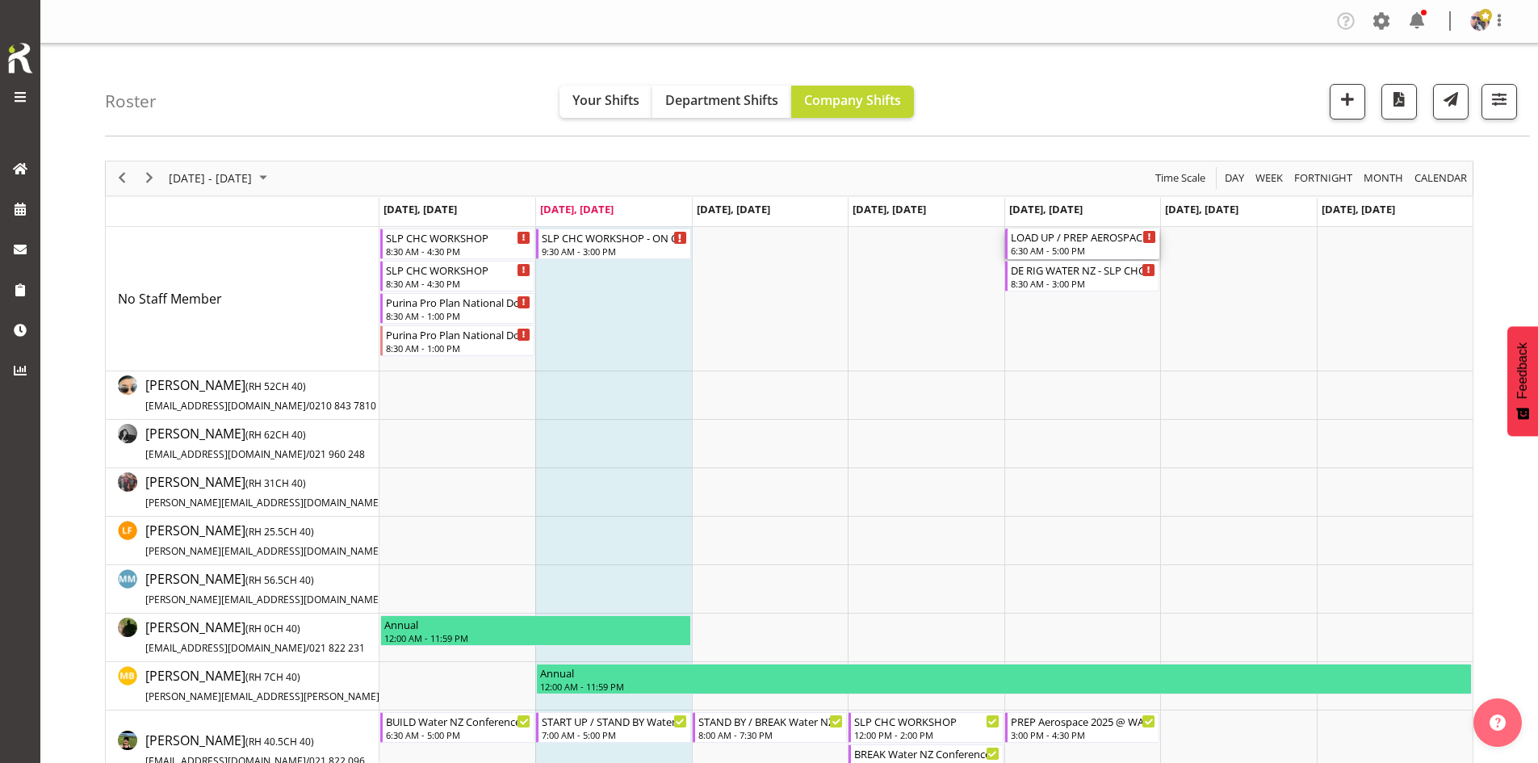
click at [1042, 246] on div "6:30 AM - 5:00 PM" at bounding box center [1083, 250] width 145 height 13
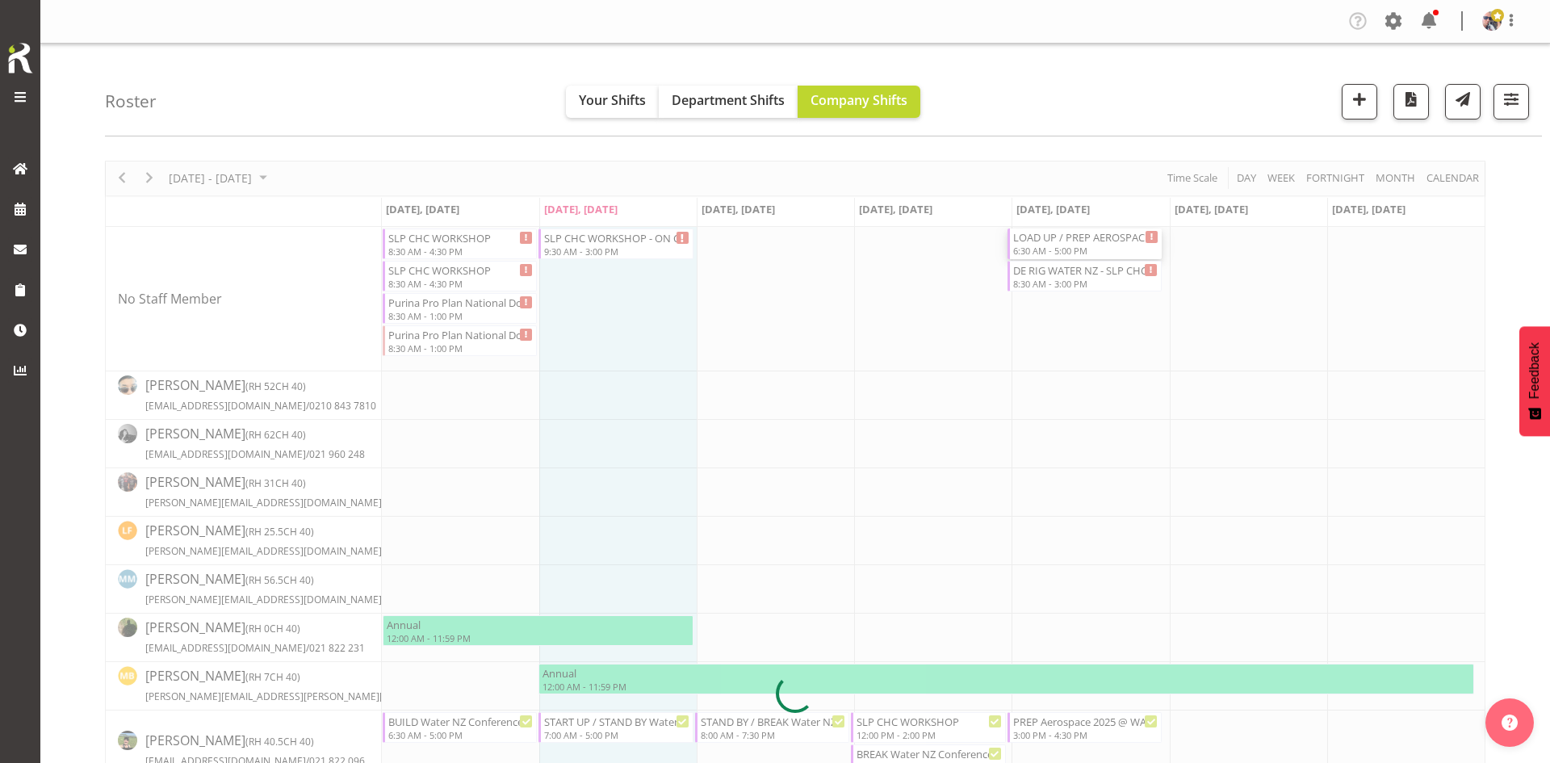
select select
select select "9"
select select "2025"
select select "17"
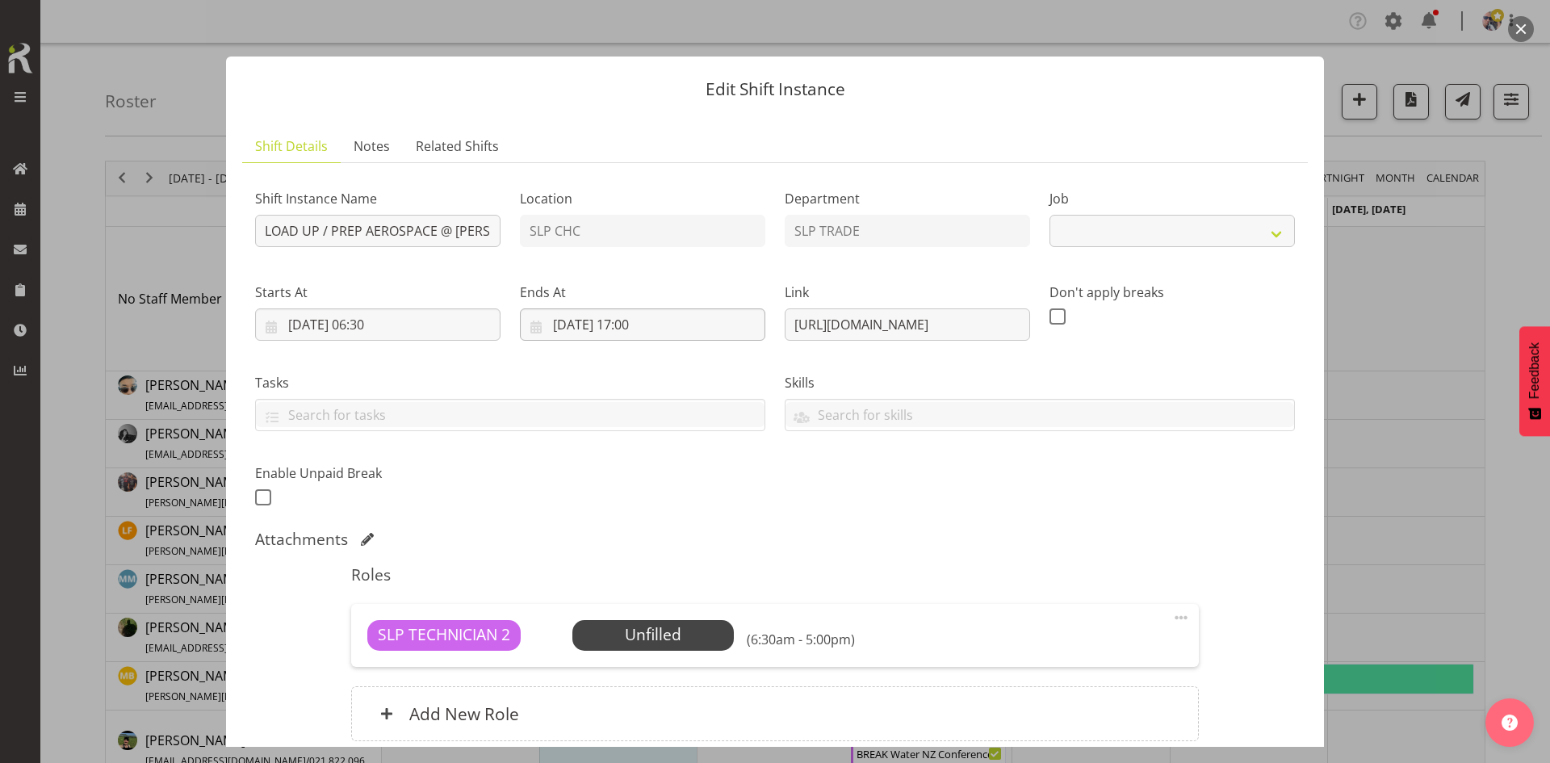
click at [653, 299] on label "Ends At" at bounding box center [642, 292] width 245 height 19
select select "10258"
click at [652, 315] on input "[DATE] 17:00" at bounding box center [642, 324] width 245 height 32
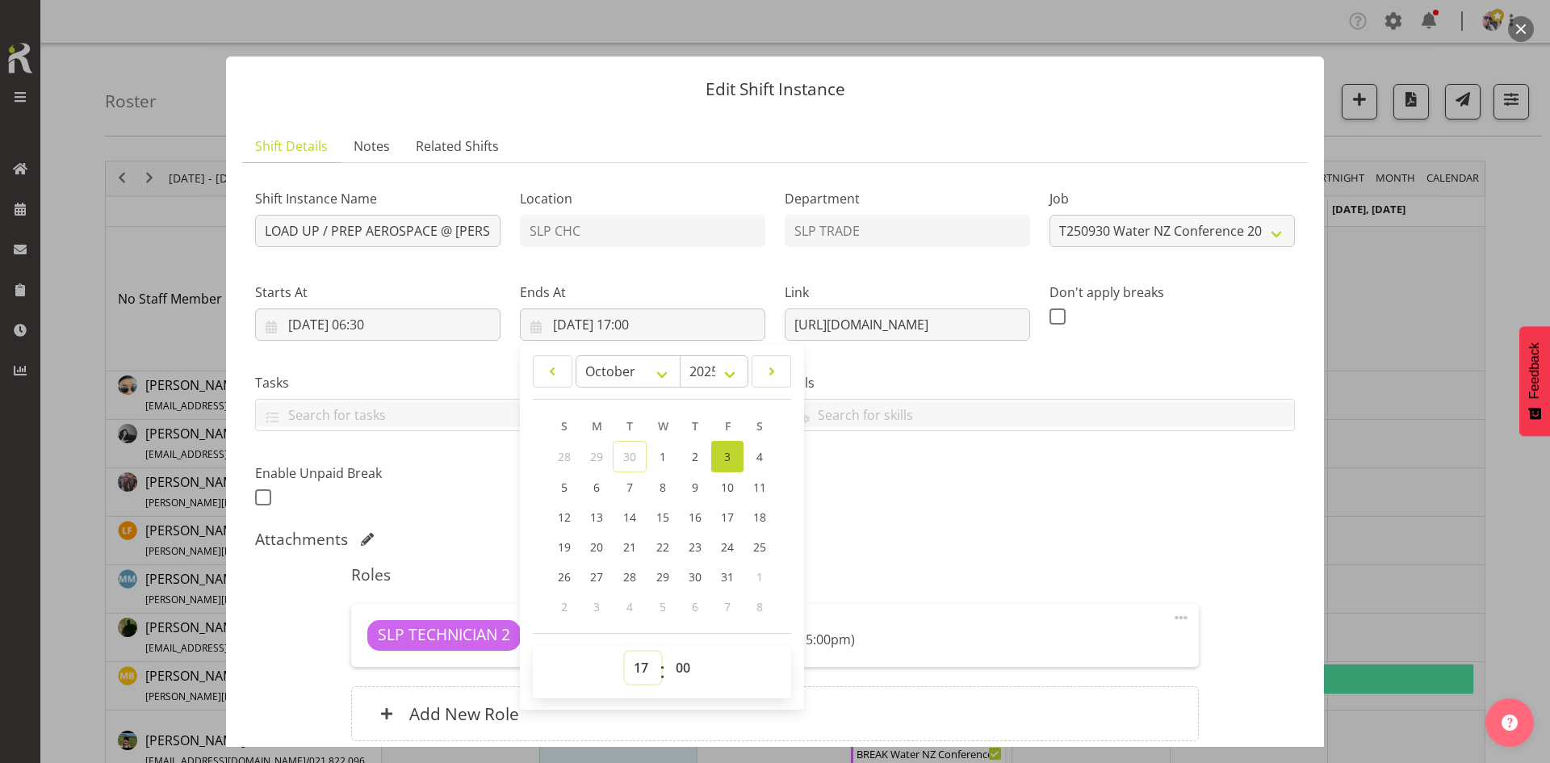
click at [639, 655] on select "00 01 02 03 04 05 06 07 08 09 10 11 12 13 14 15 16 17 18 19 20 21 22 23" at bounding box center [643, 668] width 36 height 32
select select "12"
click at [625, 652] on select "00 01 02 03 04 05 06 07 08 09 10 11 12 13 14 15 16 17 18 19 20 21 22 23" at bounding box center [643, 668] width 36 height 32
type input "[DATE] 12:00"
click at [1044, 522] on div "Shift Instance Name LOAD UP / PREP AEROSPACE @ [PERSON_NAME] @ [PERSON_NAME] On…" at bounding box center [775, 468] width 1040 height 585
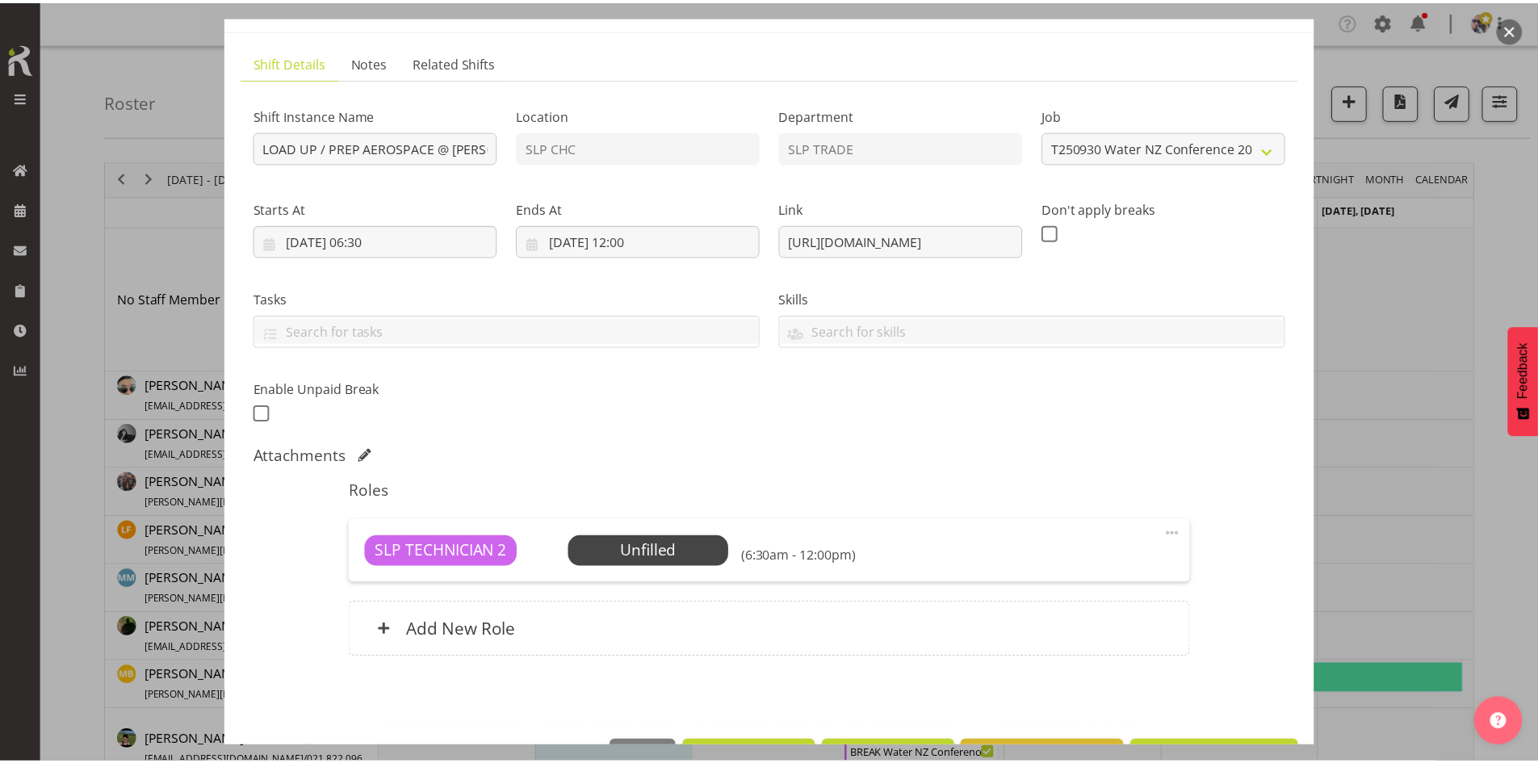
scroll to position [138, 0]
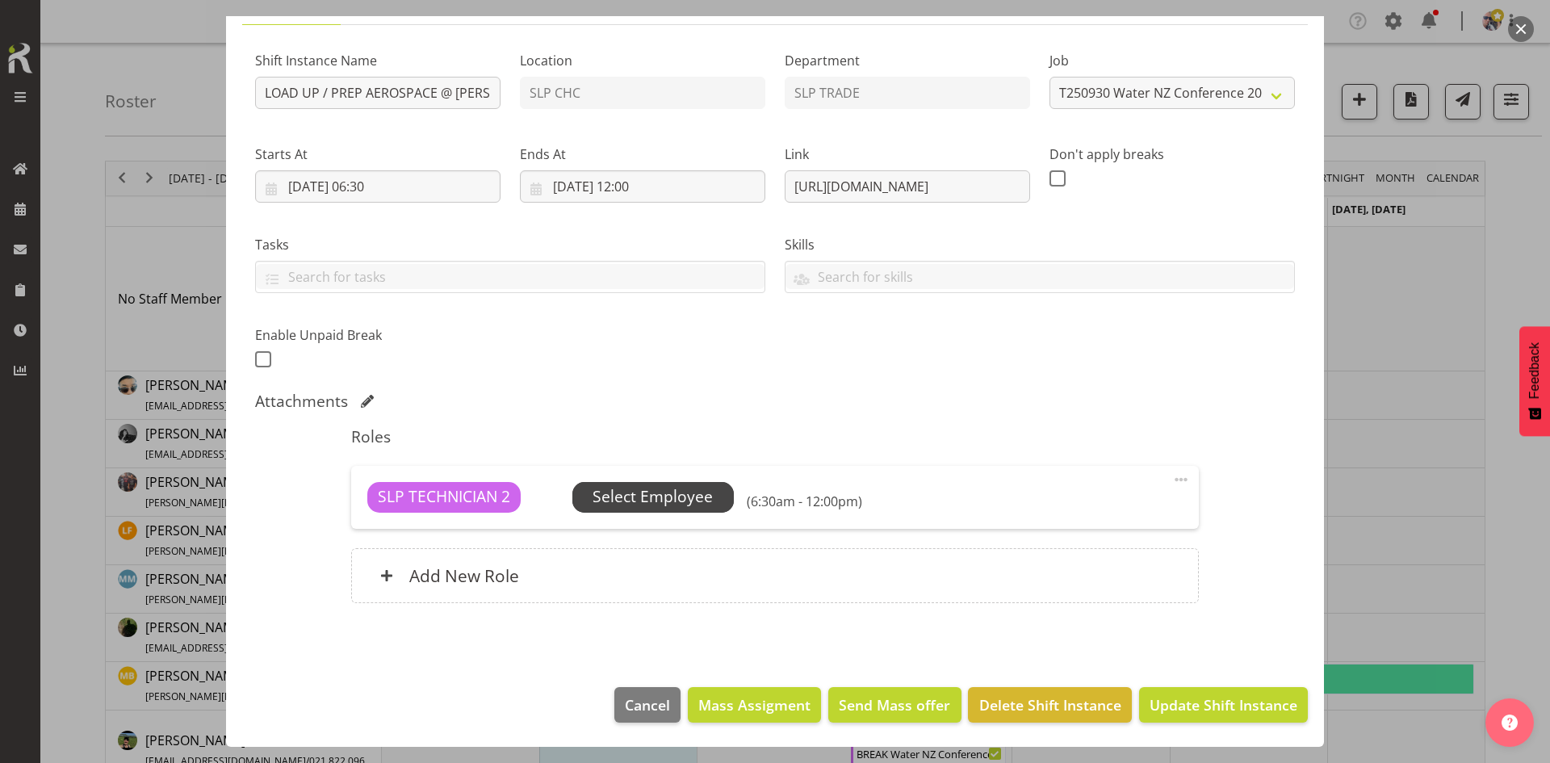
click at [693, 494] on span "Select Employee" at bounding box center [653, 496] width 120 height 23
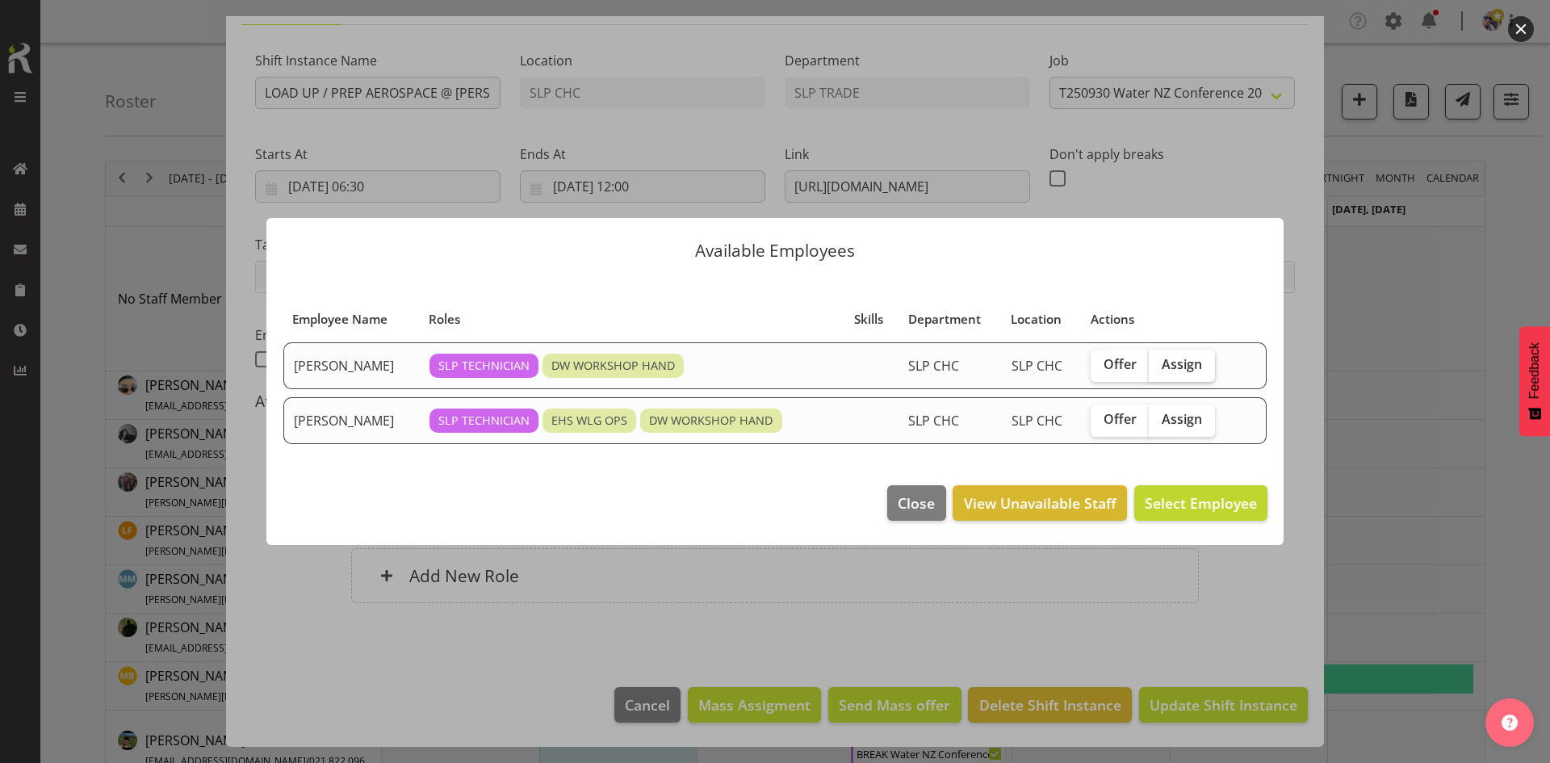
click at [1192, 364] on span "Assign" at bounding box center [1182, 364] width 40 height 16
click at [1159, 364] on input "Assign" at bounding box center [1154, 364] width 10 height 10
checkbox input "true"
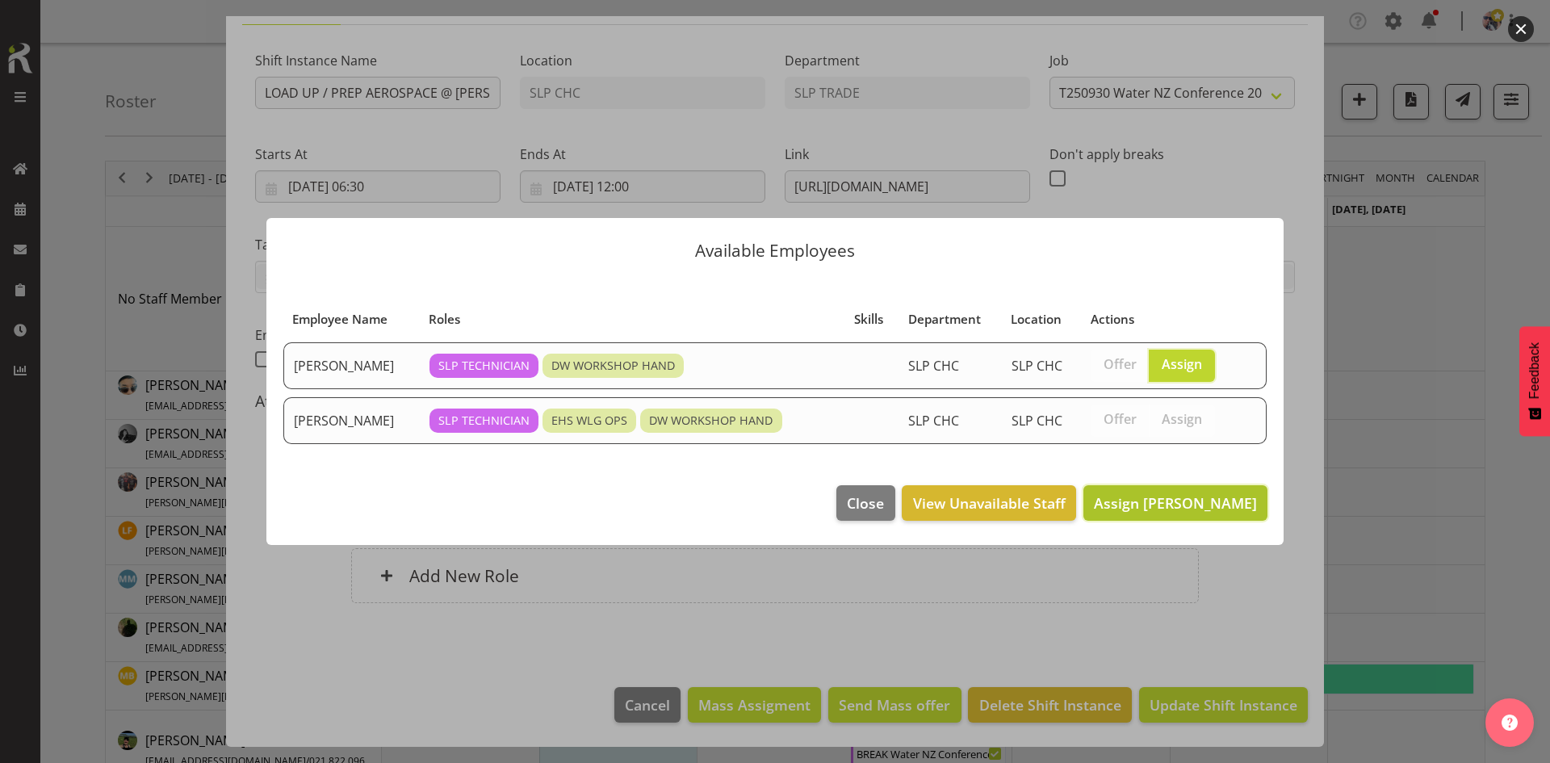
click at [1170, 505] on span "Assign [PERSON_NAME]" at bounding box center [1175, 502] width 163 height 19
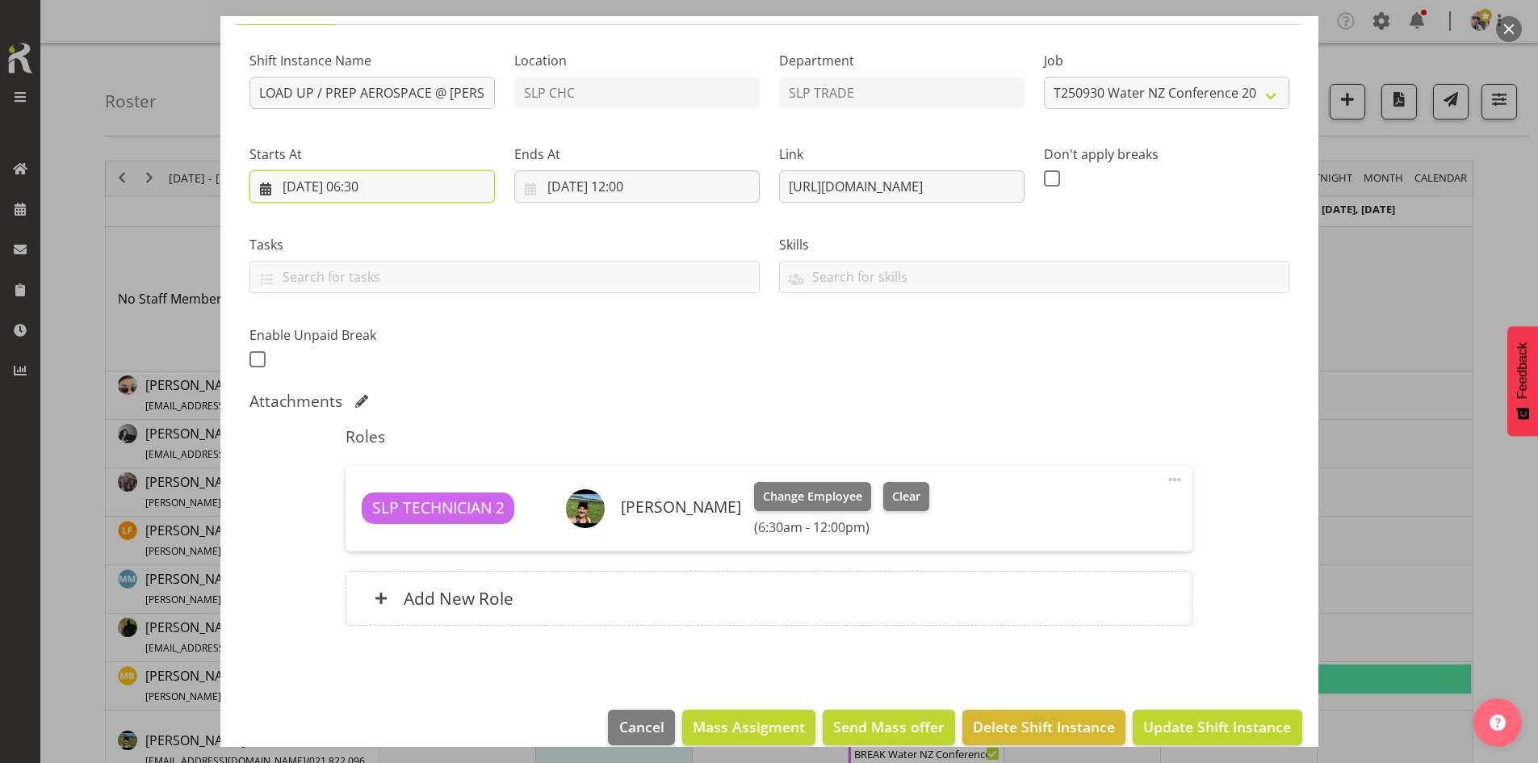
click at [402, 195] on input "[DATE] 06:30" at bounding box center [371, 186] width 245 height 32
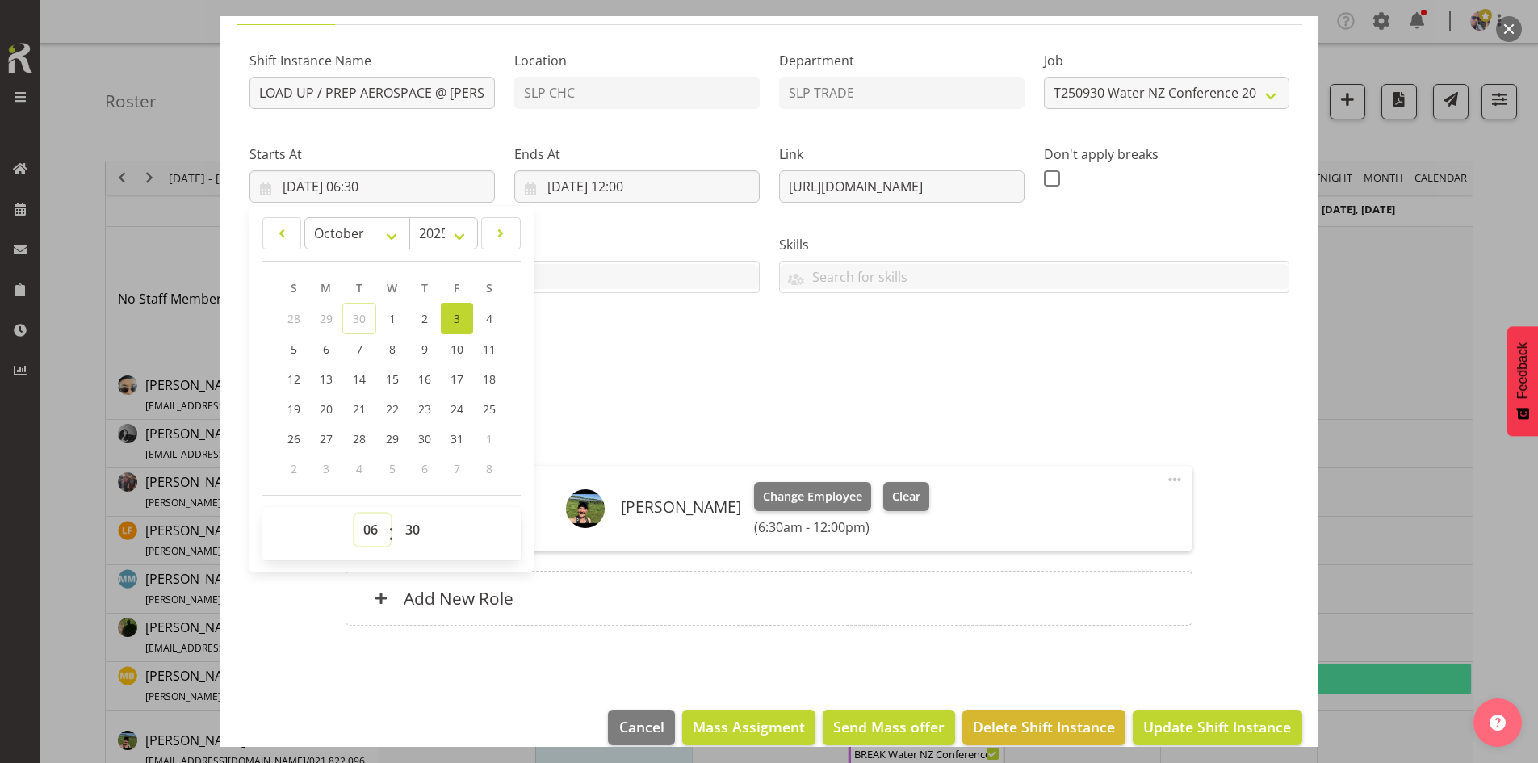
click at [361, 530] on select "00 01 02 03 04 05 06 07 08 09 10 11 12 13 14 15 16 17 18 19 20 21 22 23" at bounding box center [372, 529] width 36 height 32
select select "8"
click at [354, 513] on select "00 01 02 03 04 05 06 07 08 09 10 11 12 13 14 15 16 17 18 19 20 21 22 23" at bounding box center [372, 529] width 36 height 32
type input "[DATE] 08:30"
click at [410, 523] on select "00 01 02 03 04 05 06 07 08 09 10 11 12 13 14 15 16 17 18 19 20 21 22 23 24 25 2…" at bounding box center [414, 529] width 36 height 32
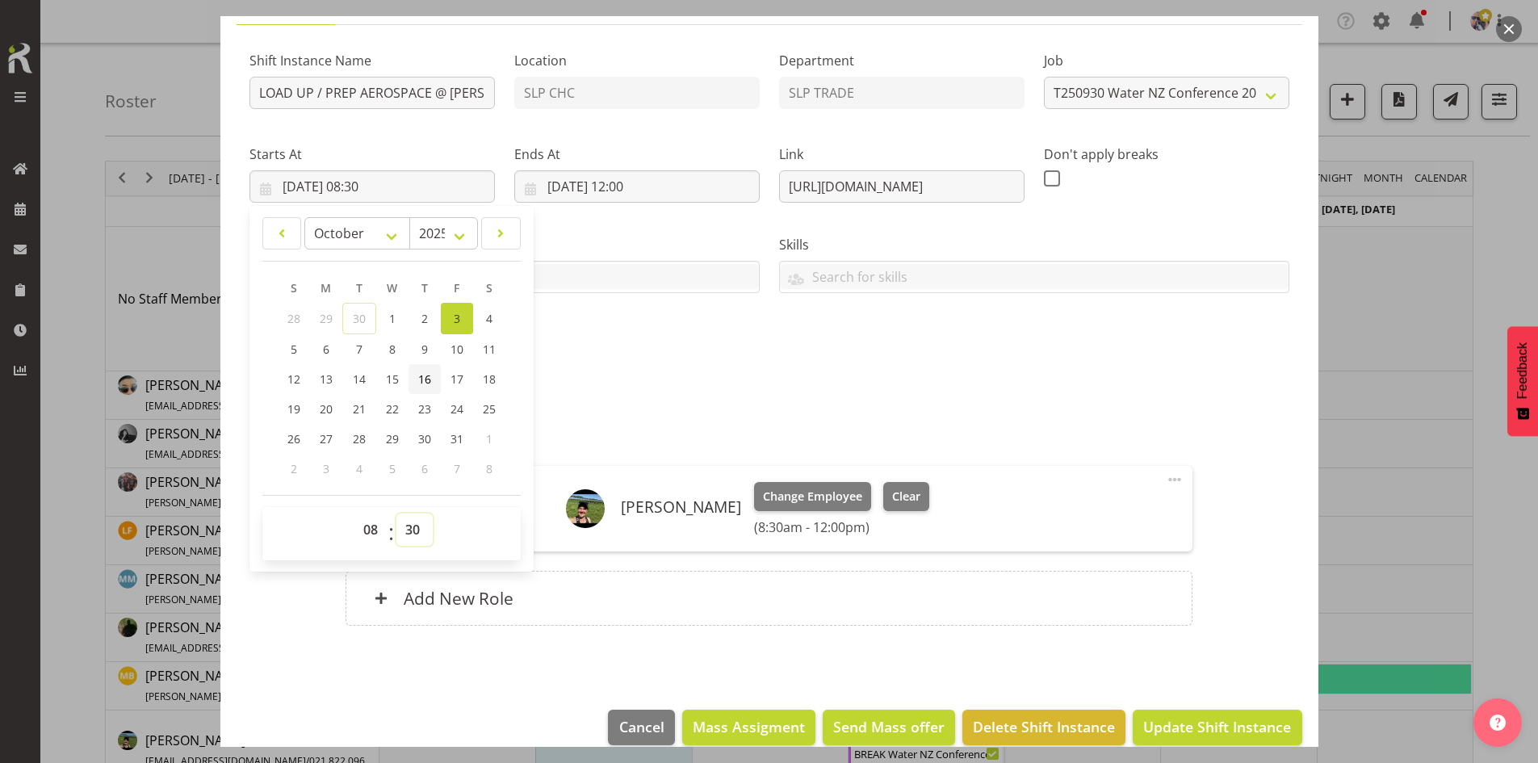
select select "0"
click at [396, 513] on select "00 01 02 03 04 05 06 07 08 09 10 11 12 13 14 15 16 17 18 19 20 21 22 23 24 25 2…" at bounding box center [414, 529] width 36 height 32
type input "[DATE] 08:00"
click at [735, 356] on div "Shift Instance Name LOAD UP / PREP AEROSPACE @ [PERSON_NAME] @ [PERSON_NAME] On…" at bounding box center [769, 205] width 1059 height 354
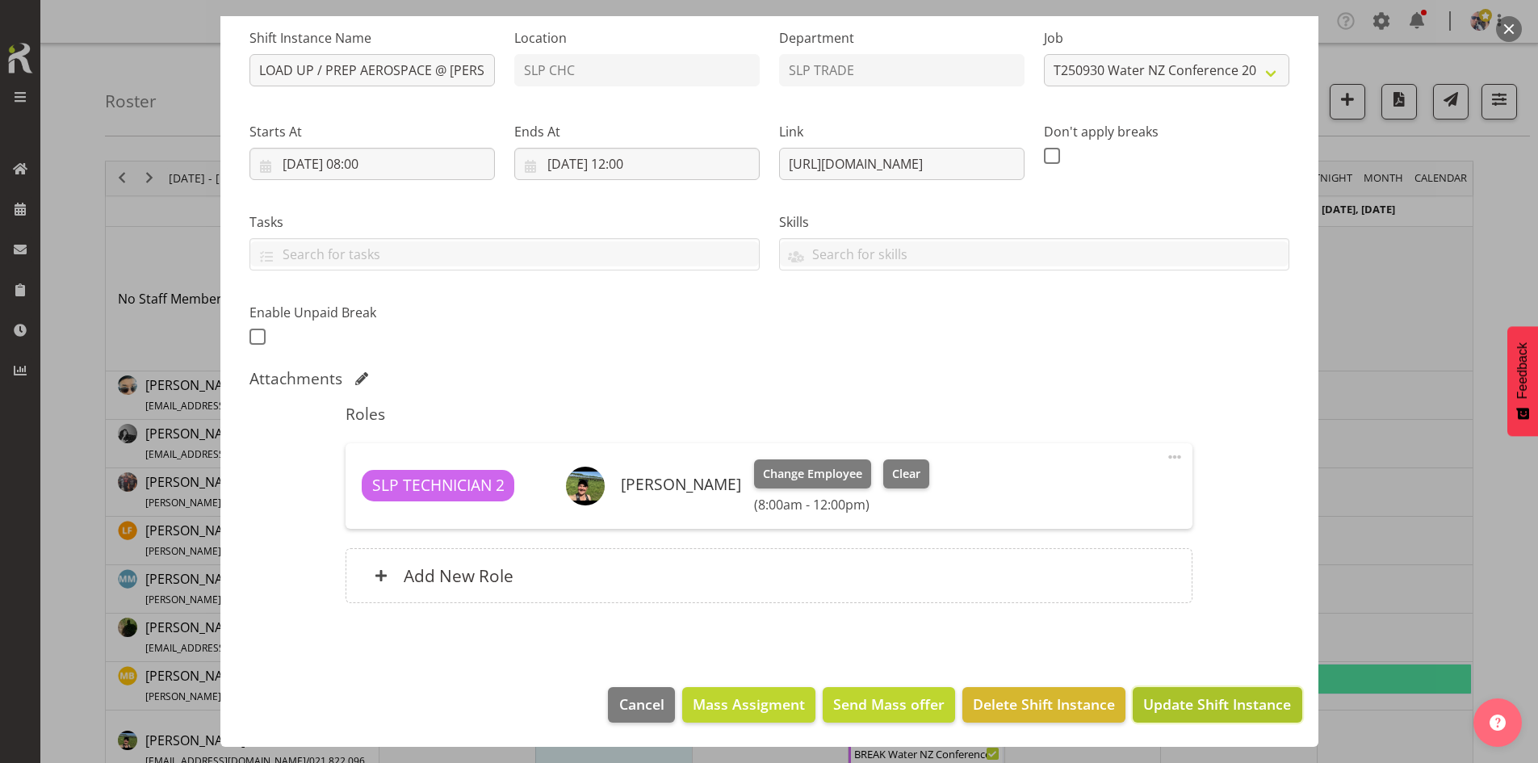
click at [1184, 703] on span "Update Shift Instance" at bounding box center [1217, 704] width 148 height 21
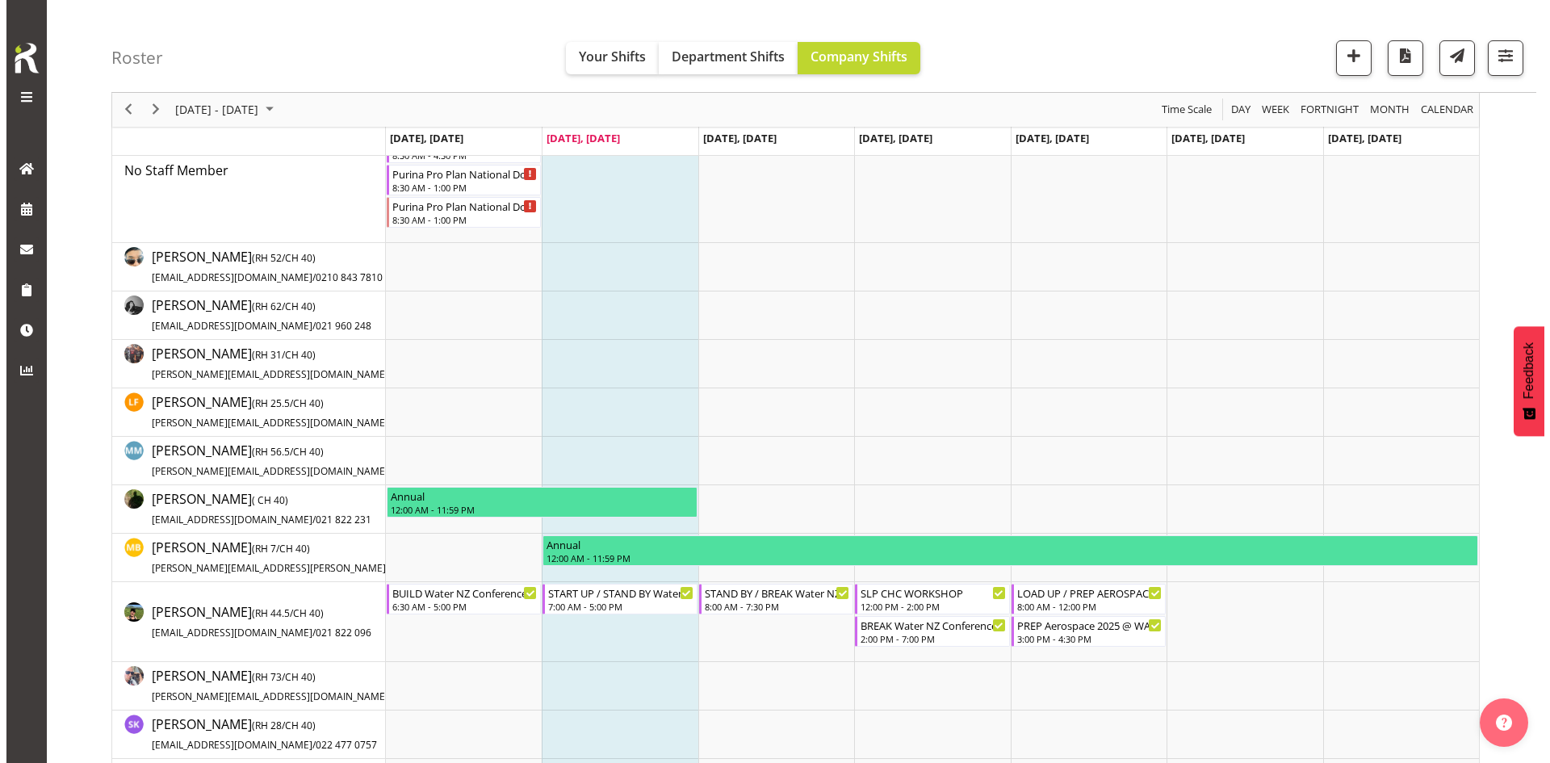
scroll to position [404, 0]
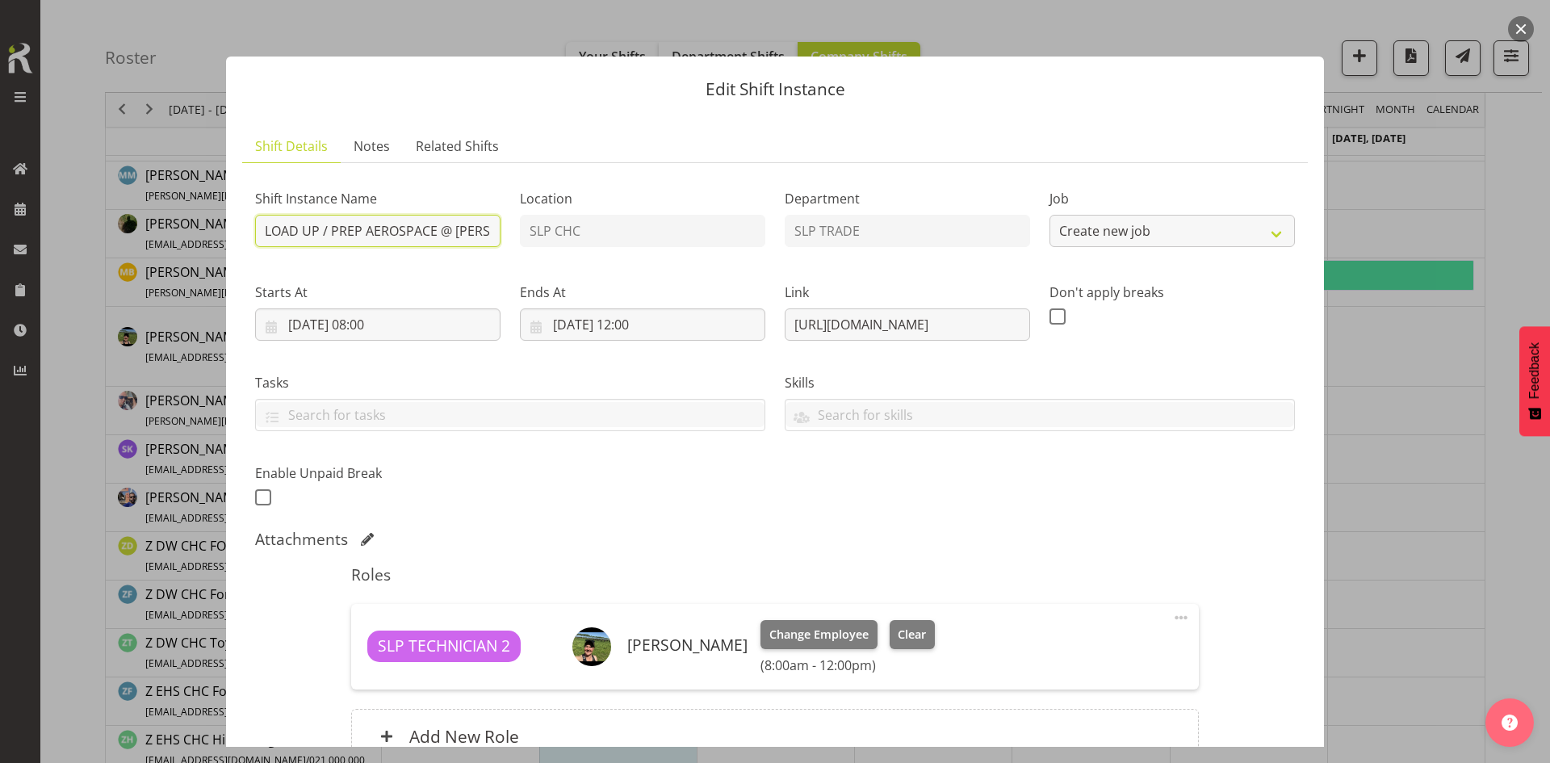
select select "10258"
click at [431, 230] on input "LOAD UP / PREP AEROSPACE @ [PERSON_NAME] @ [PERSON_NAME] On site @ 0700" at bounding box center [377, 231] width 245 height 32
click at [437, 233] on input "LOAD UP / PREP AEROSPACE @ [PERSON_NAME] @ [PERSON_NAME] On site @ 0700" at bounding box center [377, 231] width 245 height 32
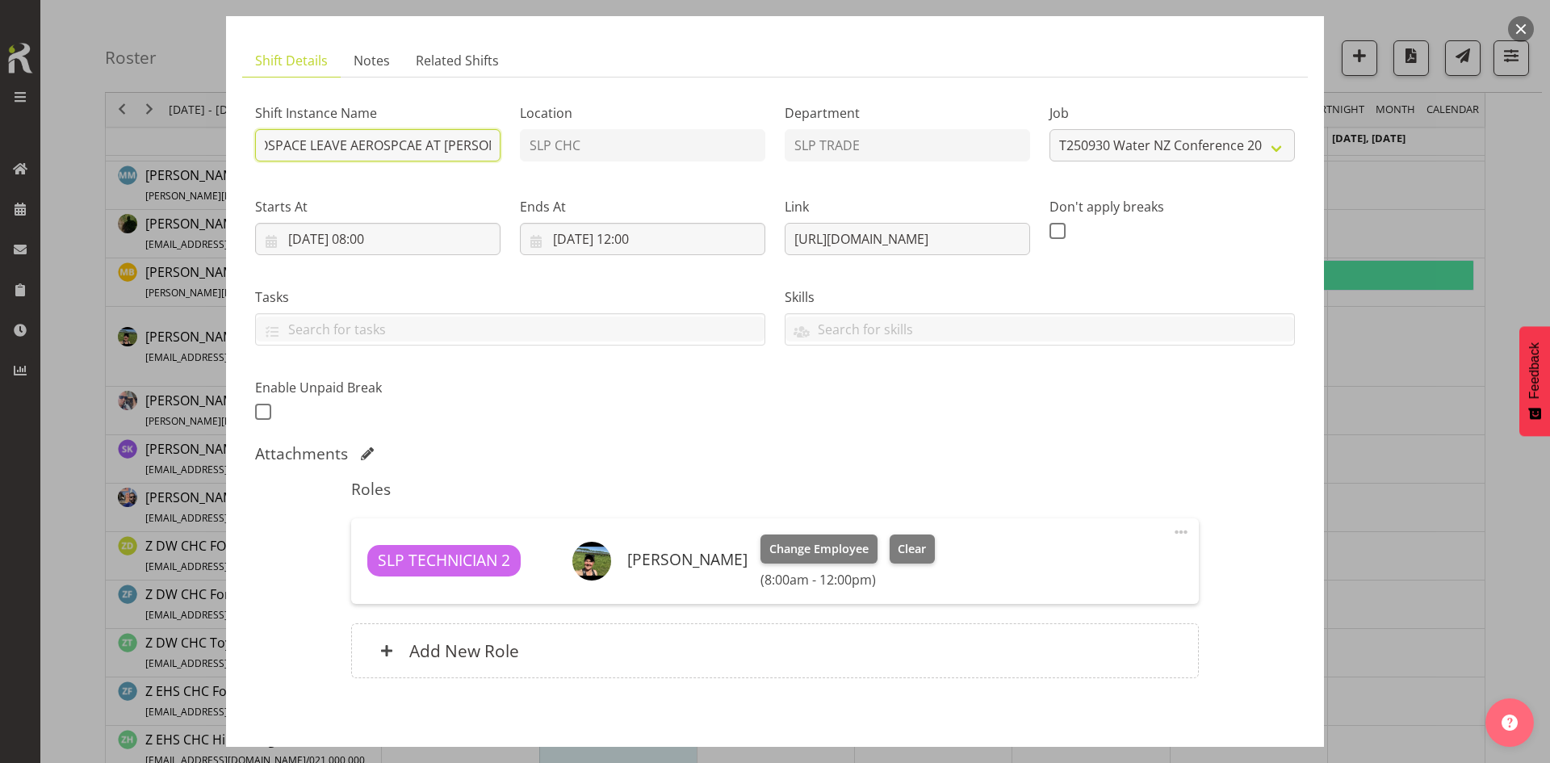
scroll to position [161, 0]
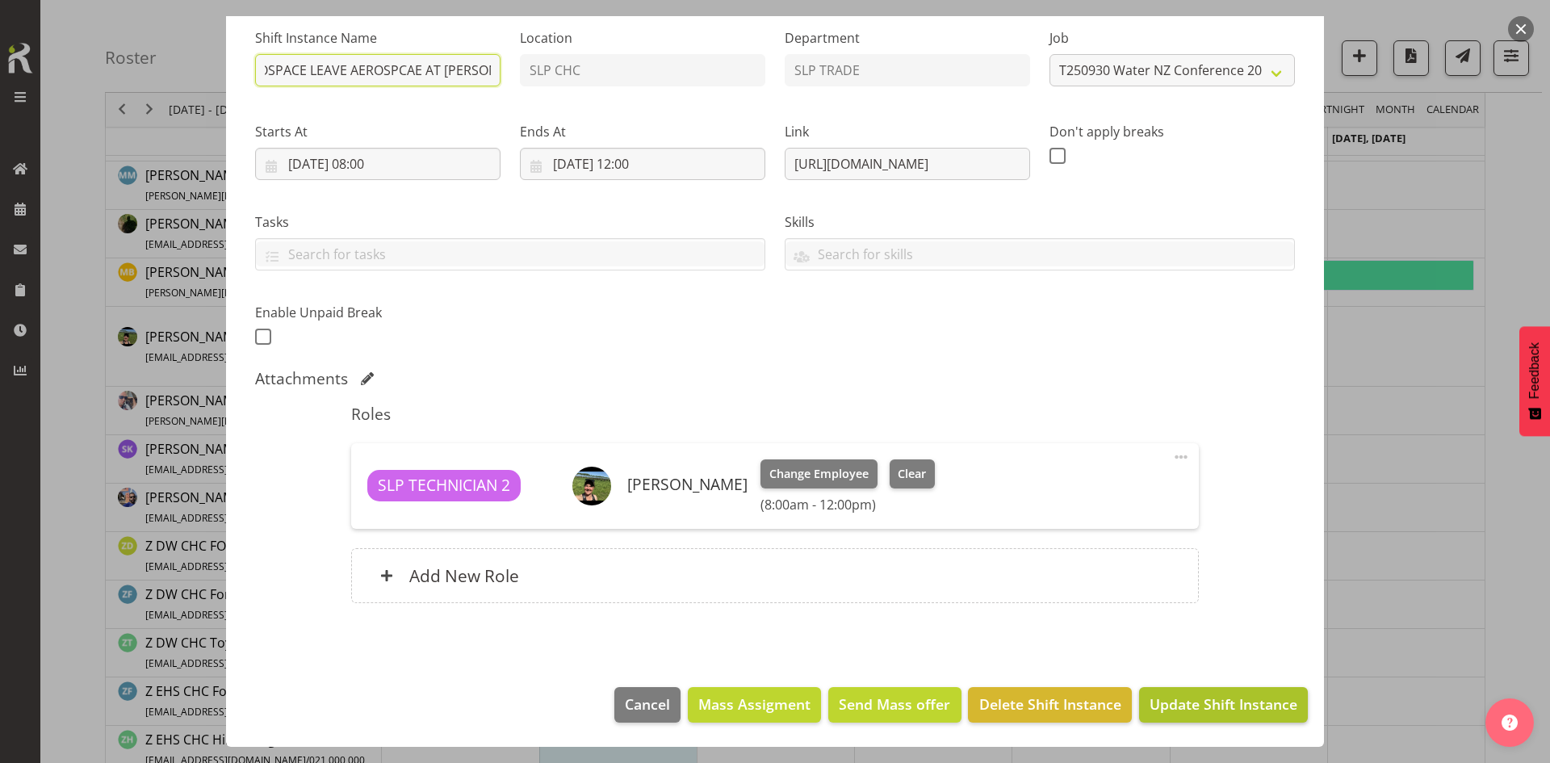
type input "LOAD UP / PREP AEROSPACE LEAVE AEROSPCAE AT [PERSON_NAME] @ [PERSON_NAME] @ [PE…"
click at [1231, 717] on button "Update Shift Instance" at bounding box center [1223, 705] width 169 height 36
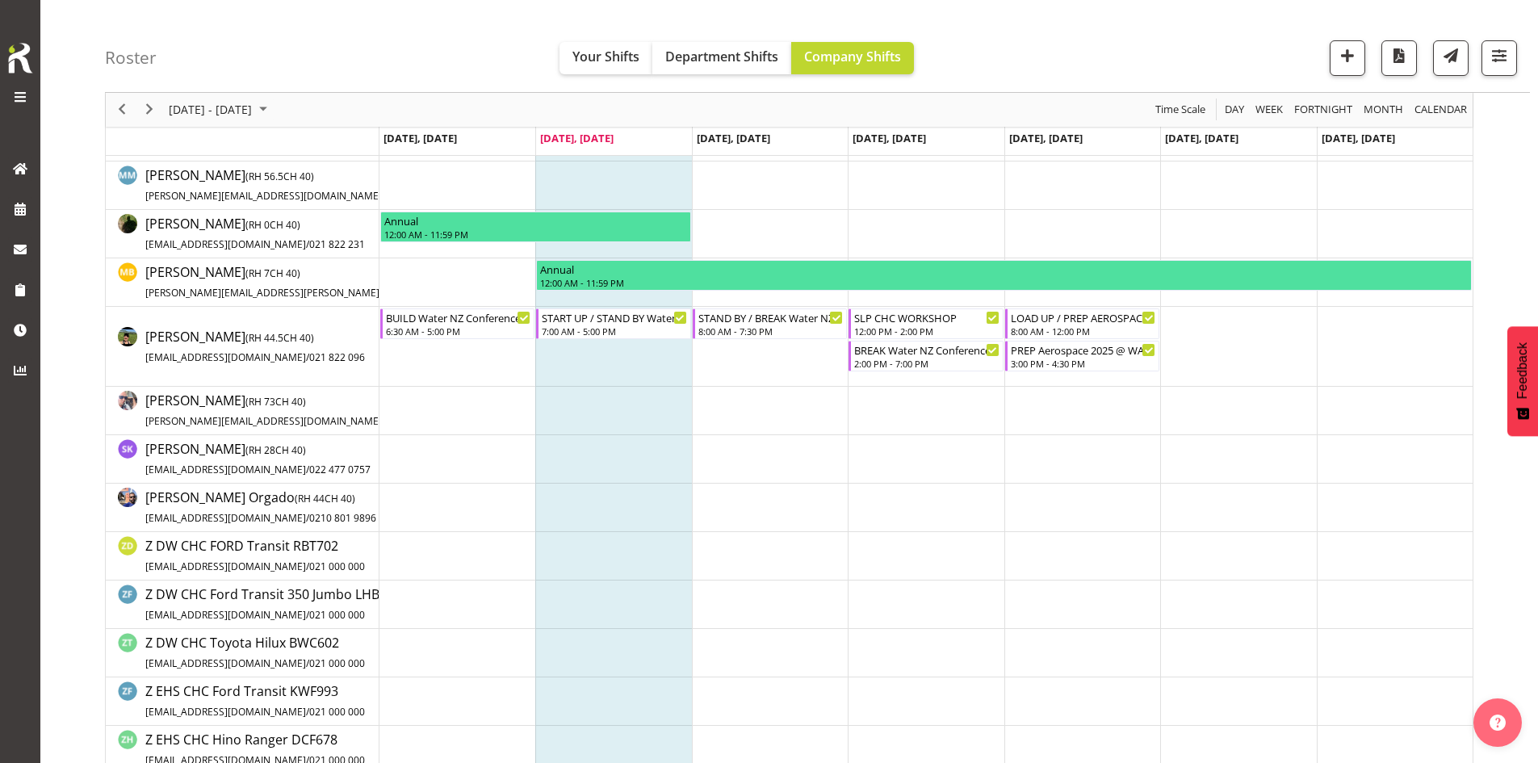
scroll to position [0, 0]
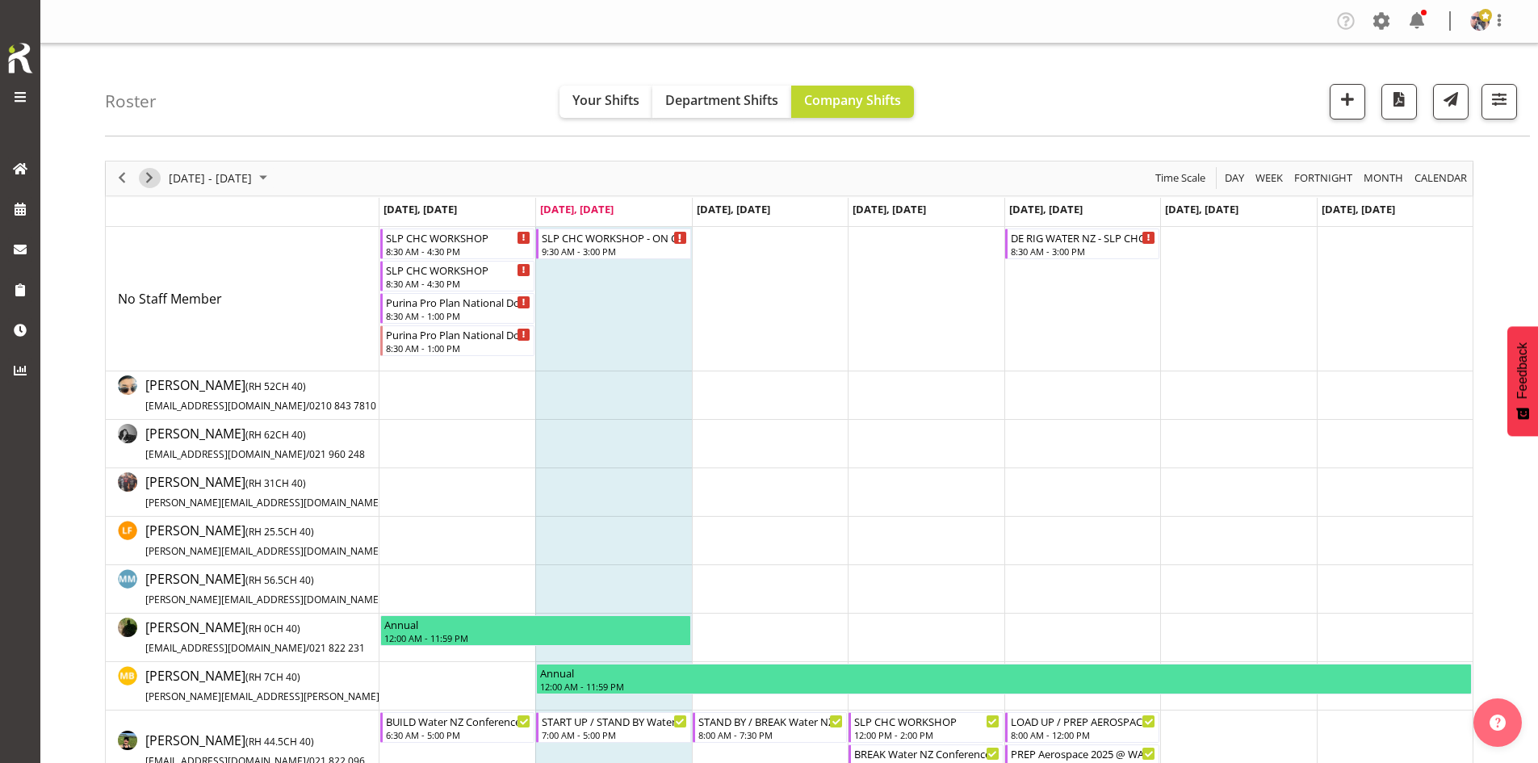
drag, startPoint x: 156, startPoint y: 181, endPoint x: 195, endPoint y: 184, distance: 39.7
click at [156, 181] on span "Next" at bounding box center [149, 178] width 19 height 20
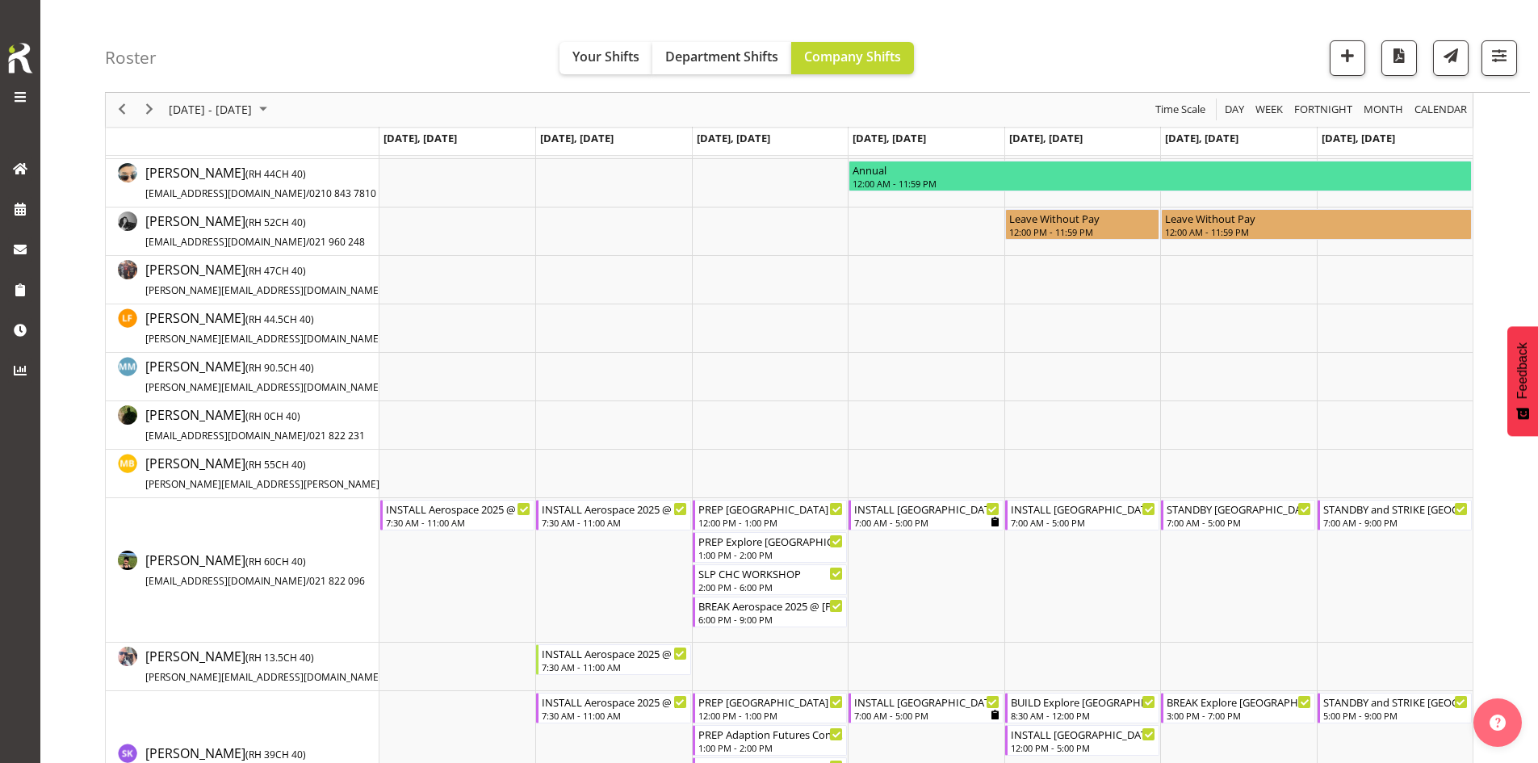
scroll to position [323, 0]
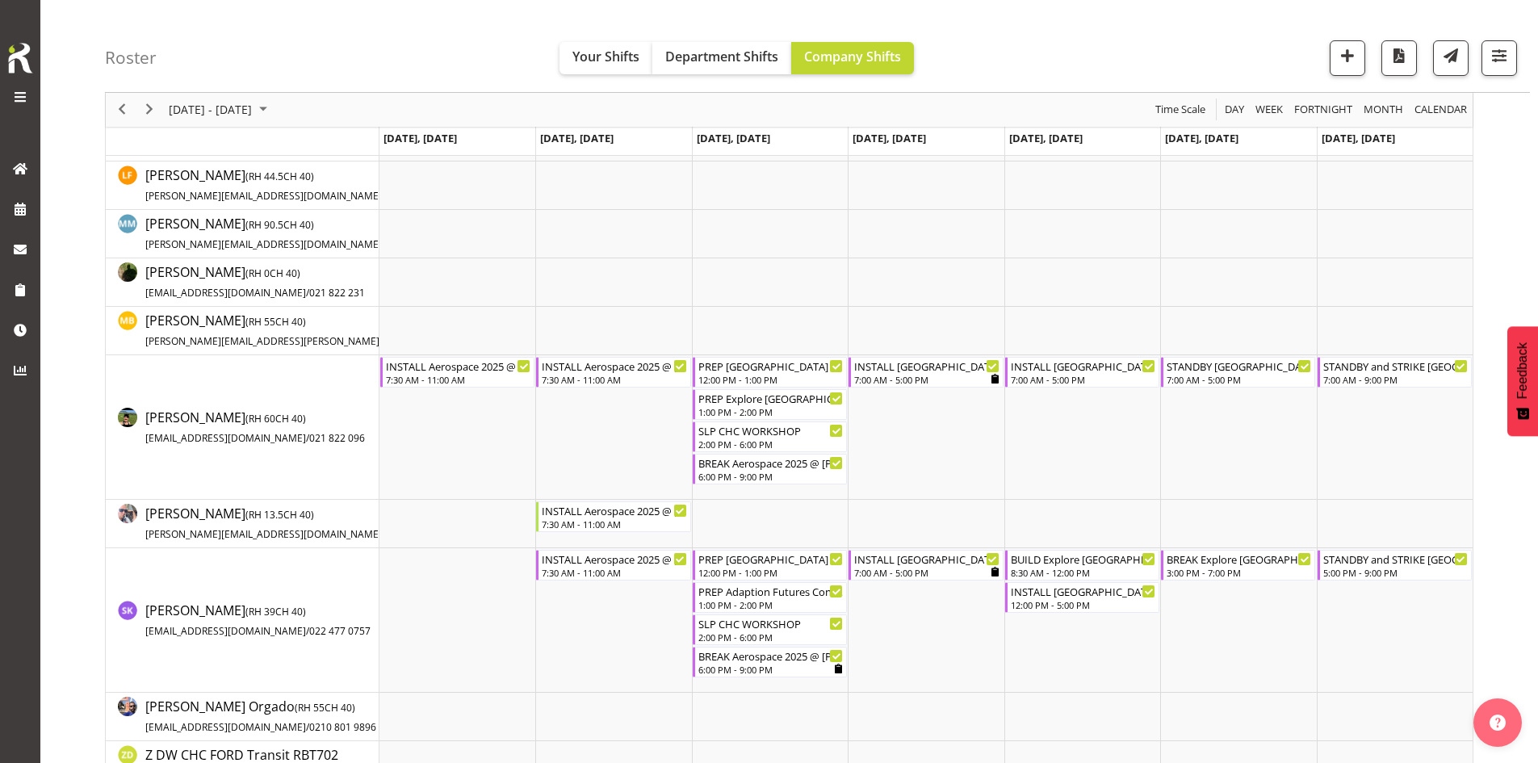
click at [137, 110] on div "next period" at bounding box center [149, 110] width 27 height 34
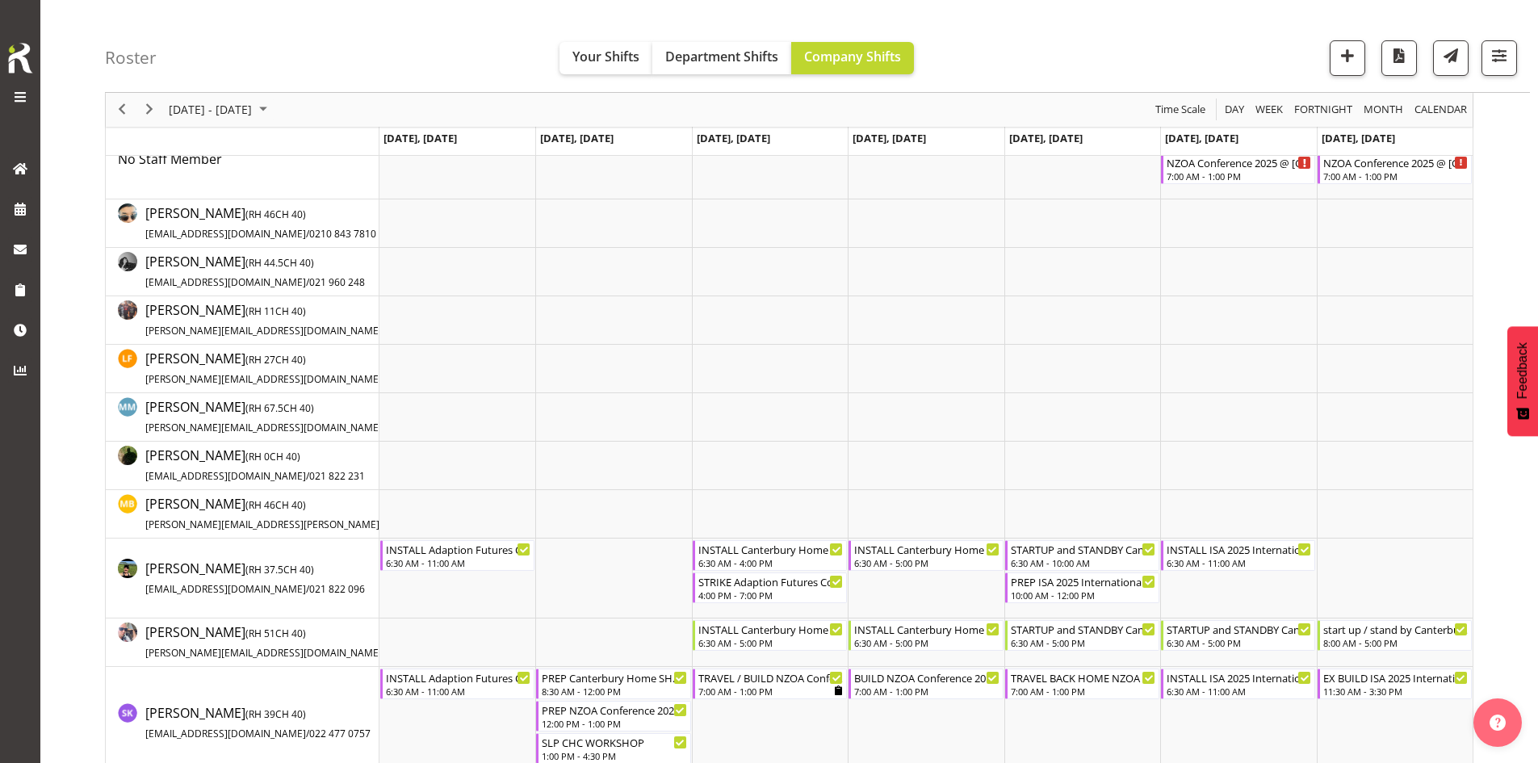
scroll to position [161, 0]
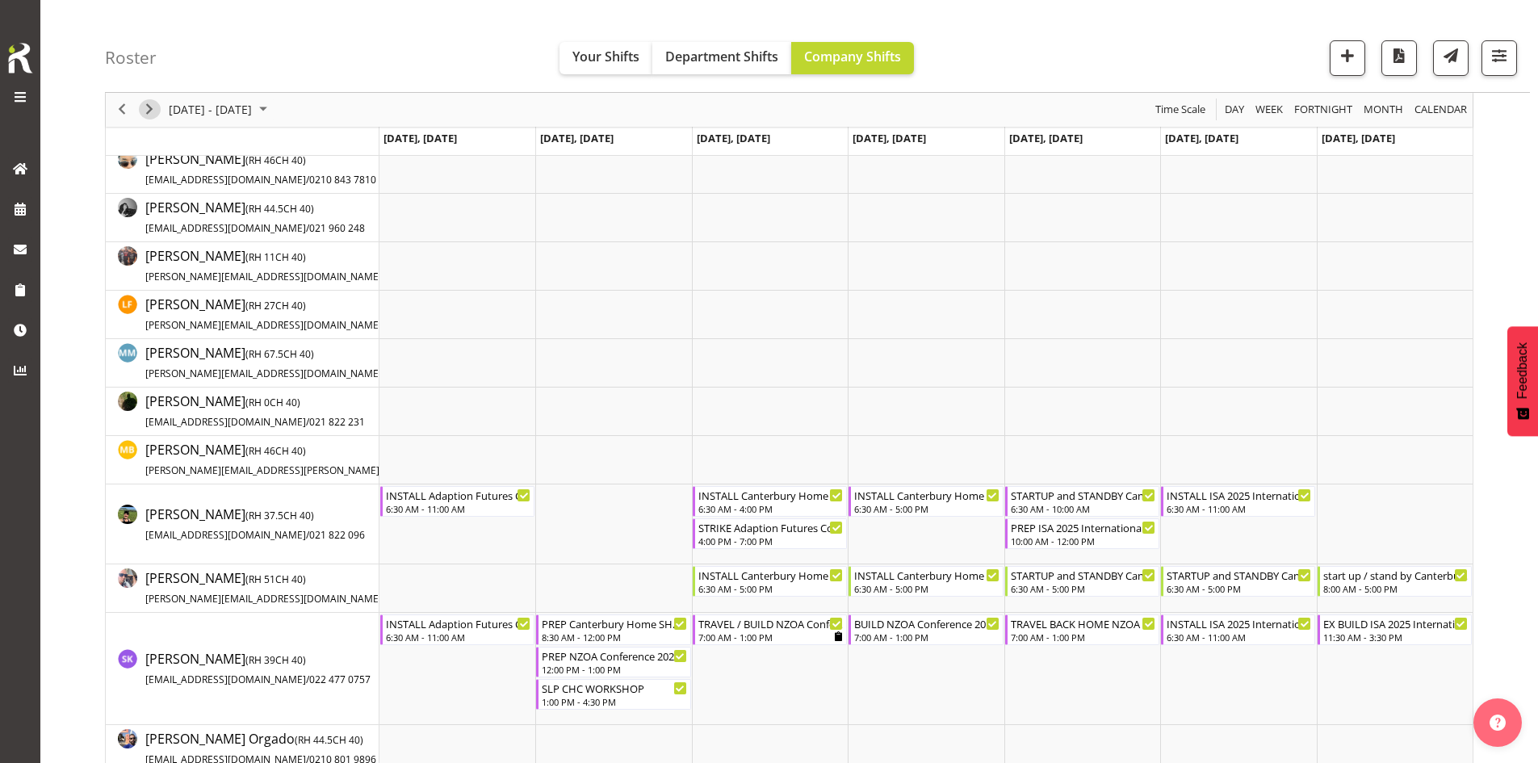
drag, startPoint x: 142, startPoint y: 107, endPoint x: 290, endPoint y: 119, distance: 148.2
click at [142, 107] on span "Next" at bounding box center [149, 110] width 19 height 20
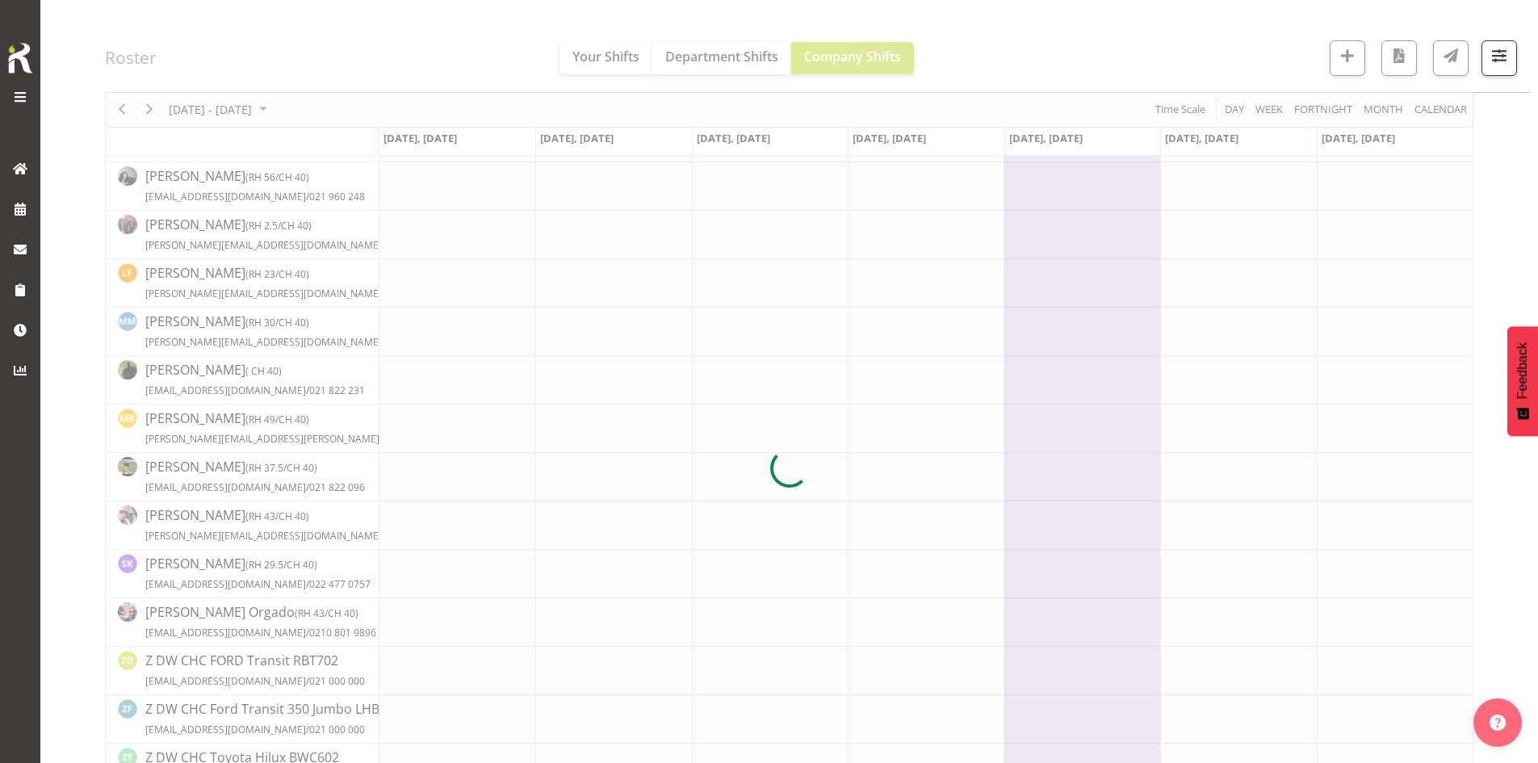
scroll to position [0, 0]
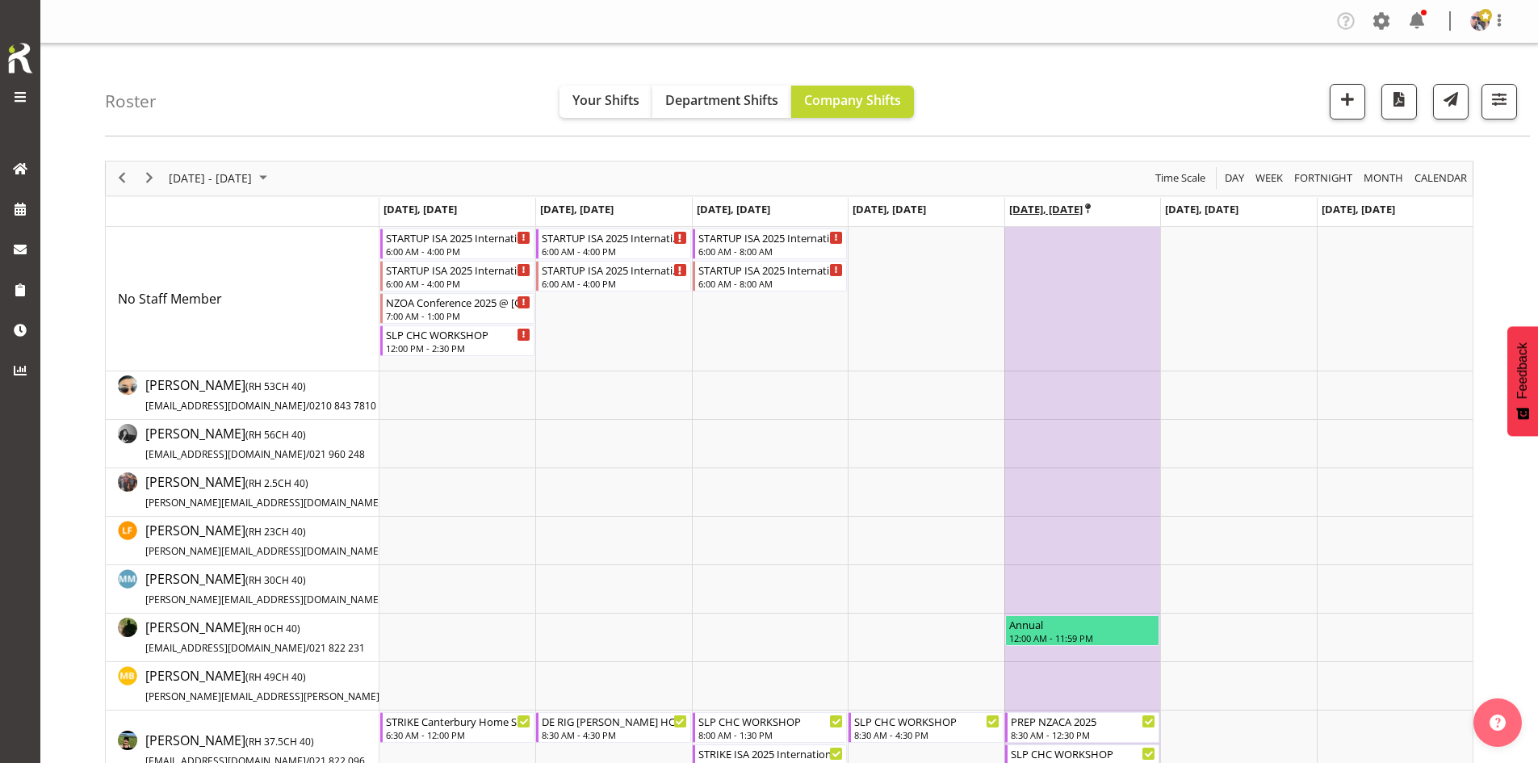
click at [1088, 209] on icon "Timeline Week of October 21, 2025" at bounding box center [1088, 208] width 6 height 10
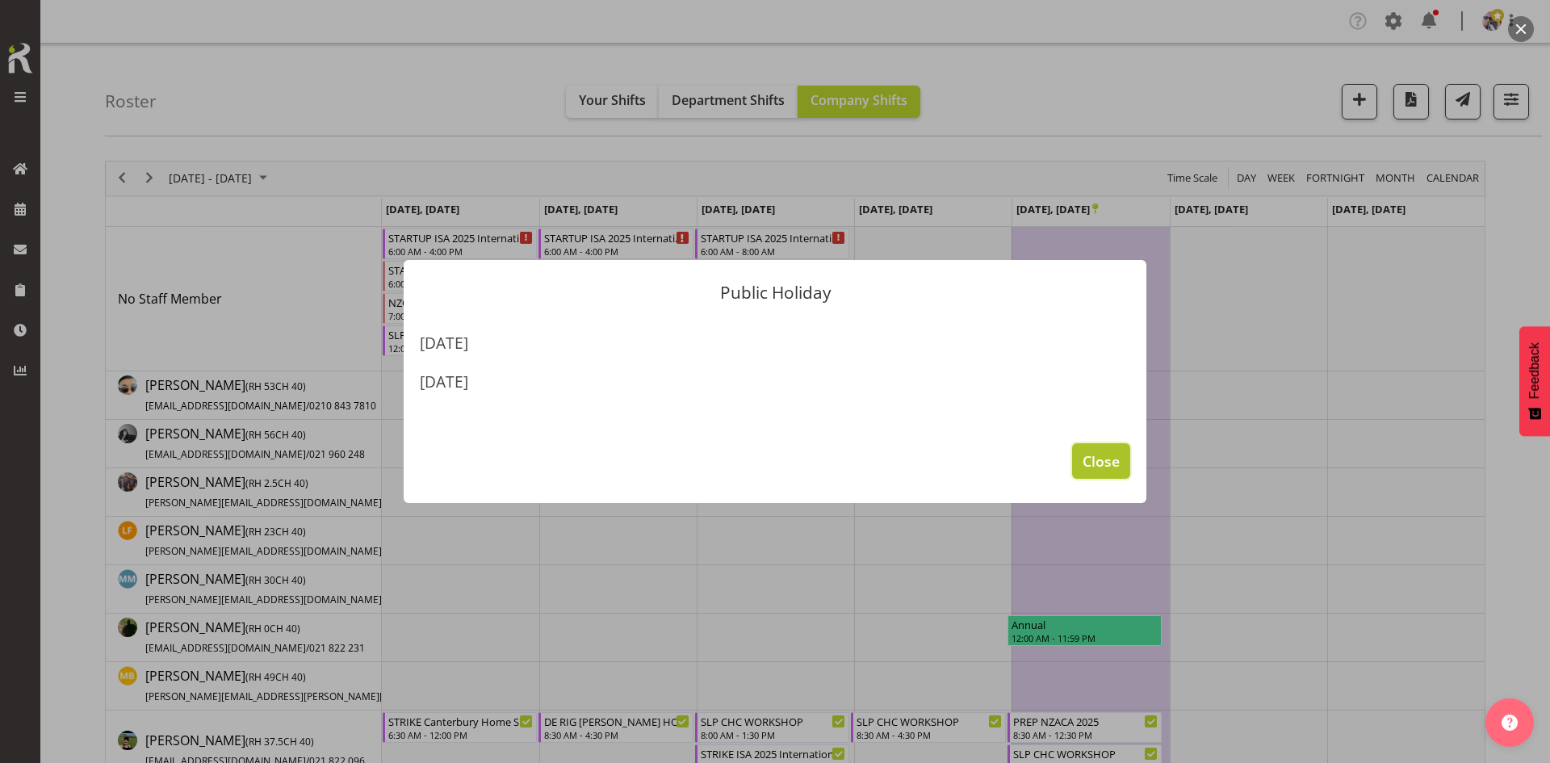
click at [1113, 469] on span "Close" at bounding box center [1101, 461] width 37 height 21
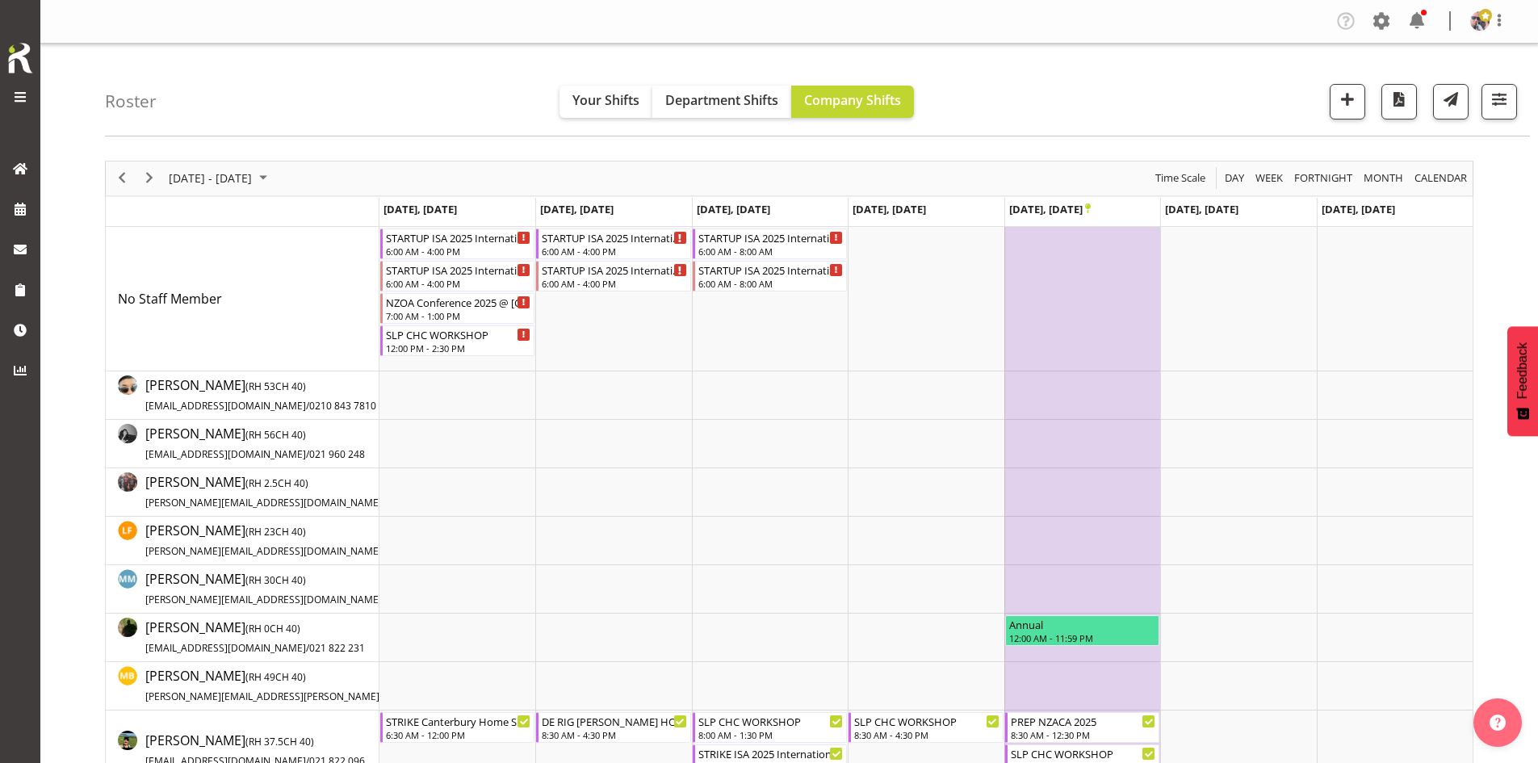
click at [255, 192] on div "[DATE] - [DATE]" at bounding box center [220, 178] width 114 height 34
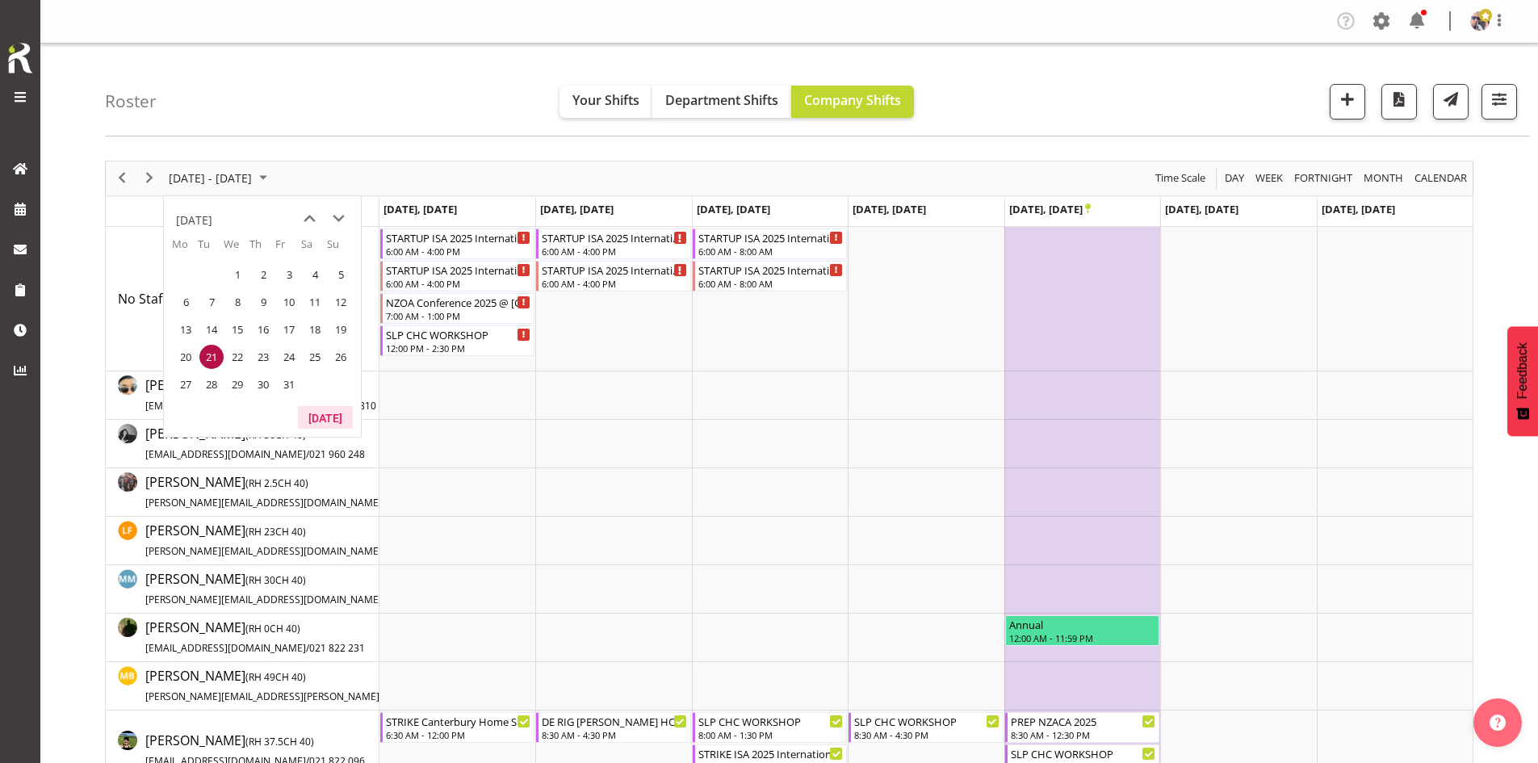
click at [322, 407] on button "[DATE]" at bounding box center [325, 417] width 55 height 23
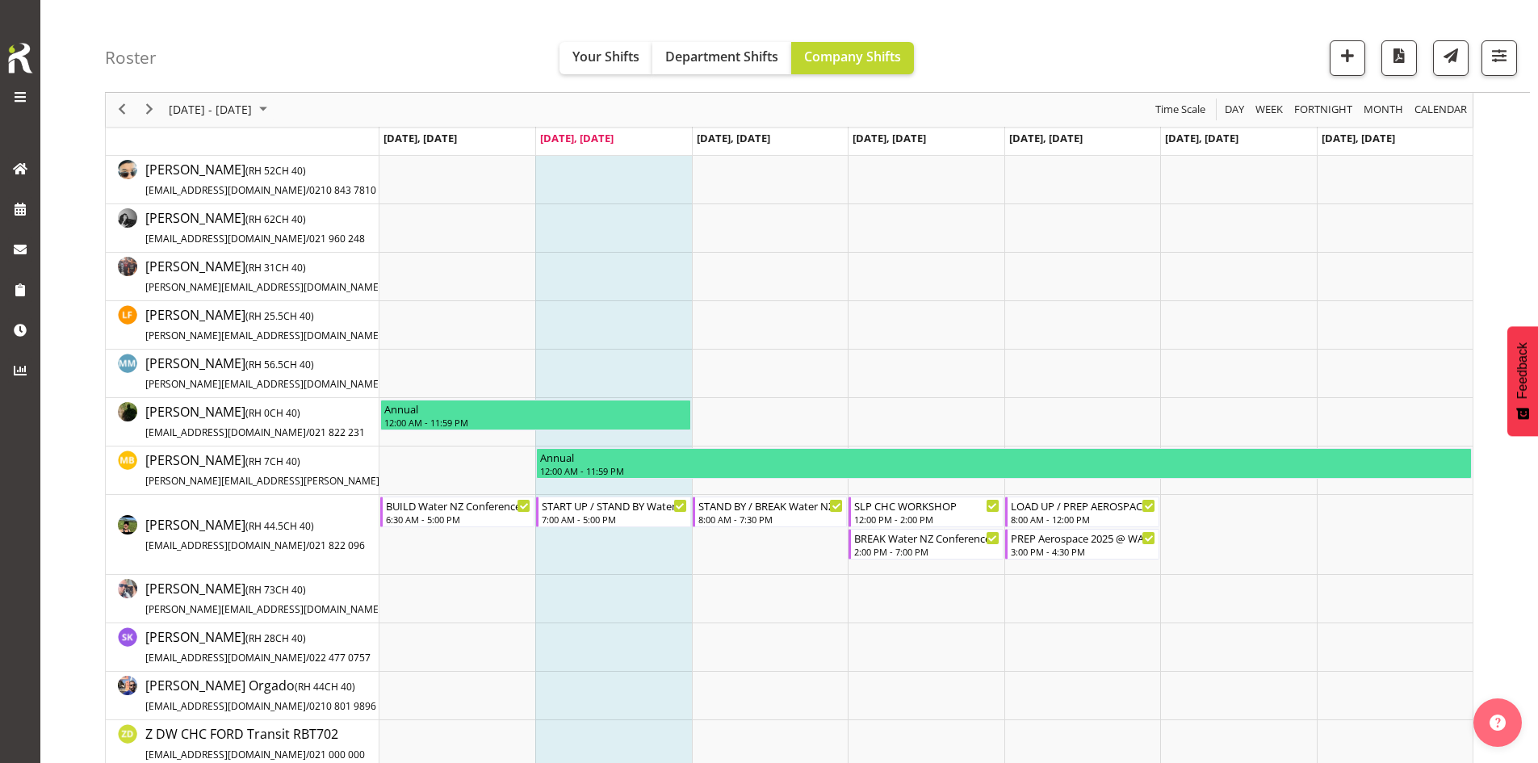
scroll to position [242, 0]
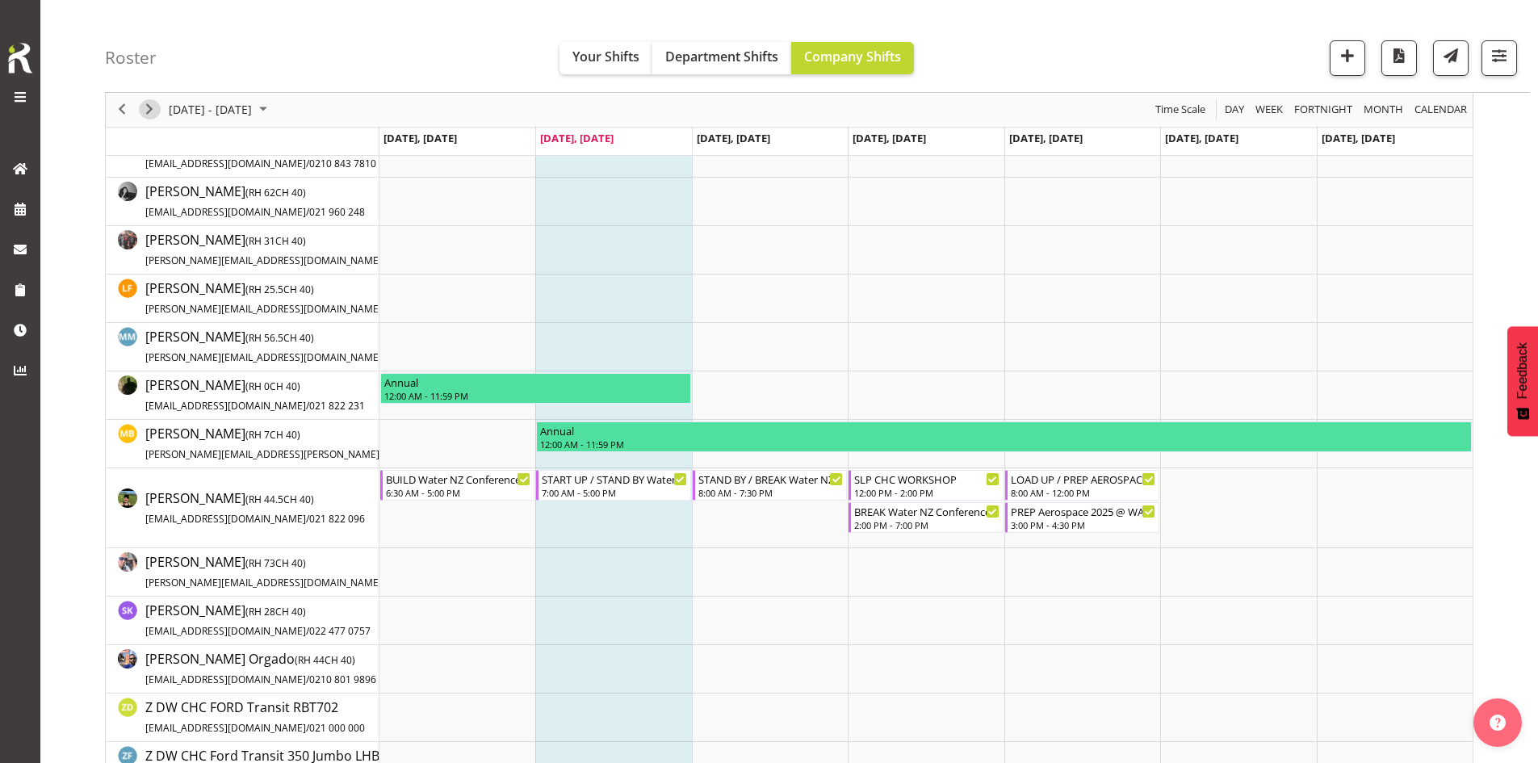
click at [146, 108] on span "Next" at bounding box center [149, 110] width 19 height 20
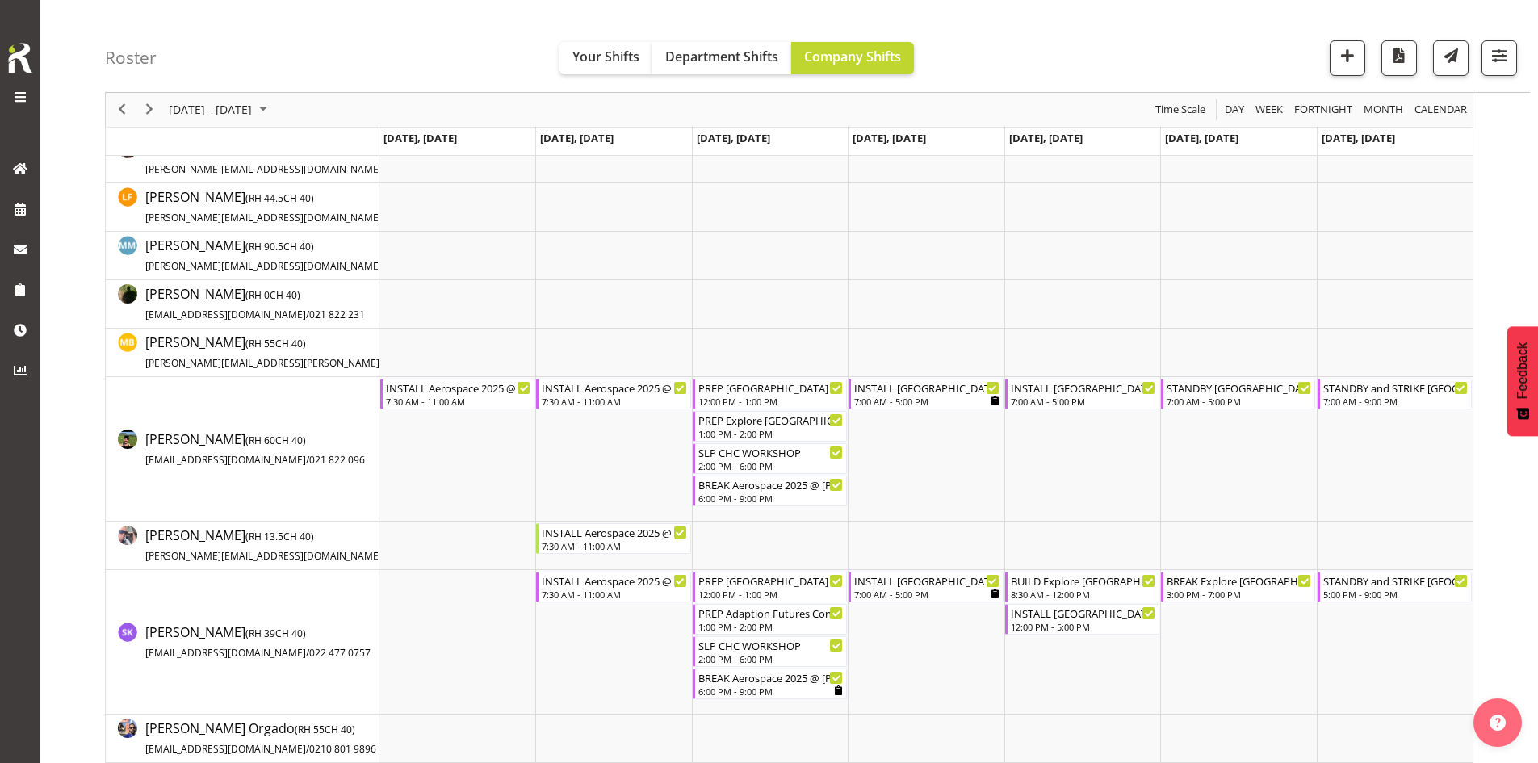
scroll to position [323, 0]
